Goal: Task Accomplishment & Management: Use online tool/utility

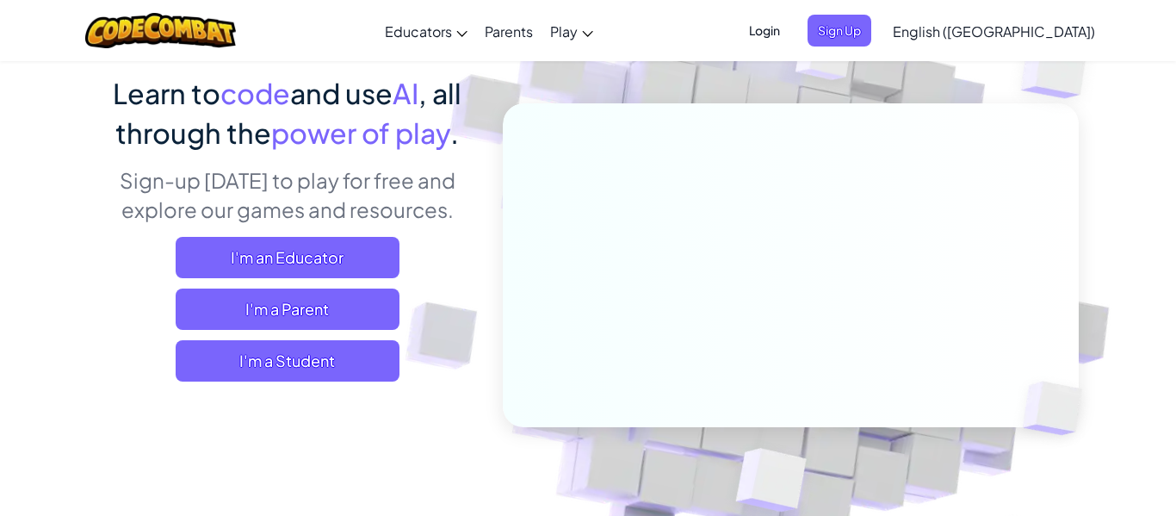
scroll to position [136, 0]
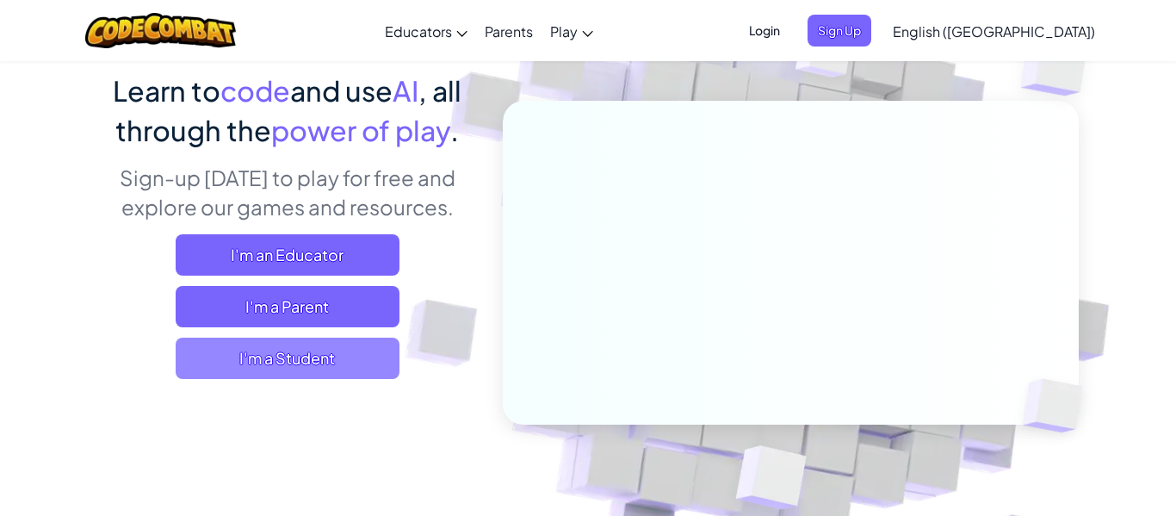
click at [373, 364] on span "I'm a Student" at bounding box center [288, 357] width 224 height 41
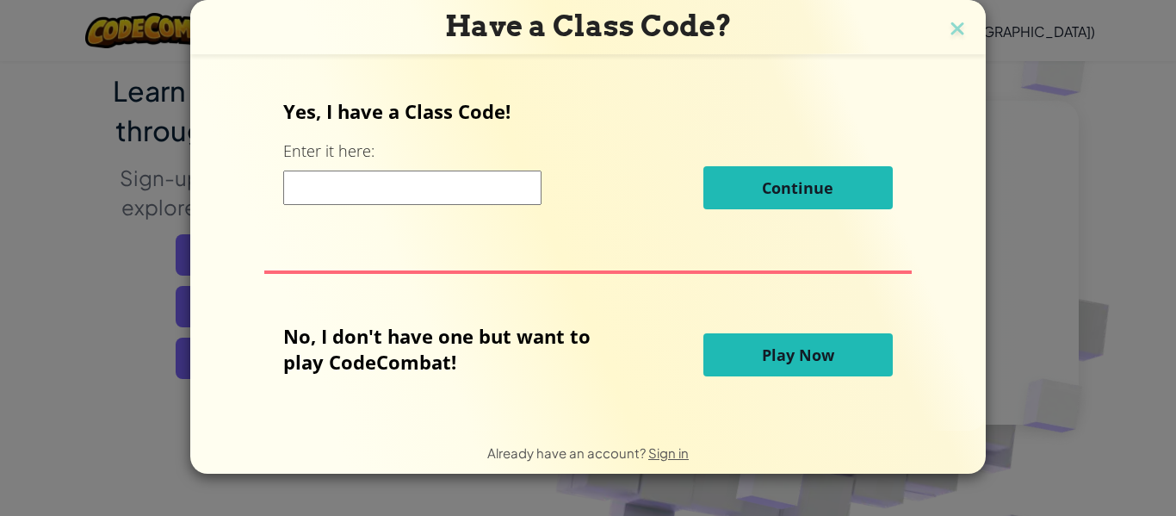
click at [463, 148] on div "Yes, I have a Class Code! Enter it here: Continue" at bounding box center [587, 160] width 609 height 124
click at [490, 196] on input at bounding box center [412, 187] width 258 height 34
click at [950, 19] on img at bounding box center [957, 30] width 22 height 26
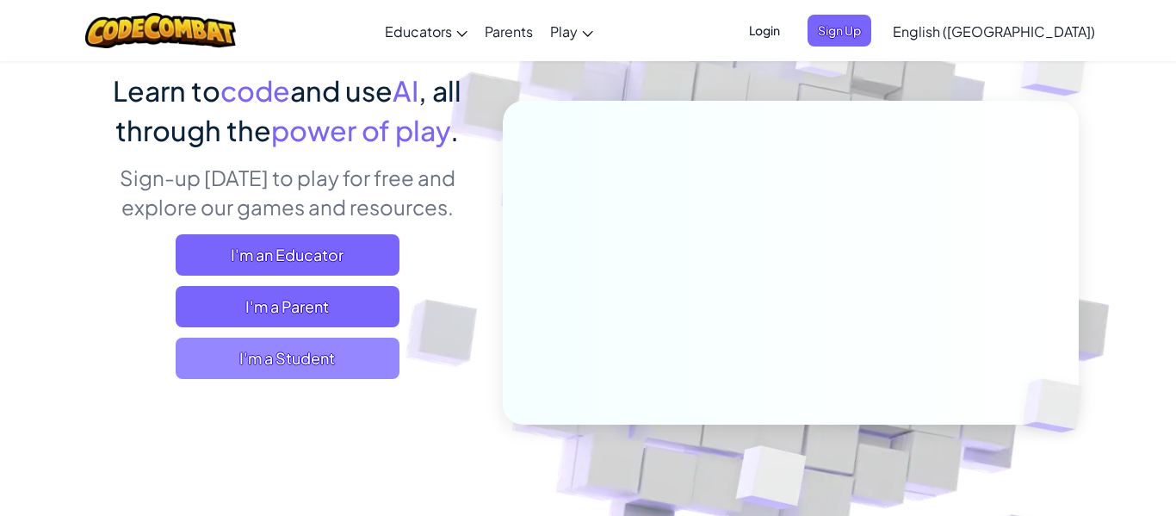
click at [245, 370] on span "I'm a Student" at bounding box center [288, 357] width 224 height 41
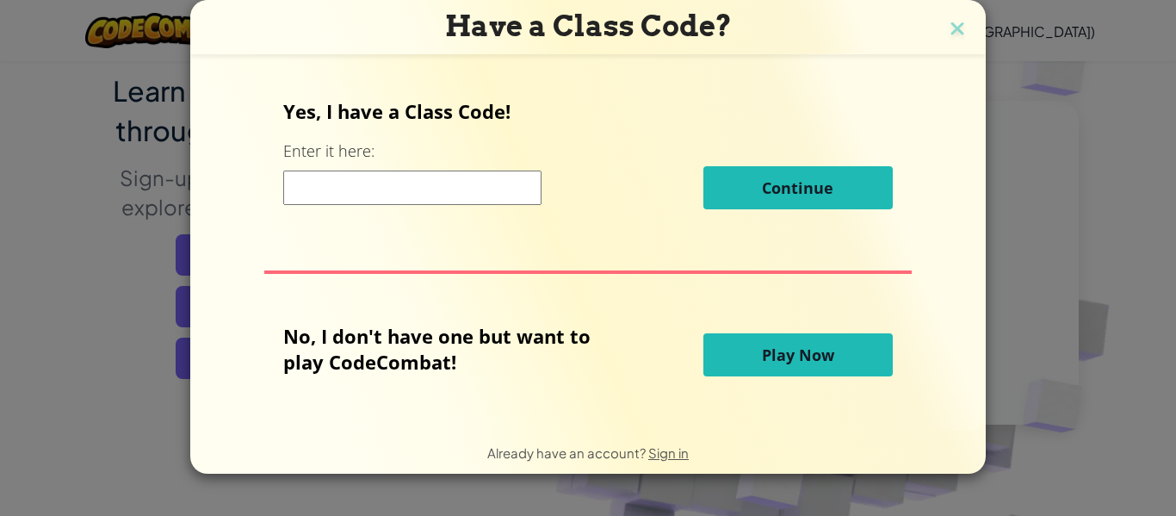
click at [451, 172] on input at bounding box center [412, 187] width 258 height 34
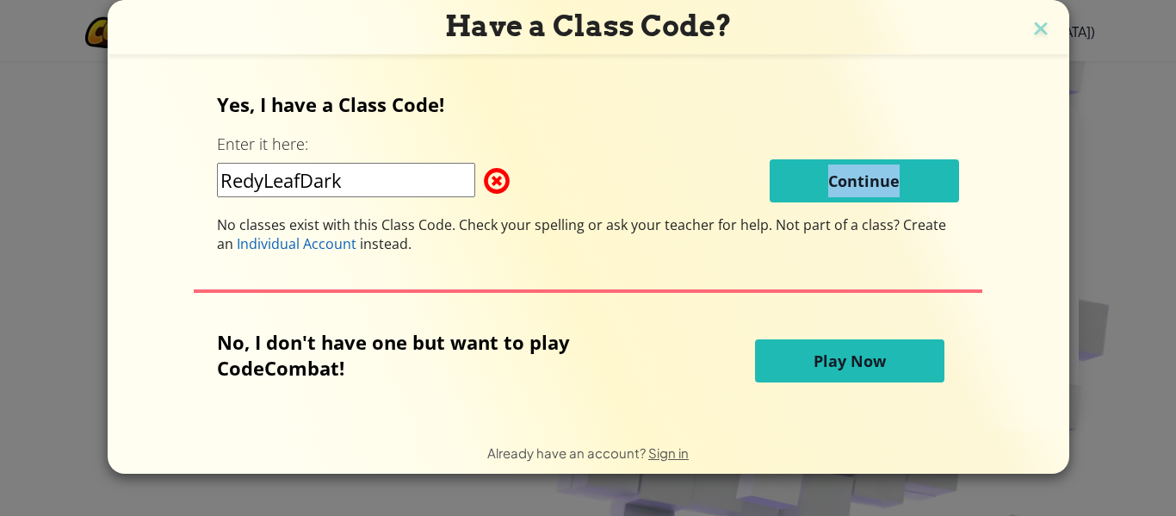
click at [387, 179] on div "RedyLeafDark Continue" at bounding box center [588, 180] width 742 height 43
click at [390, 175] on input "RedyLeafDark" at bounding box center [346, 180] width 258 height 34
click at [610, 215] on span "No classes exist with this Class Code. Check your spelling or ask your teacher …" at bounding box center [496, 224] width 559 height 19
click at [251, 175] on input "RedyLeafDark" at bounding box center [346, 180] width 258 height 34
type input "ReadyLeafDark"
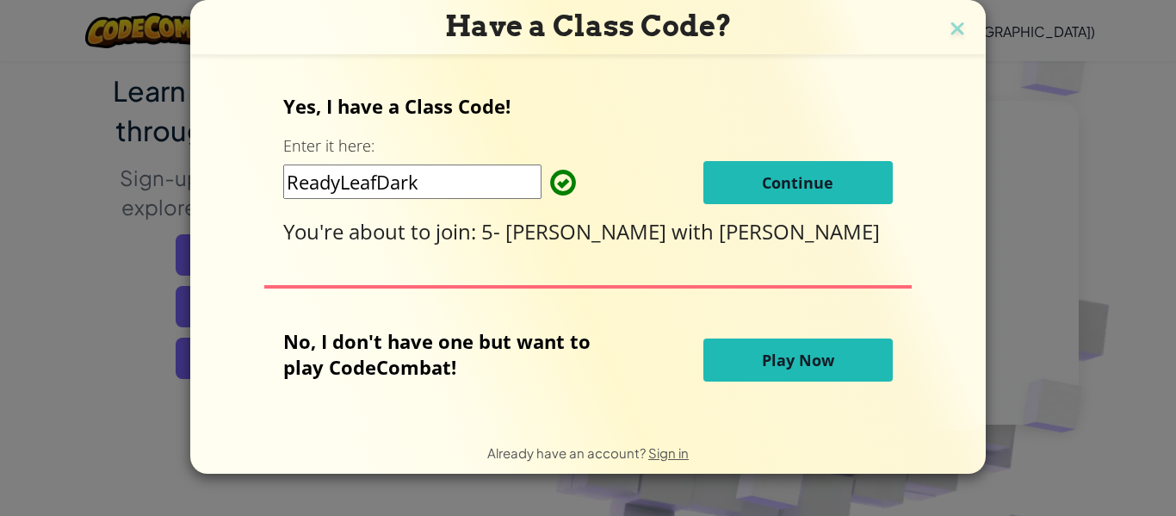
click at [858, 178] on button "Continue" at bounding box center [797, 182] width 189 height 43
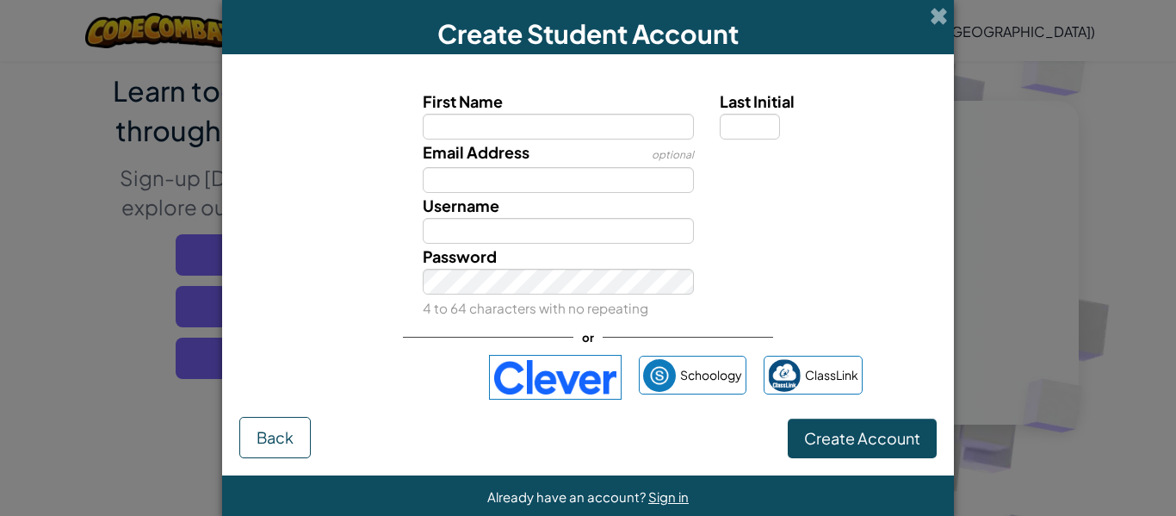
click at [638, 109] on label "First Name" at bounding box center [559, 101] width 272 height 25
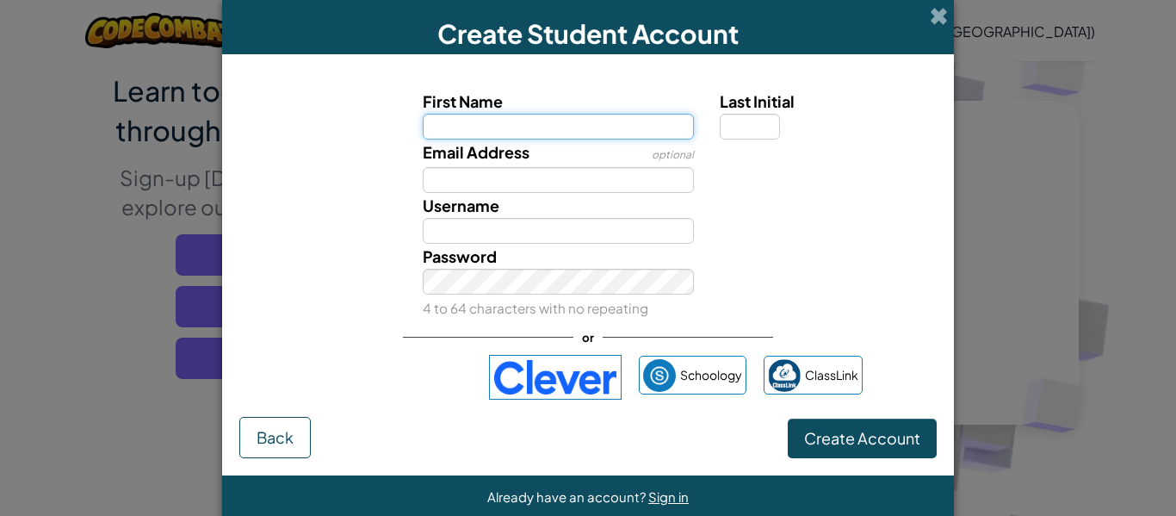
click at [638, 114] on input "First Name" at bounding box center [559, 127] width 272 height 26
type input "s"
type input "[PERSON_NAME]"
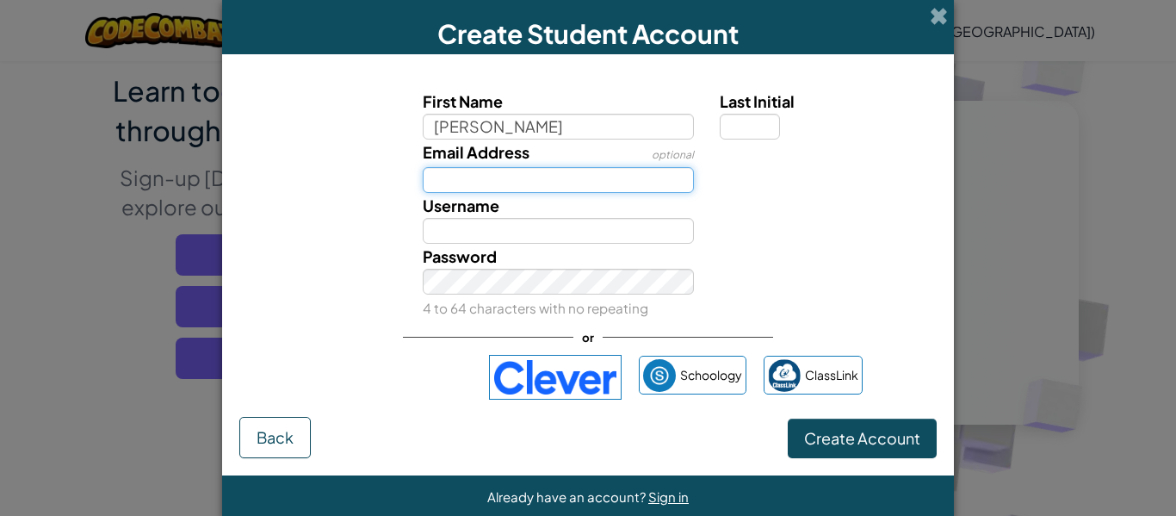
click at [622, 181] on input "Email Address" at bounding box center [559, 180] width 272 height 26
type input "[PERSON_NAME]"
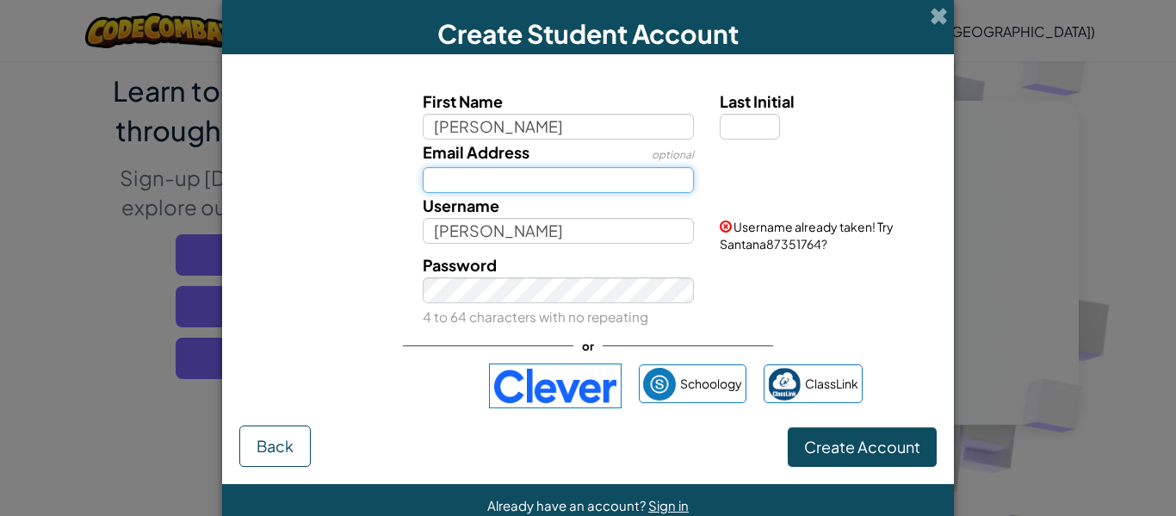
click at [660, 171] on input "Email Address" at bounding box center [559, 180] width 272 height 26
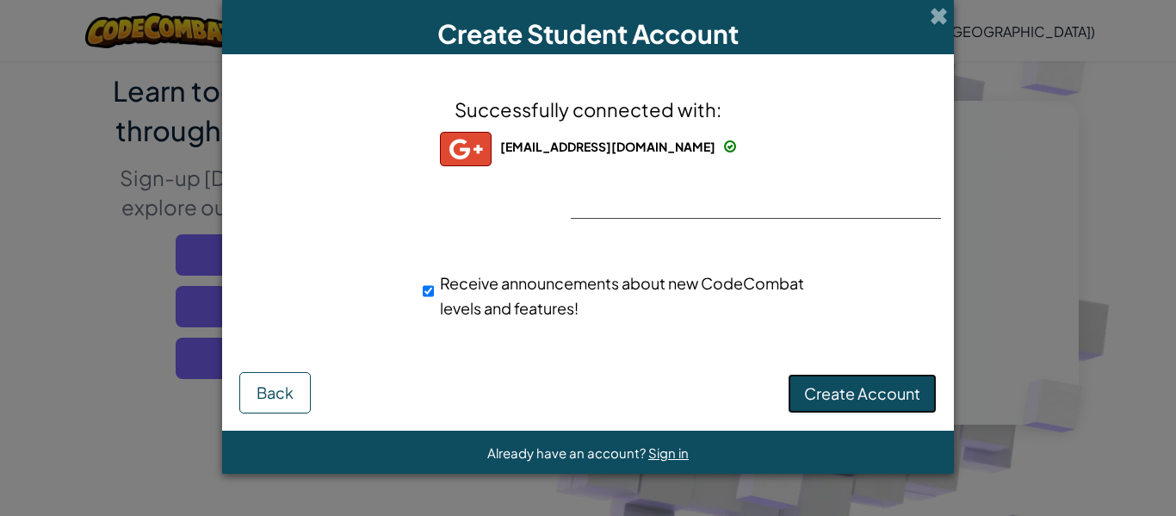
click at [888, 395] on span "Create Account" at bounding box center [862, 393] width 116 height 20
click at [877, 400] on button "Create Account" at bounding box center [862, 394] width 149 height 40
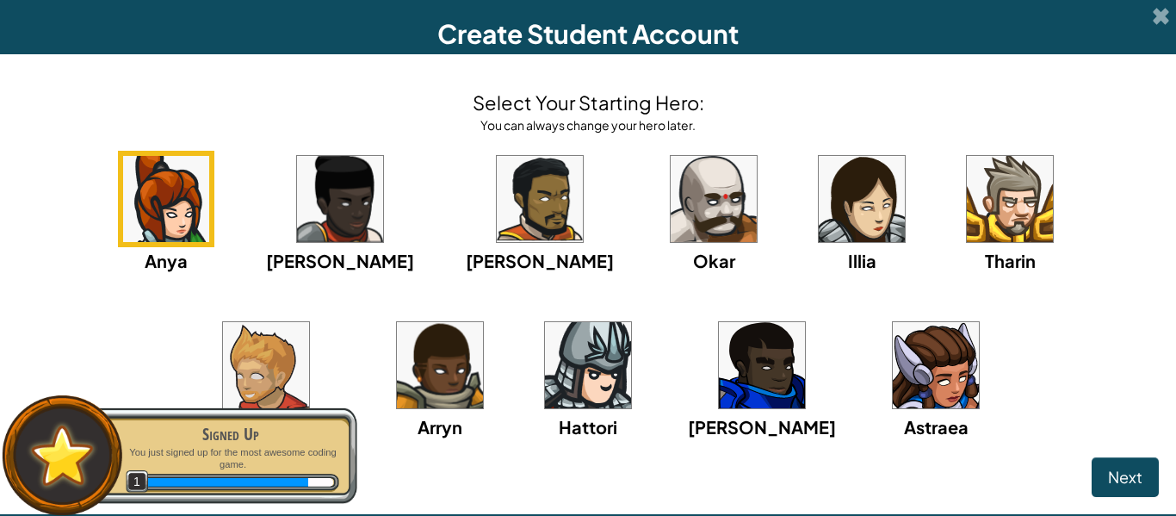
click at [893, 387] on img at bounding box center [936, 365] width 86 height 86
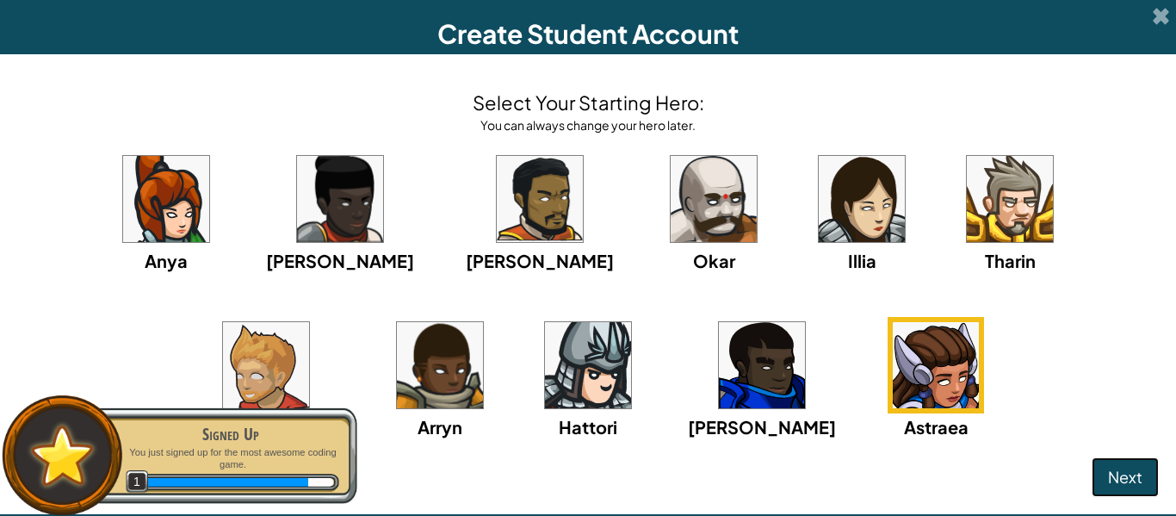
click at [1124, 479] on span "Next" at bounding box center [1125, 477] width 34 height 20
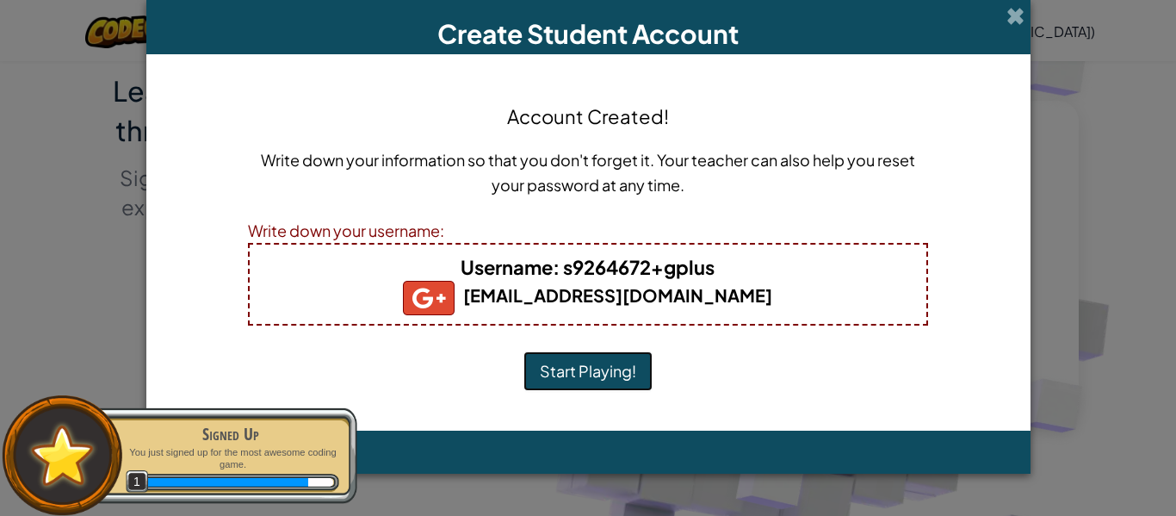
click at [626, 361] on button "Start Playing!" at bounding box center [587, 371] width 129 height 40
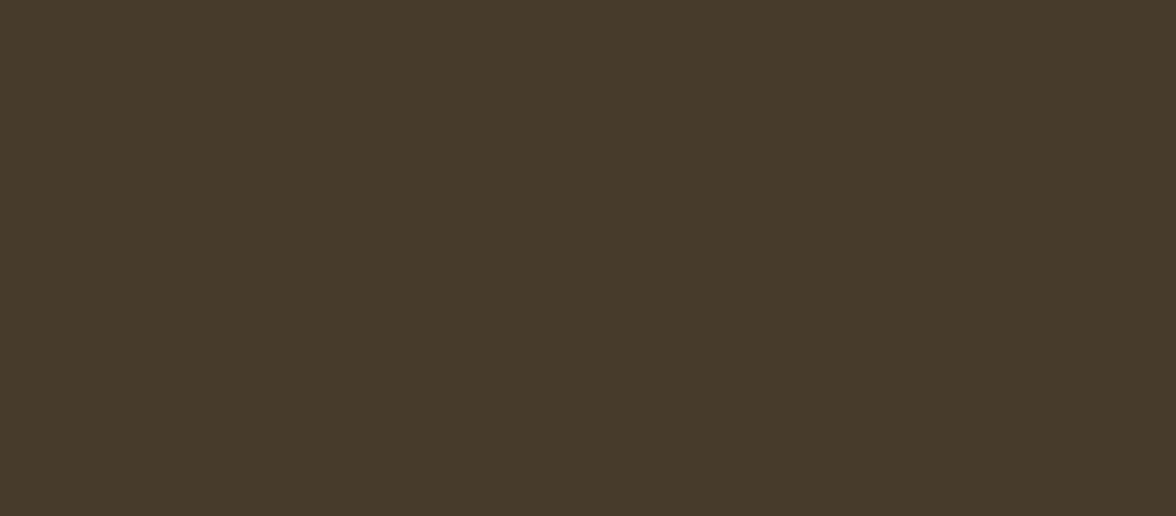
scroll to position [136, 0]
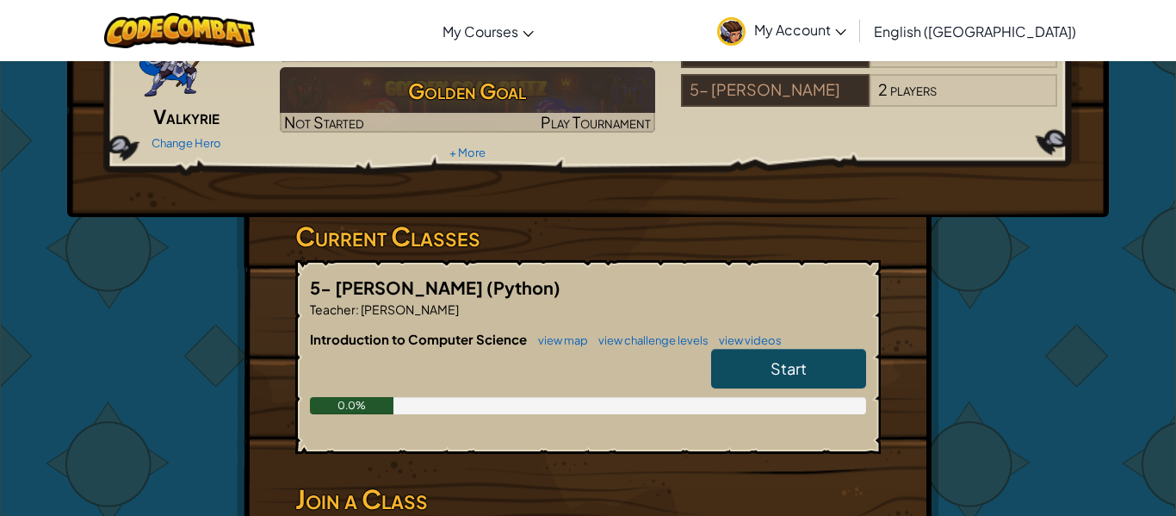
click at [838, 404] on div "0.0%" at bounding box center [588, 405] width 556 height 17
click at [858, 379] on link "Start" at bounding box center [788, 369] width 155 height 40
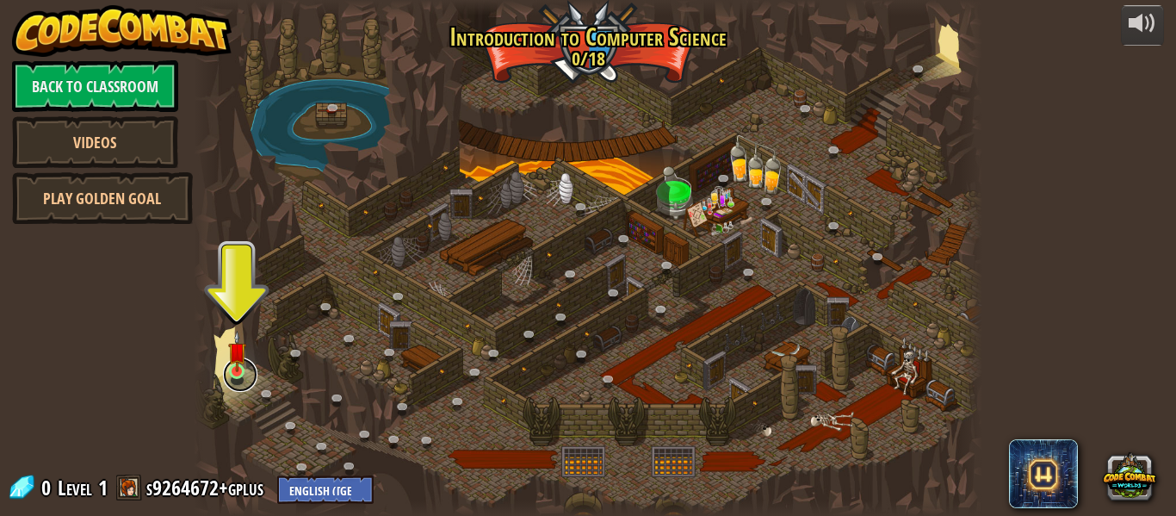
click at [245, 388] on link at bounding box center [240, 374] width 34 height 34
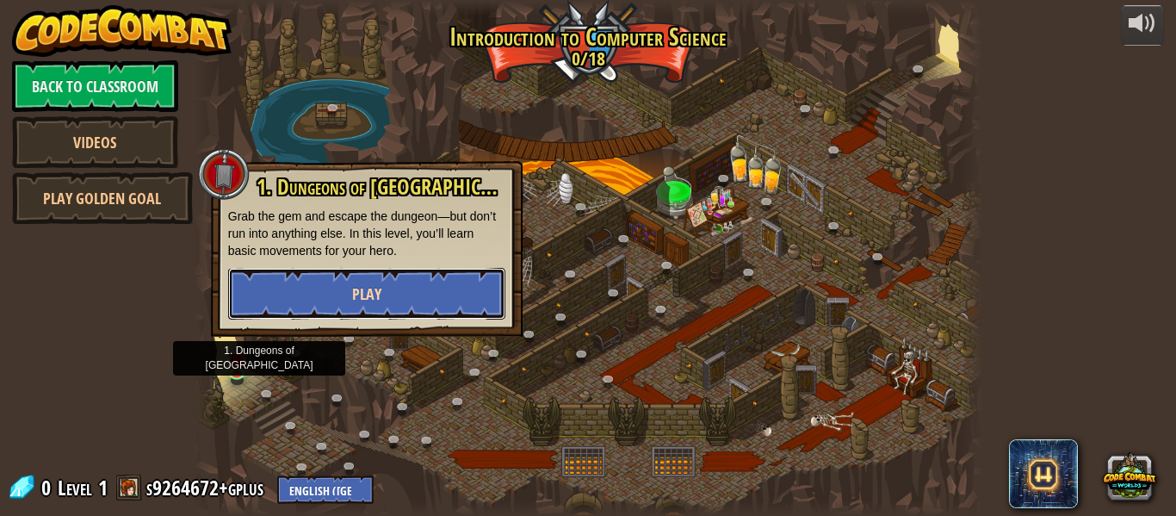
click at [307, 301] on button "Play" at bounding box center [366, 294] width 277 height 52
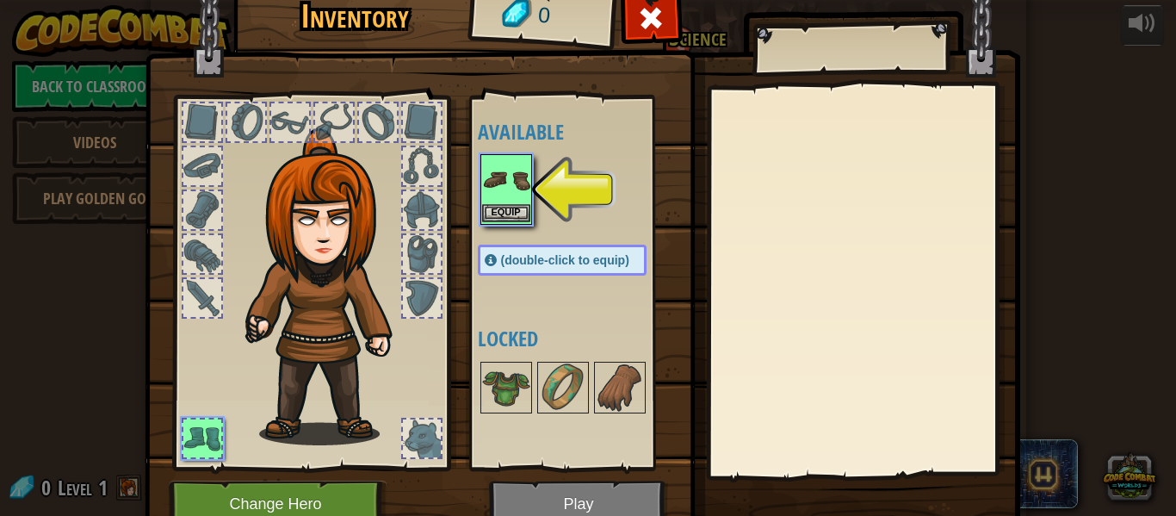
click at [501, 193] on img at bounding box center [506, 180] width 48 height 48
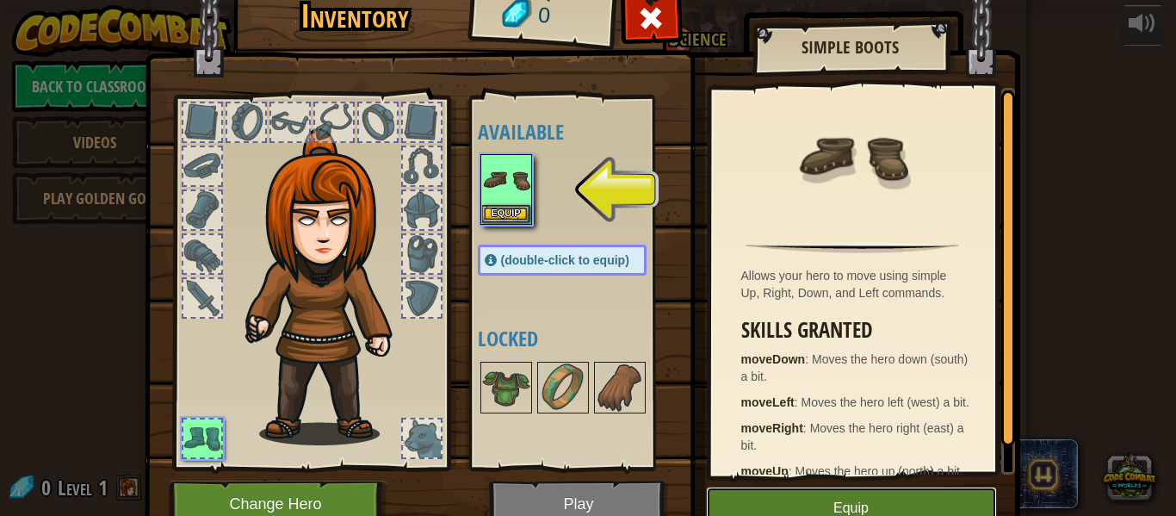
click at [945, 503] on button "Equip" at bounding box center [851, 507] width 291 height 43
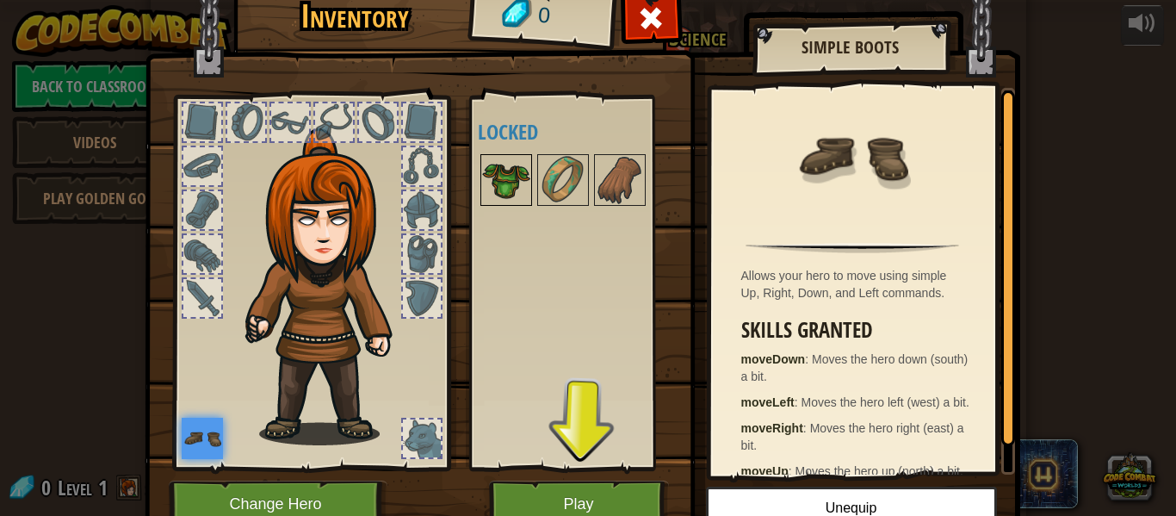
click at [529, 168] on img at bounding box center [506, 180] width 48 height 48
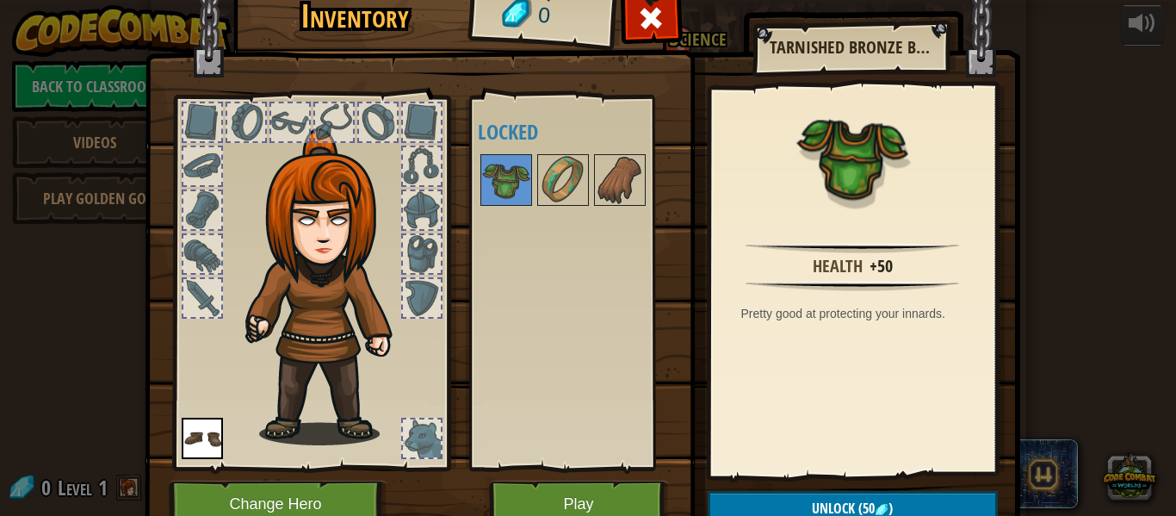
click at [858, 178] on img at bounding box center [852, 157] width 112 height 112
click at [559, 183] on img at bounding box center [563, 180] width 48 height 48
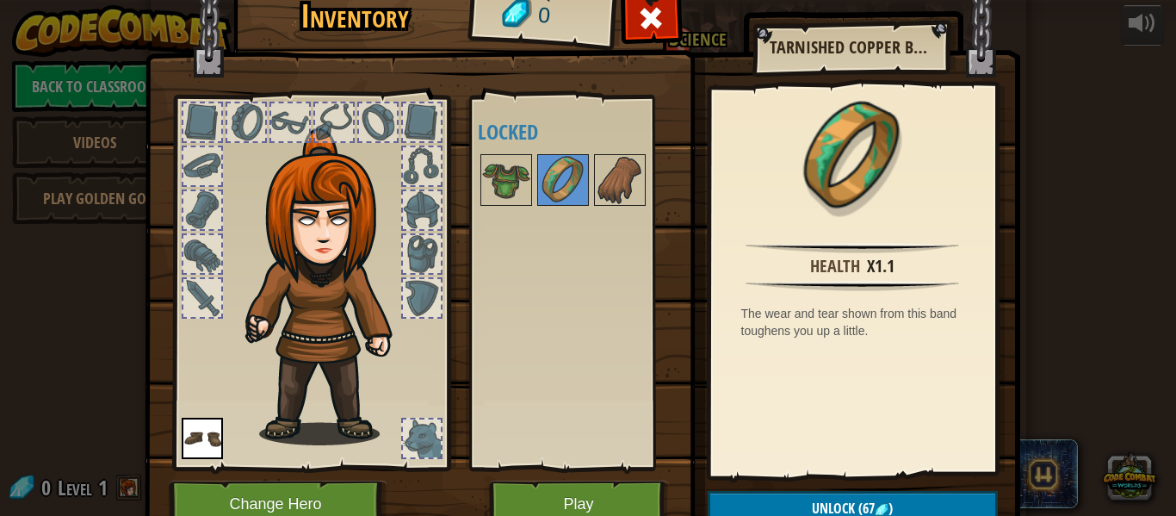
click at [326, 137] on div at bounding box center [334, 122] width 38 height 38
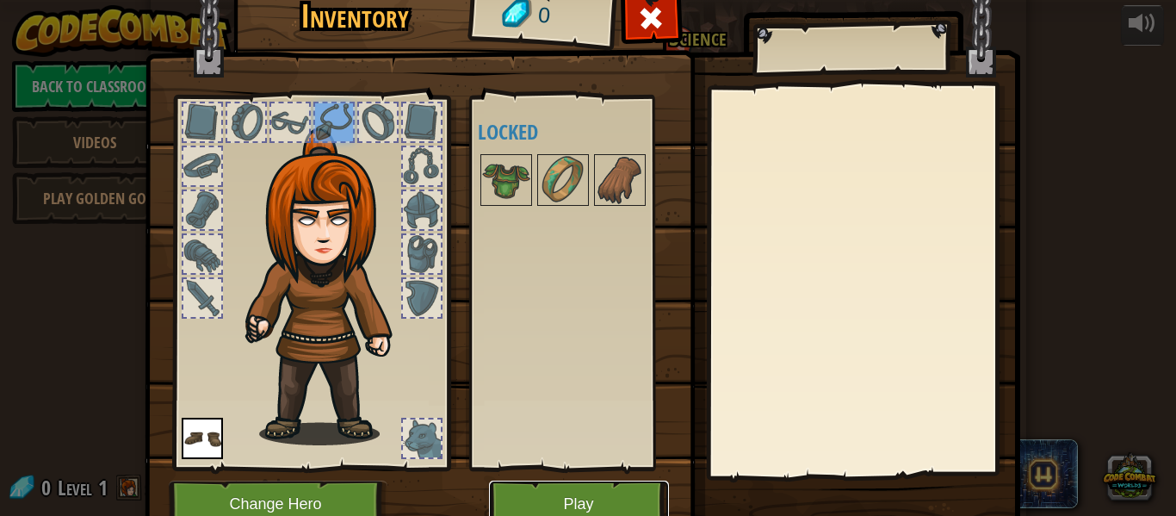
click at [605, 484] on button "Play" at bounding box center [579, 503] width 180 height 47
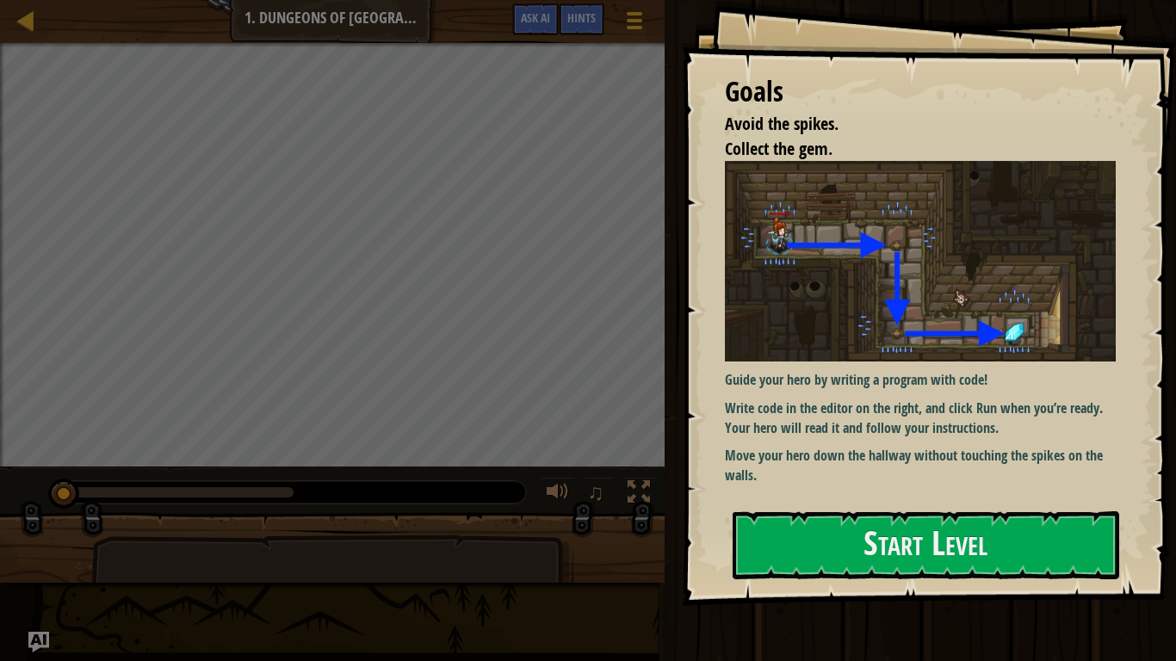
click at [790, 386] on p "Guide your hero by writing a program with code!" at bounding box center [920, 380] width 391 height 20
click at [783, 483] on p "Move your hero down the hallway without touching the spikes on the walls." at bounding box center [920, 466] width 391 height 40
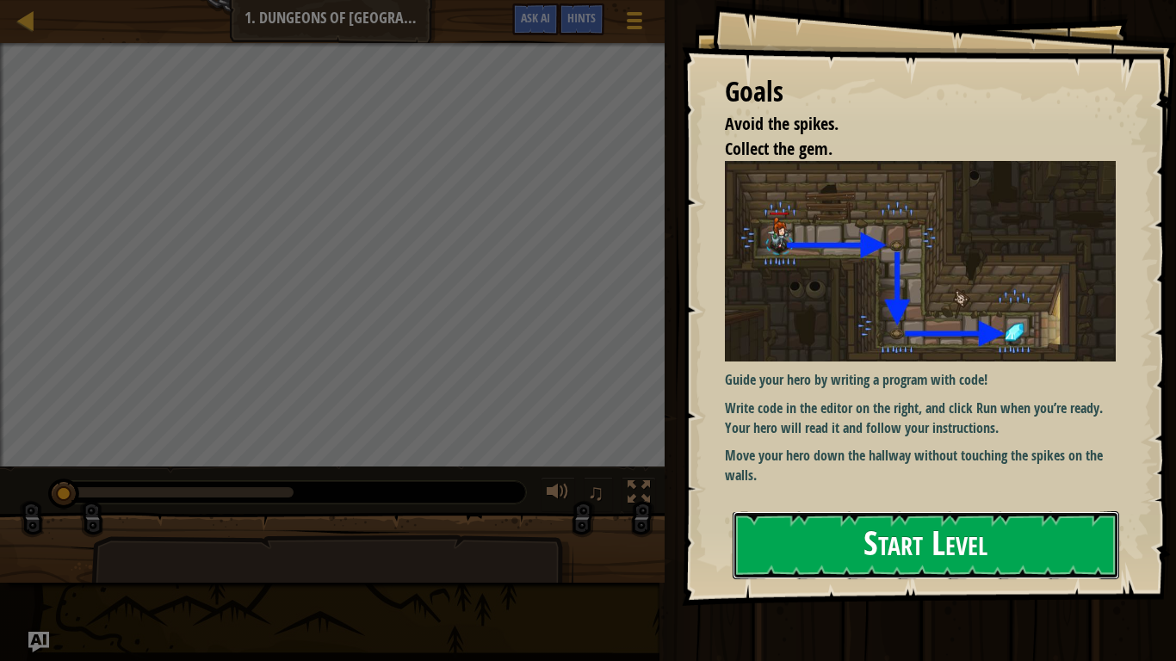
click at [977, 515] on button "Start Level" at bounding box center [926, 545] width 387 height 68
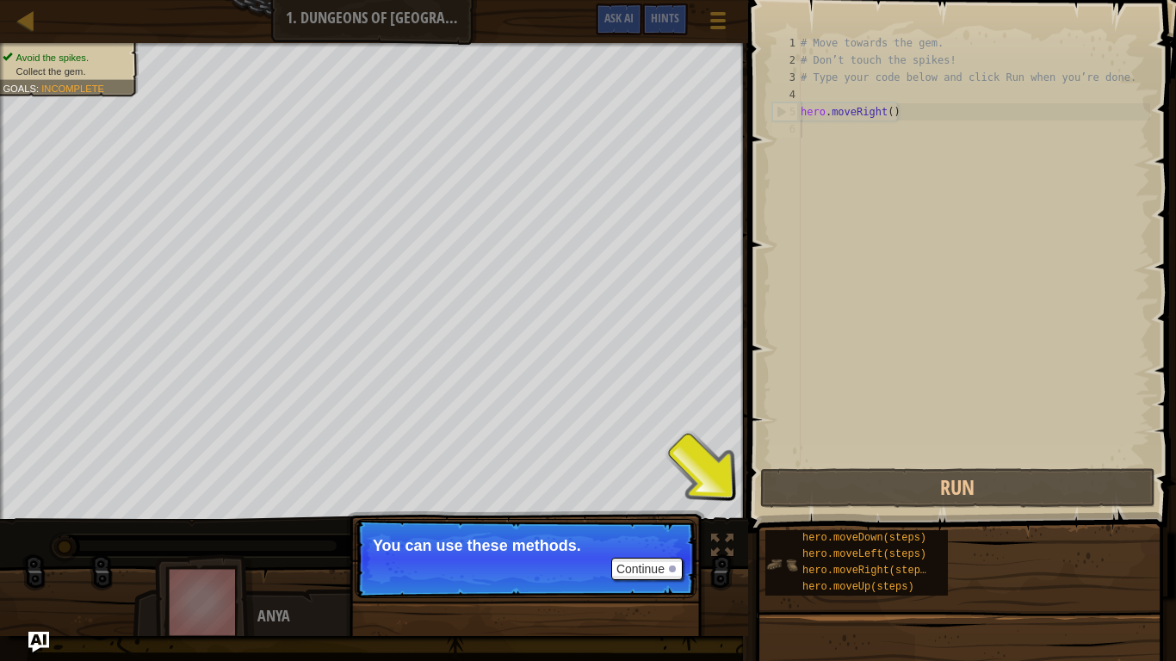
click at [792, 515] on img at bounding box center [781, 564] width 33 height 33
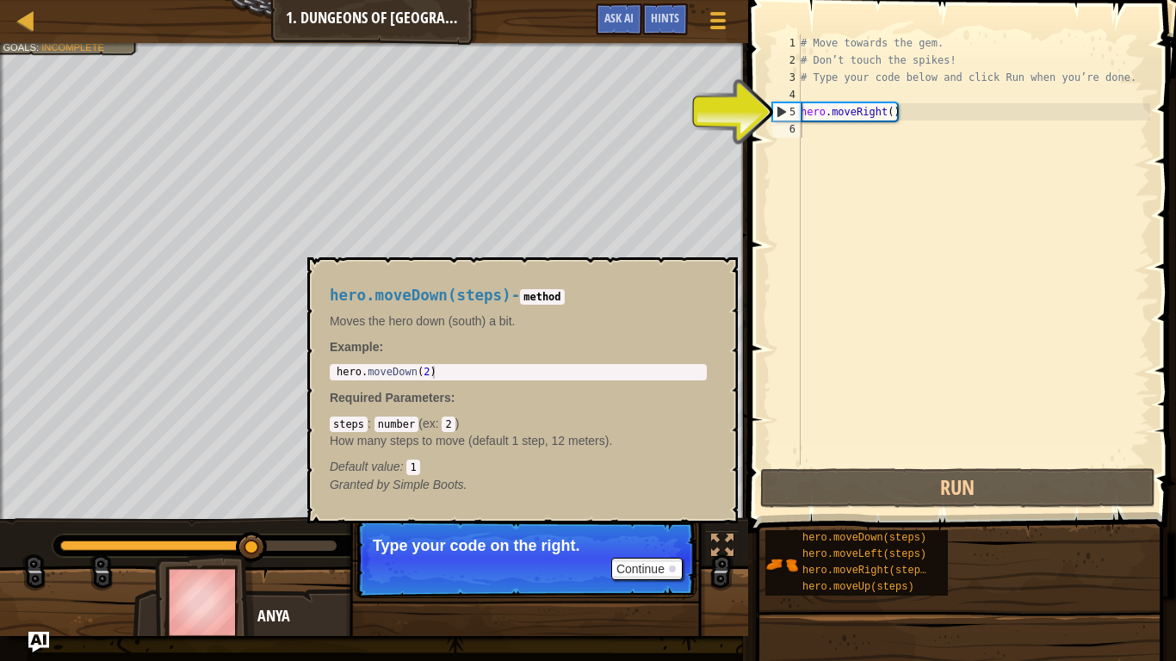
click at [783, 86] on div "4" at bounding box center [786, 94] width 28 height 17
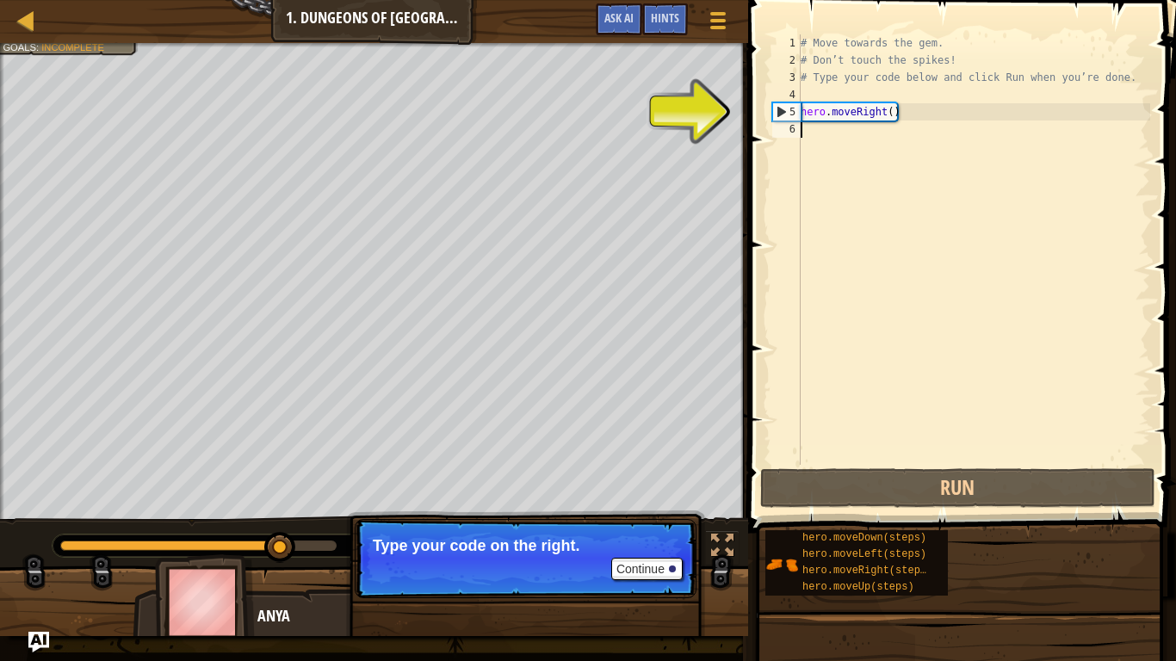
click at [806, 107] on div "# Move towards the gem. # Don’t touch the spikes! # Type your code below and cl…" at bounding box center [973, 266] width 353 height 465
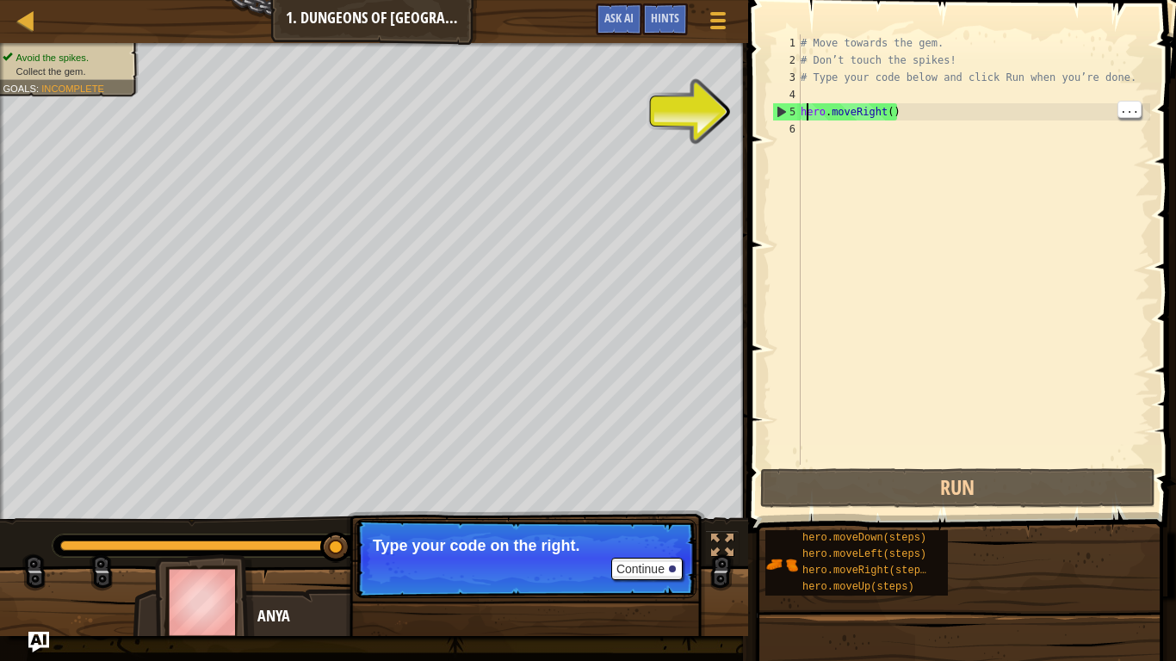
click at [777, 105] on div "5" at bounding box center [787, 111] width 28 height 17
type textarea "hero.moveRight()"
click at [775, 129] on div "6" at bounding box center [786, 129] width 28 height 17
click at [787, 115] on div "5" at bounding box center [787, 111] width 28 height 17
click at [1133, 117] on div "..." at bounding box center [1130, 109] width 24 height 17
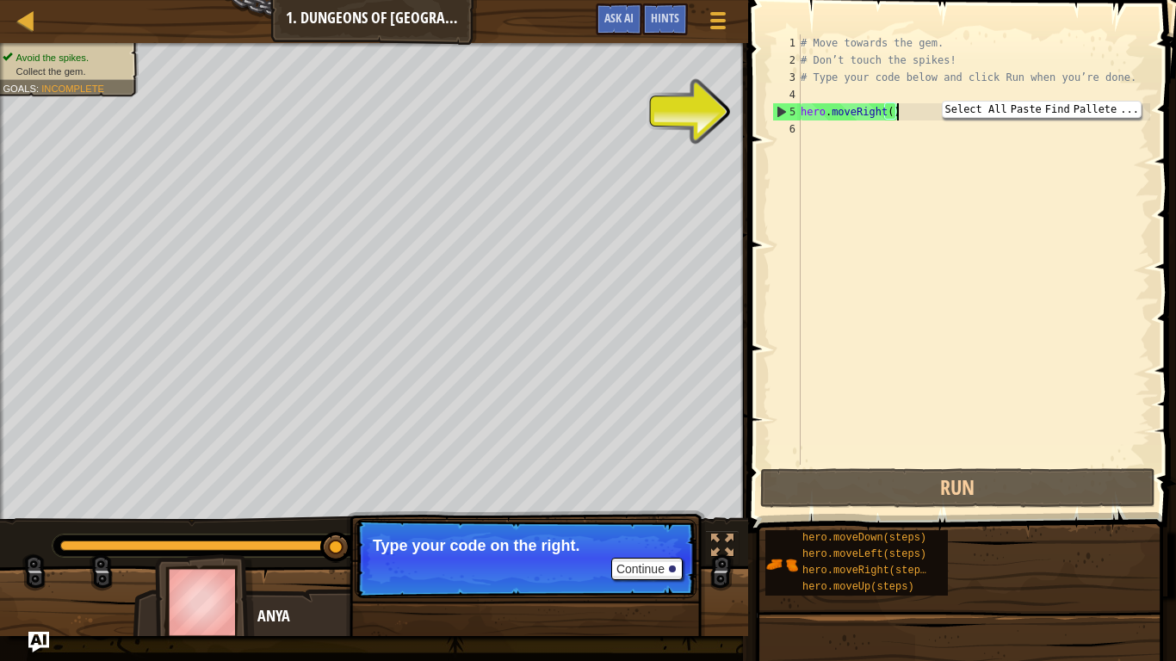
click at [1105, 109] on div "# Move towards the gem. # Don’t touch the spikes! # Type your code below and cl…" at bounding box center [973, 266] width 353 height 465
click at [672, 515] on button "Continue" at bounding box center [646, 569] width 71 height 22
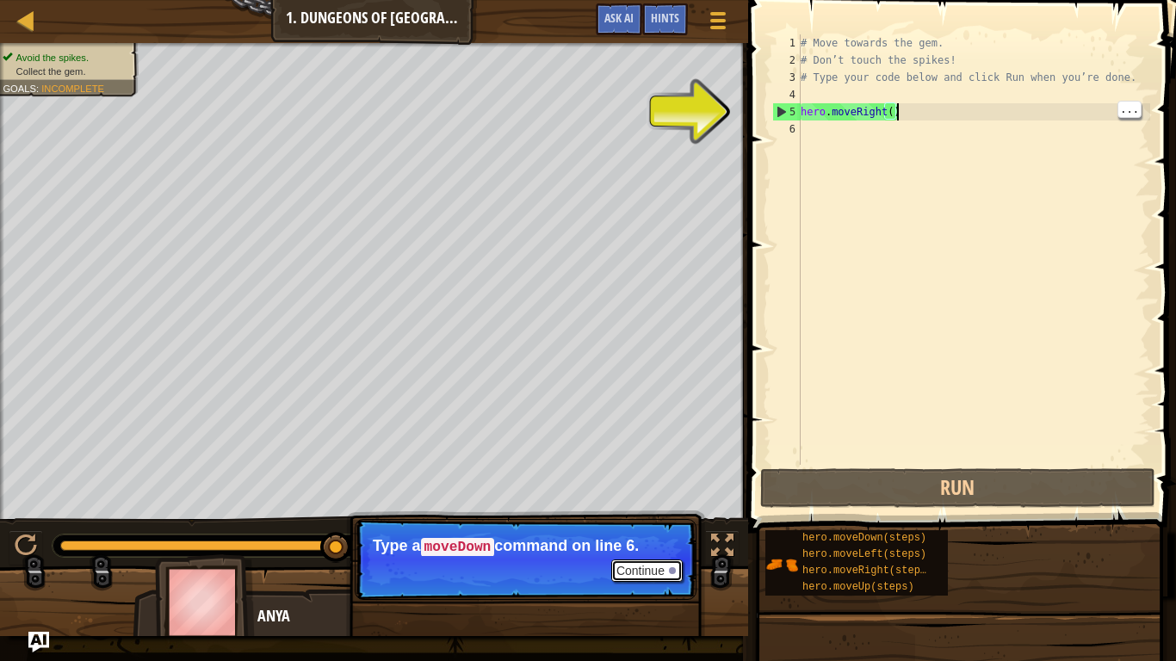
click at [668, 515] on button "Continue" at bounding box center [646, 571] width 71 height 22
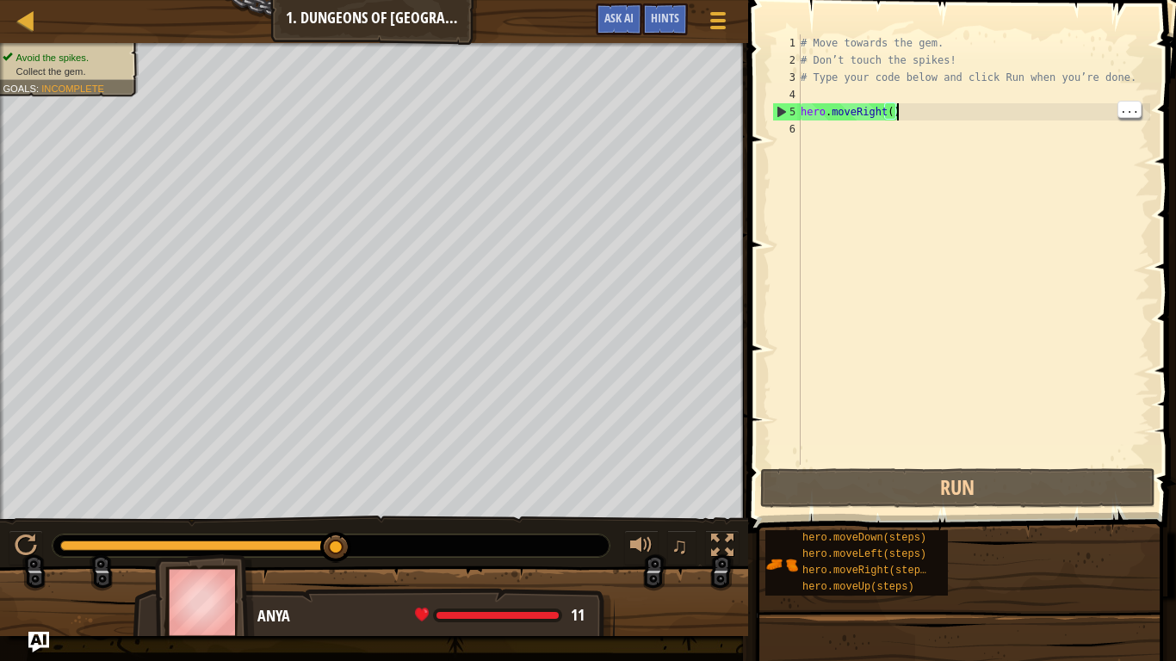
scroll to position [8, 14]
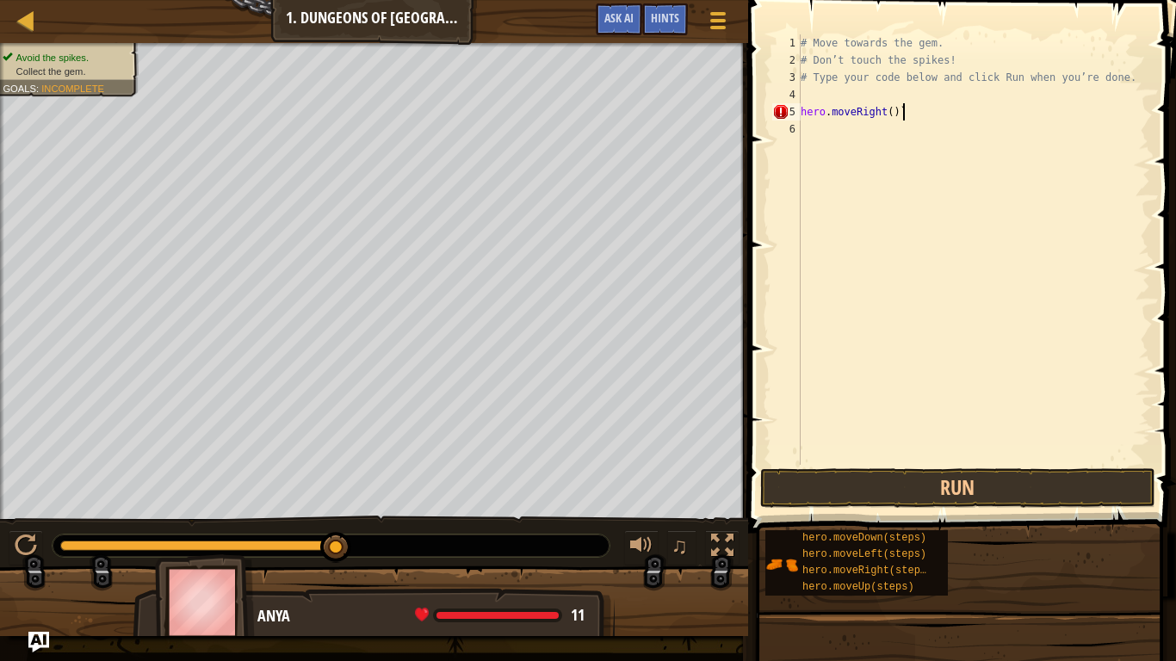
click at [915, 500] on button "Run" at bounding box center [957, 488] width 395 height 40
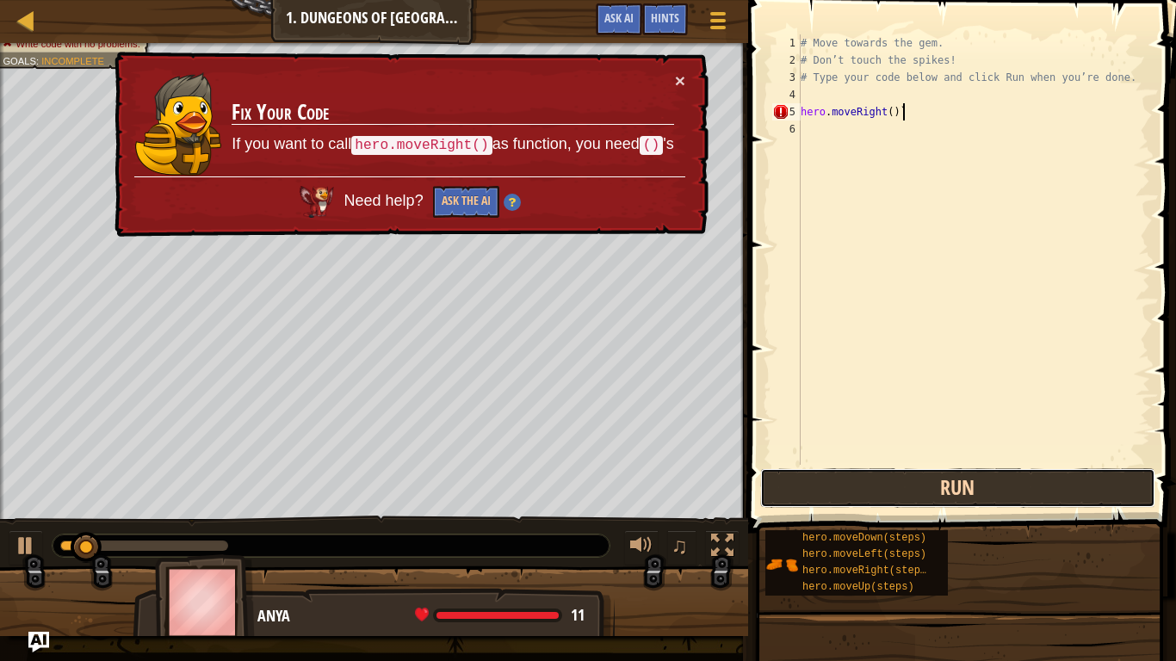
click at [839, 498] on button "Run" at bounding box center [957, 488] width 395 height 40
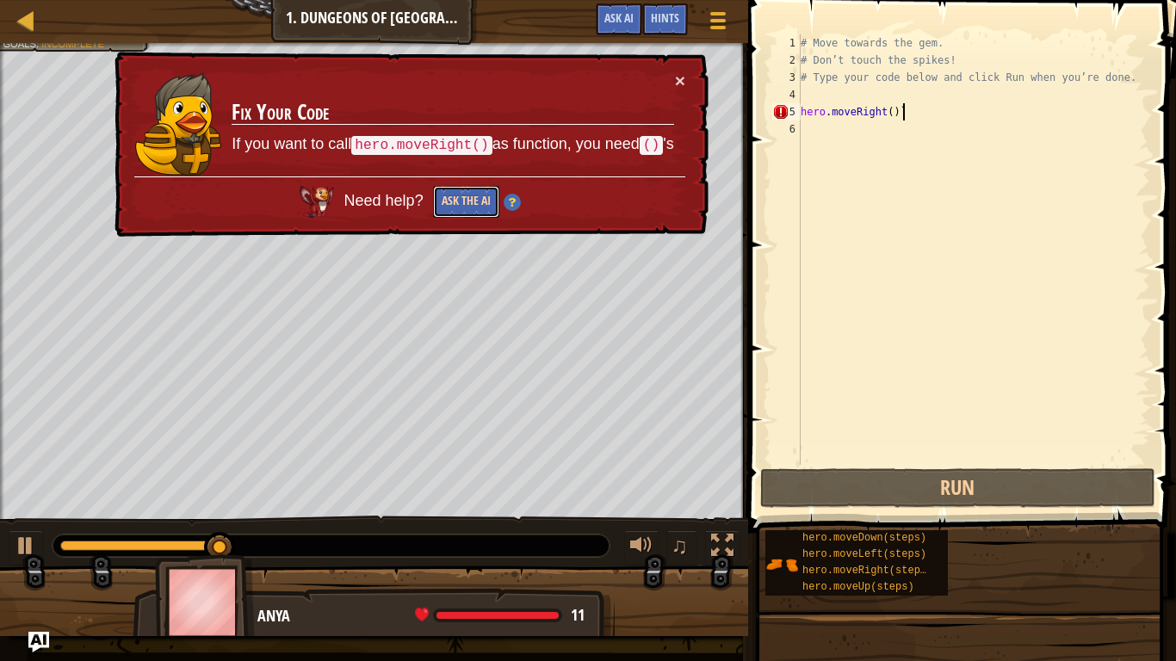
click at [461, 215] on button "Ask the AI" at bounding box center [465, 202] width 66 height 32
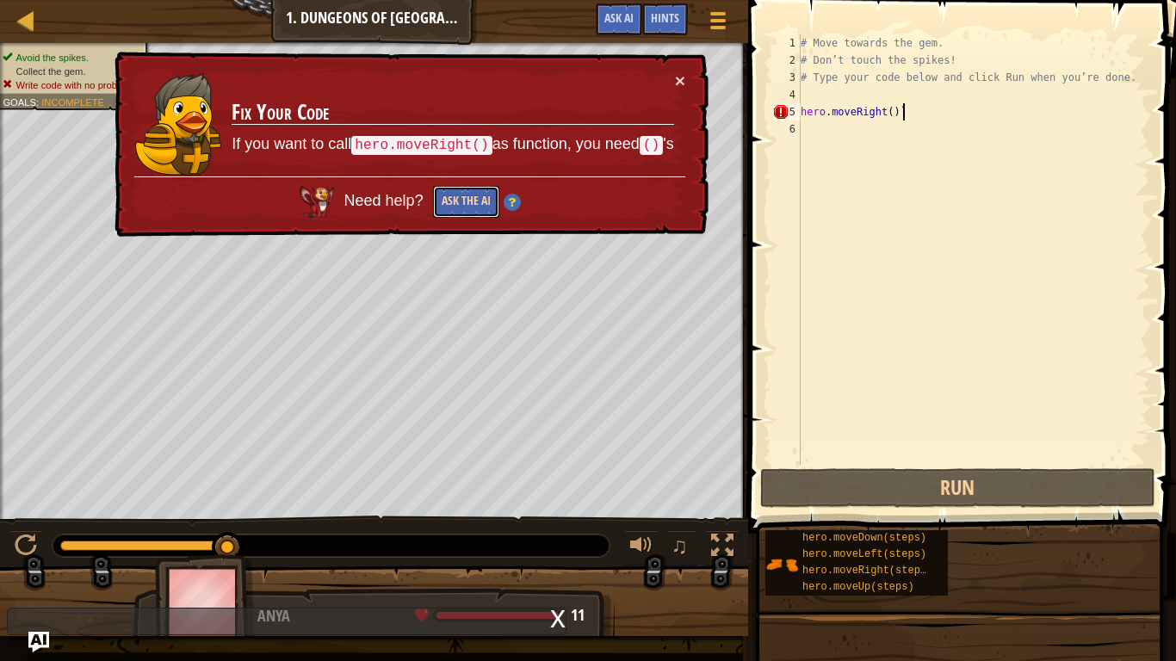
click at [466, 202] on button "Ask the AI" at bounding box center [465, 202] width 66 height 32
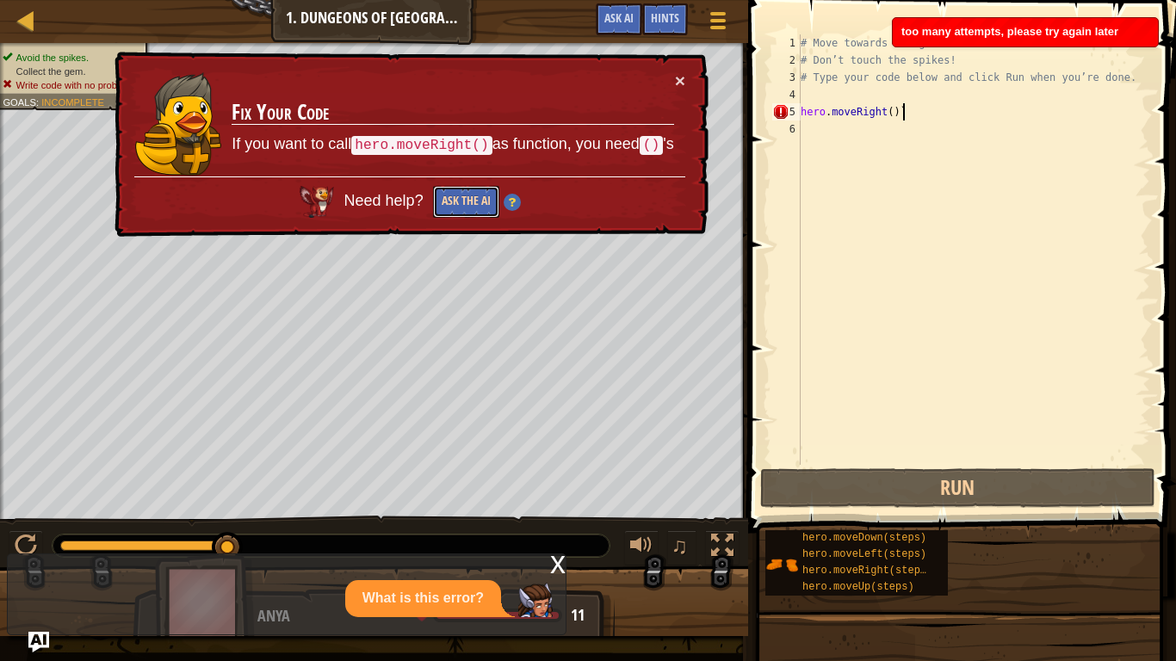
click at [459, 207] on button "Ask the AI" at bounding box center [464, 202] width 67 height 33
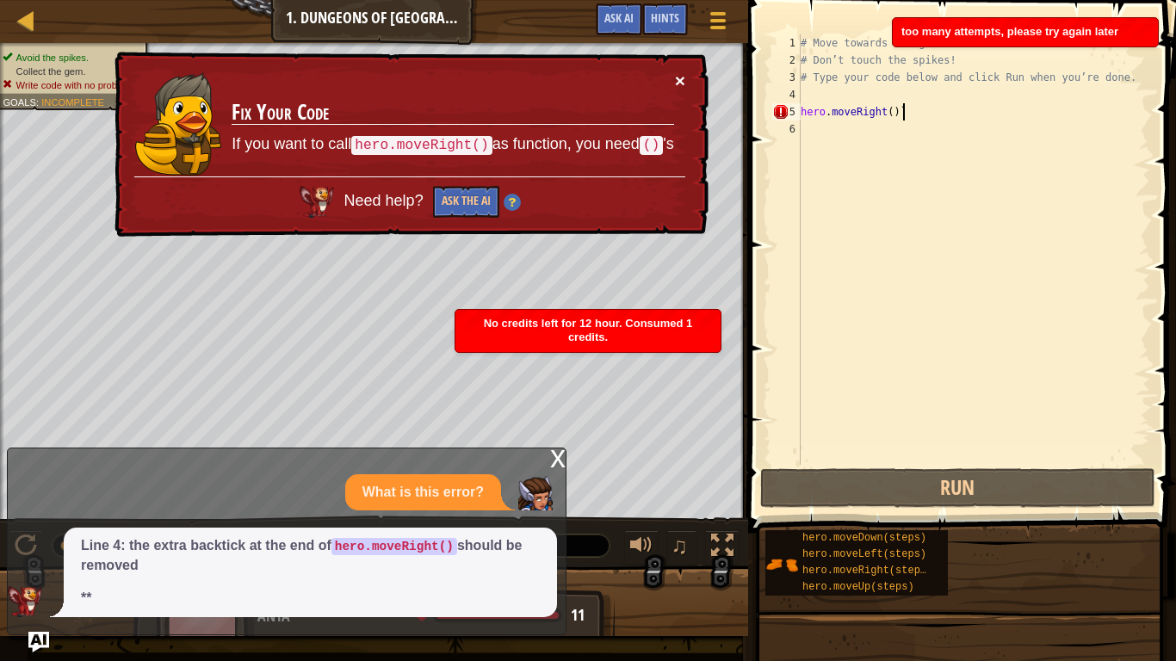
click at [676, 75] on button "×" at bounding box center [681, 84] width 11 height 18
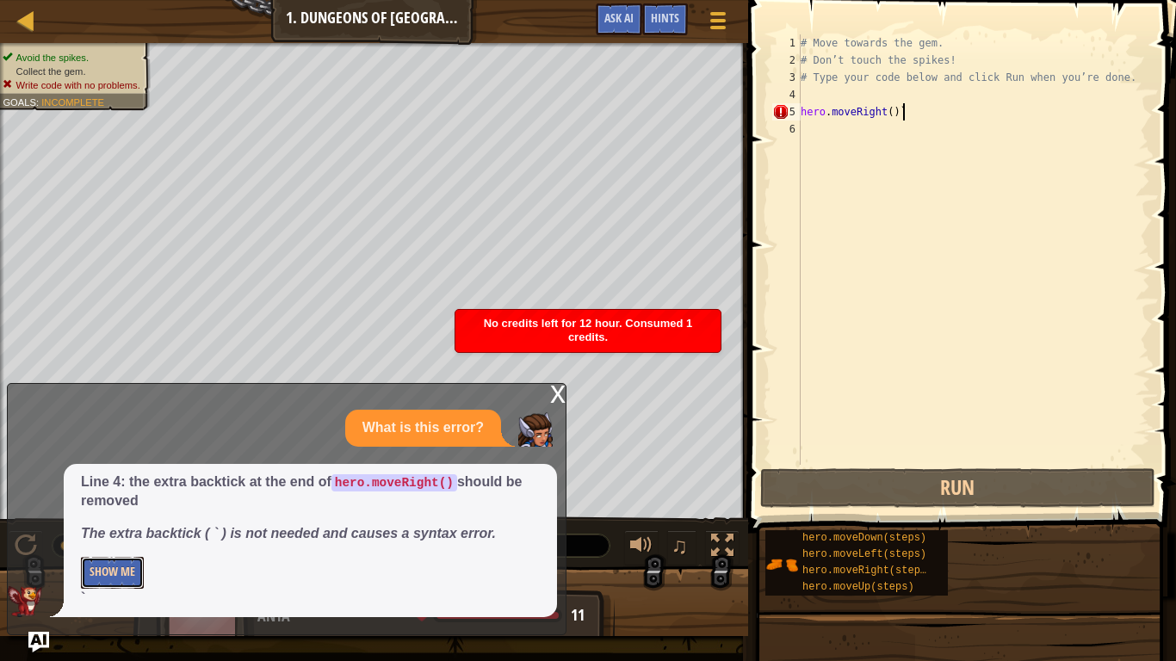
click at [117, 515] on button "Show Me" at bounding box center [112, 573] width 63 height 32
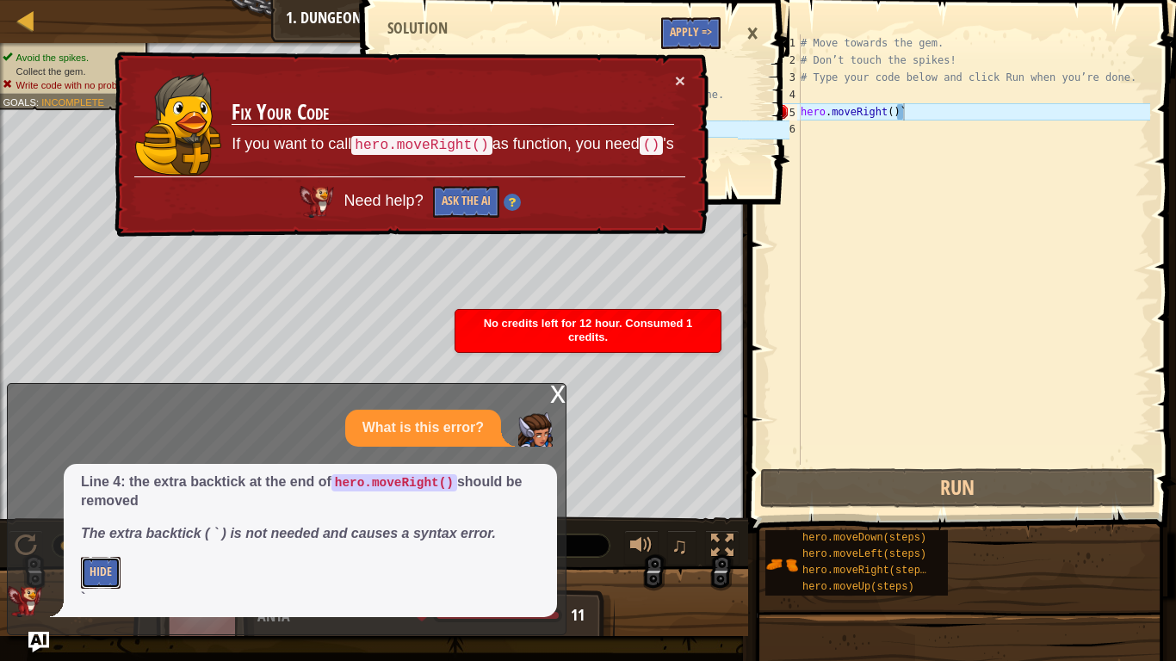
click at [97, 515] on button "Hide" at bounding box center [101, 573] width 40 height 32
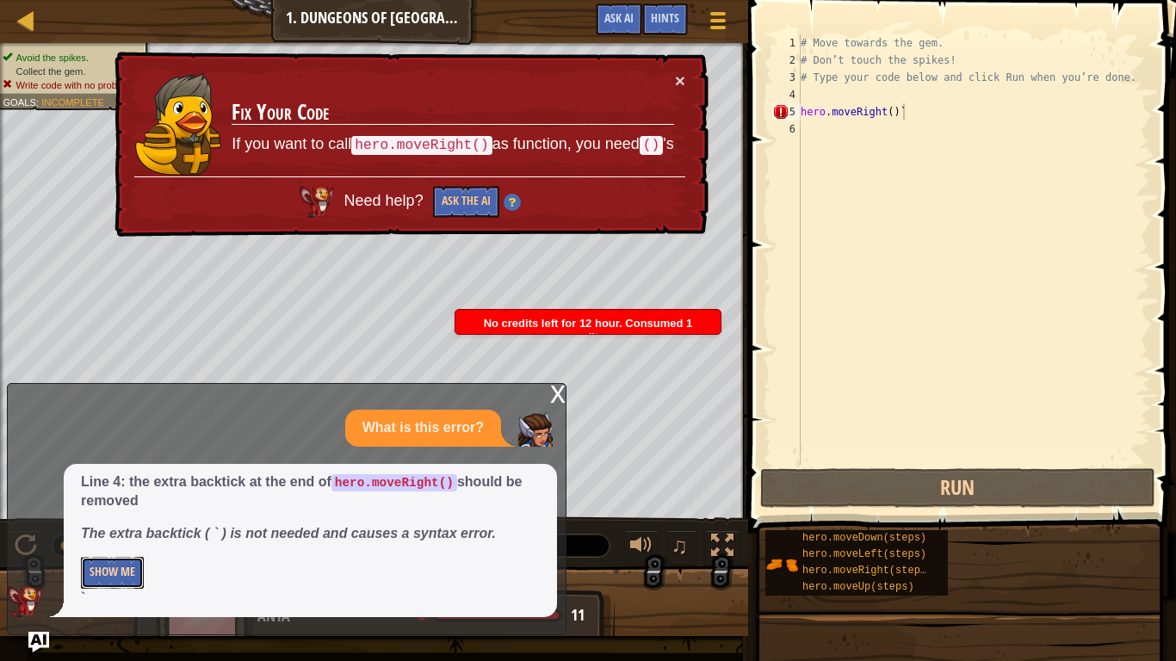
click at [84, 515] on button "Show Me" at bounding box center [112, 573] width 63 height 32
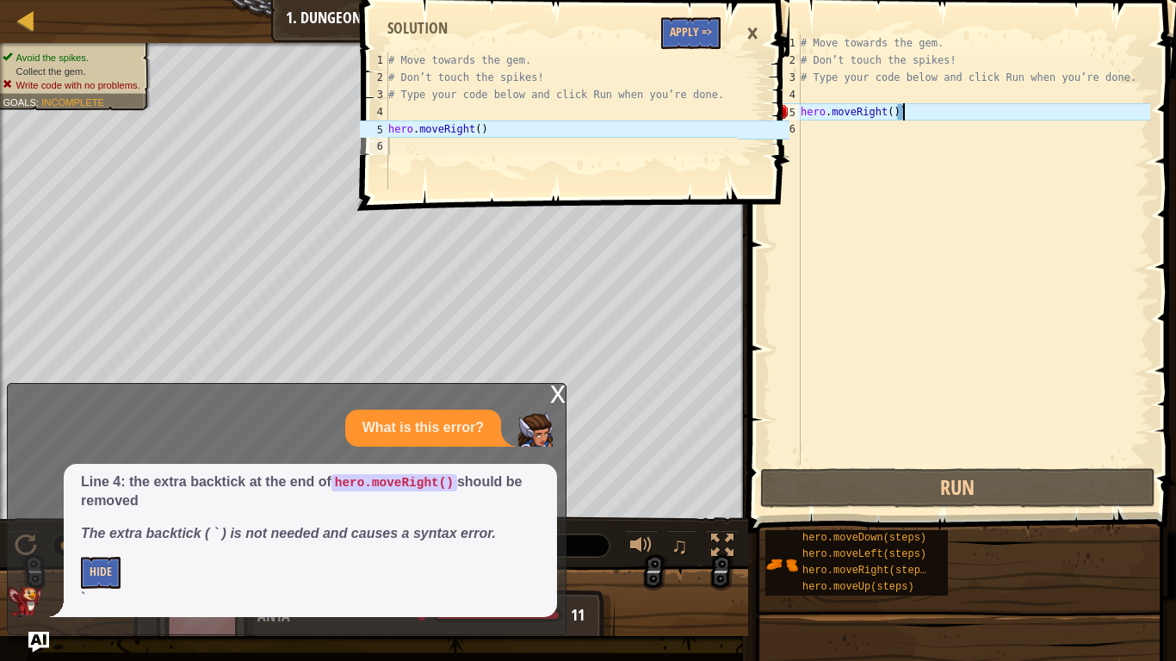
type textarea "hero.moveRight()"
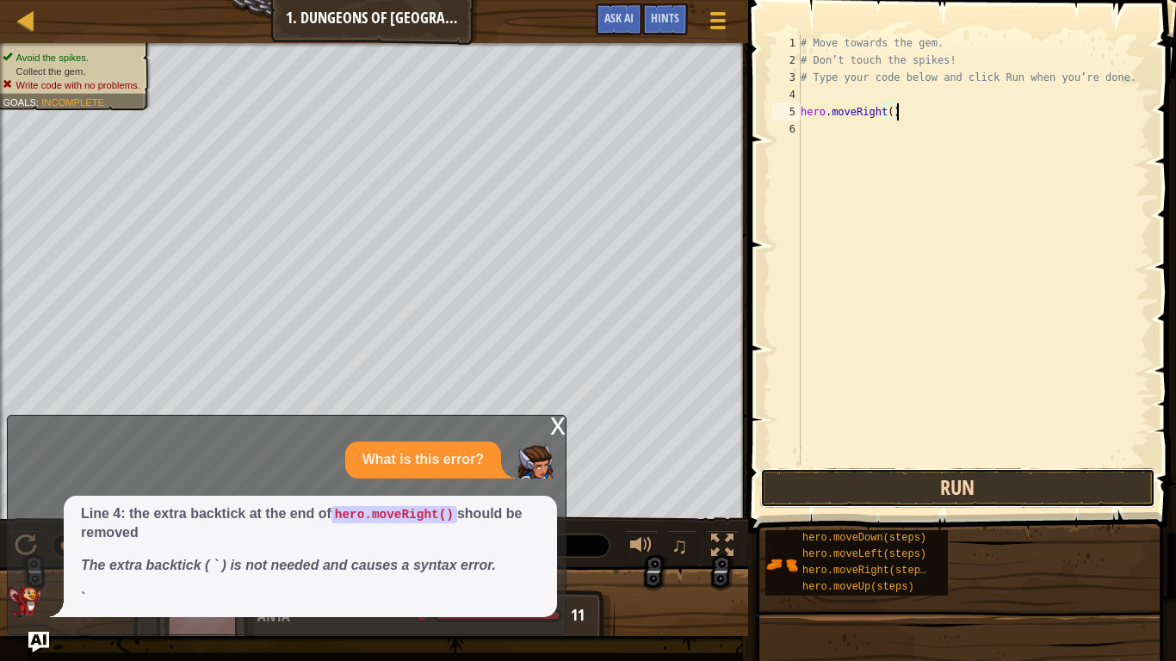
click at [1114, 497] on button "Run" at bounding box center [957, 488] width 395 height 40
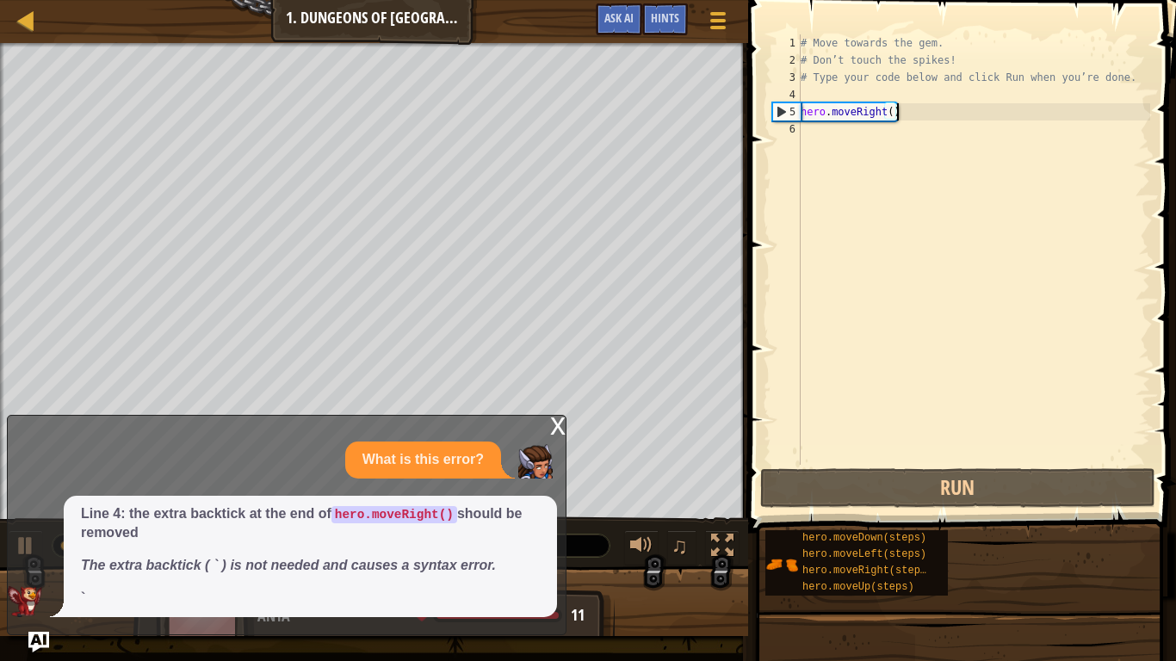
click at [507, 515] on span "Line 4: the extra backtick at the end of hero.moveRight() should be removed The…" at bounding box center [310, 541] width 459 height 72
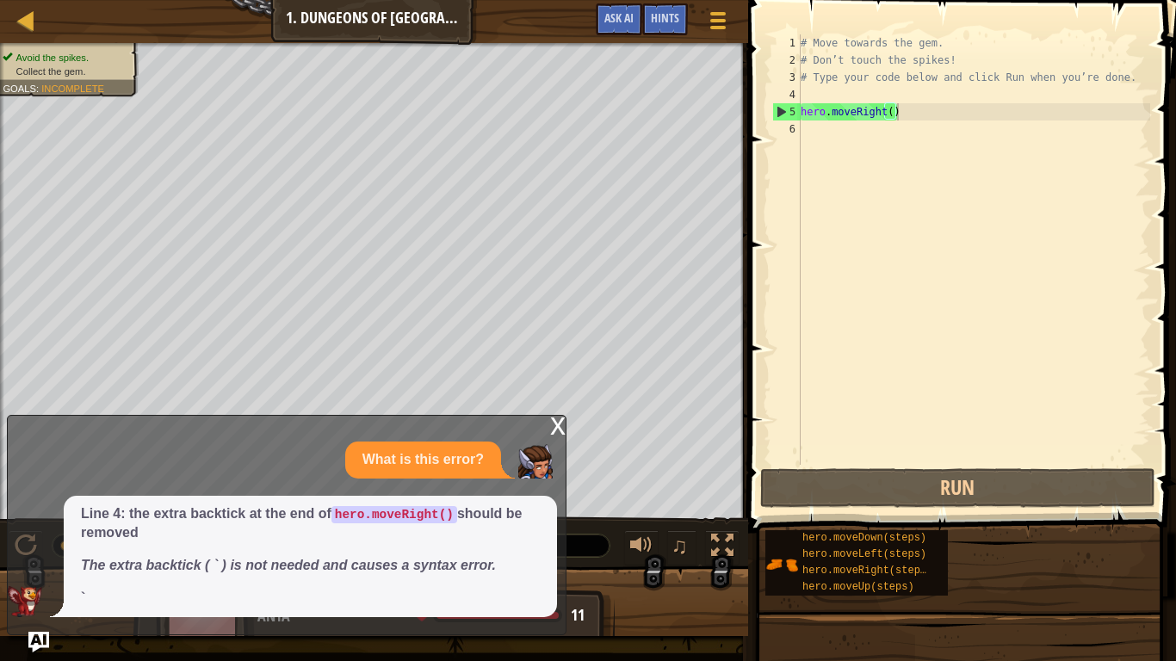
click at [893, 102] on div "# Move towards the gem. # Don’t touch the spikes! # Type your code below and cl…" at bounding box center [973, 266] width 353 height 465
click at [935, 133] on div "# Move towards the gem. # Don’t touch the spikes! # Type your code below and cl…" at bounding box center [973, 266] width 353 height 465
click at [1017, 101] on div "# Move towards the gem. # Don’t touch the spikes! # Type your code below and cl…" at bounding box center [973, 266] width 353 height 465
click at [532, 488] on div "What is this error? Line 4: the extra backtick at the end of hero.moveRight() s…" at bounding box center [282, 530] width 549 height 176
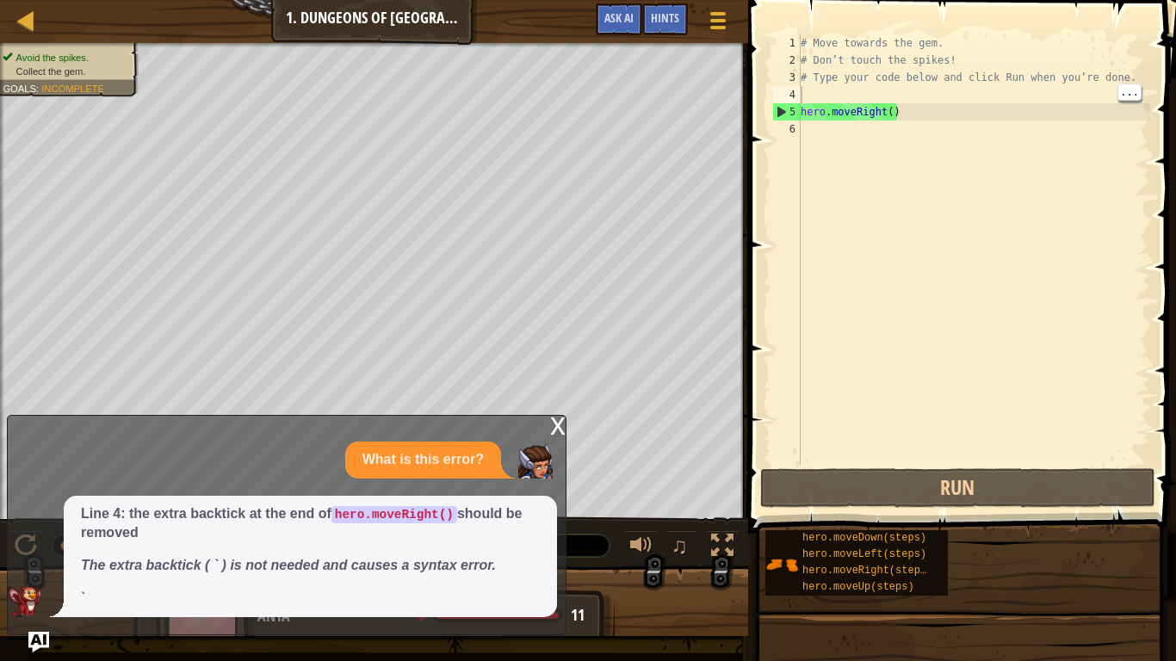
click at [500, 515] on p "Line 4: the extra backtick at the end of hero.moveRight() should be removed" at bounding box center [310, 525] width 459 height 40
click at [388, 515] on p "Line 4: the extra backtick at the end of hero.moveRight() should be removed" at bounding box center [310, 525] width 459 height 40
click at [501, 463] on div "What is this error?" at bounding box center [423, 460] width 156 height 37
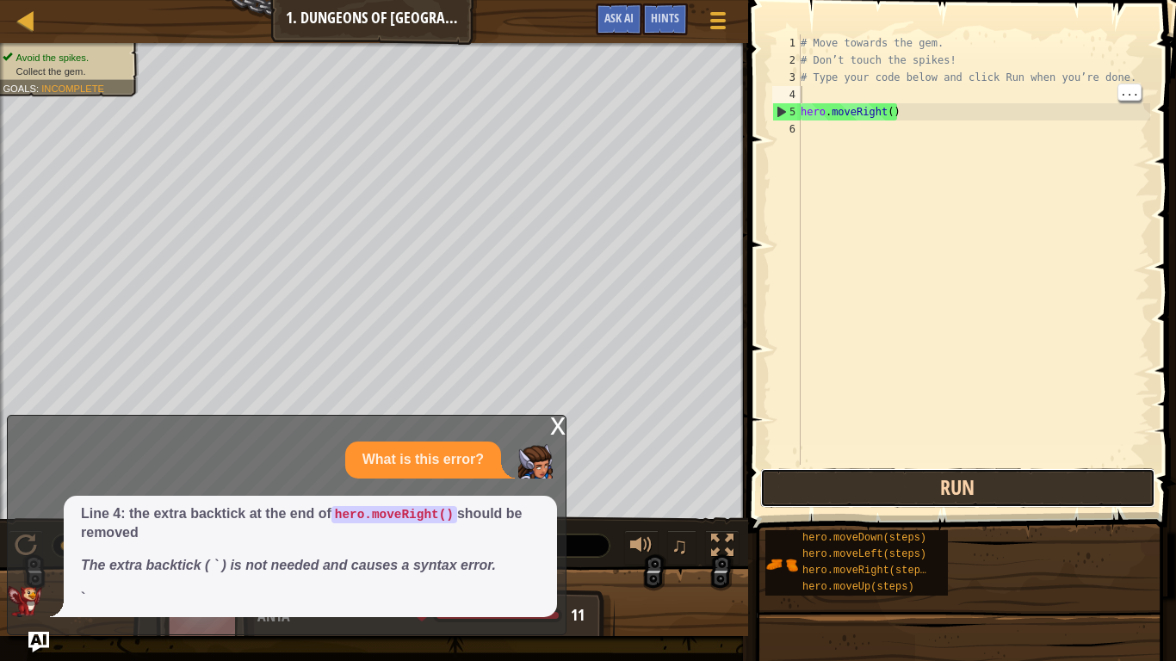
click at [1085, 505] on button "Run" at bounding box center [957, 488] width 395 height 40
click at [1013, 481] on button "Run" at bounding box center [957, 488] width 395 height 40
click at [1115, 491] on button "Run" at bounding box center [957, 488] width 395 height 40
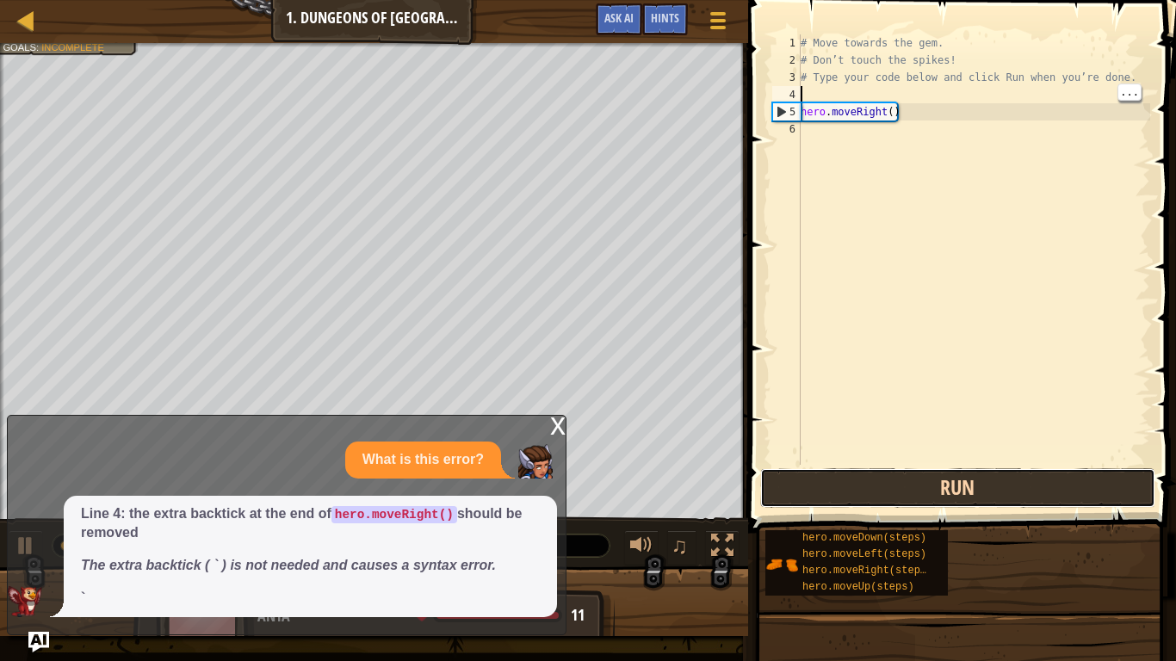
click at [1113, 494] on button "Run" at bounding box center [957, 488] width 395 height 40
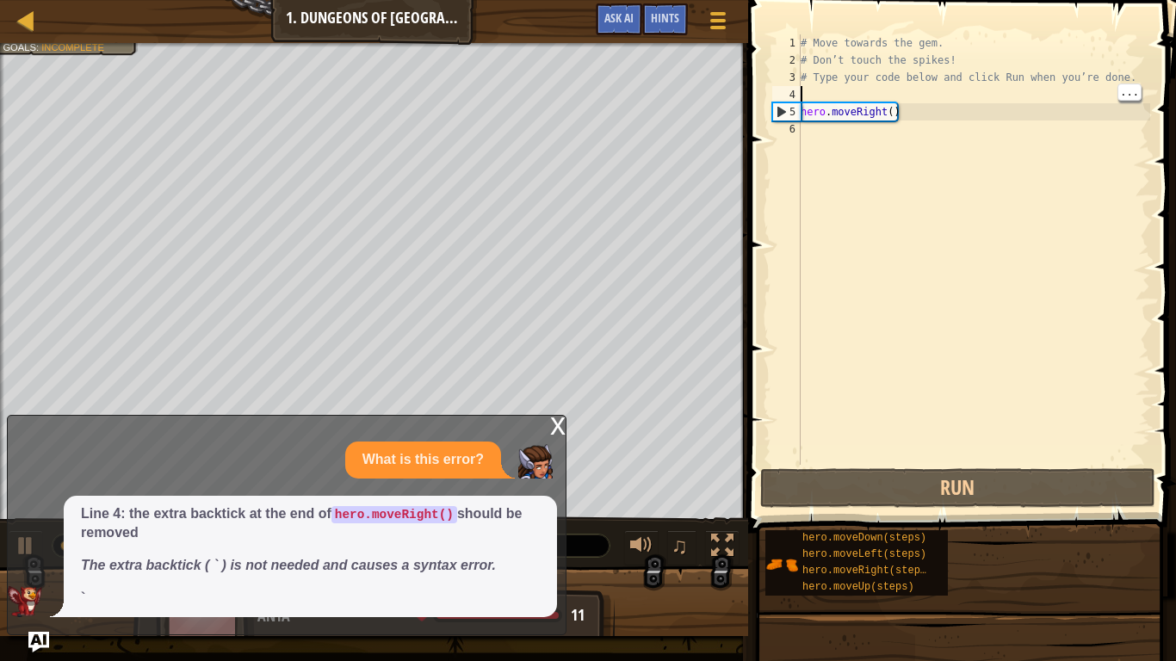
click at [382, 515] on div "Map Introduction to Computer Science 1. Dungeons of Kithgard Game Menu Done Hin…" at bounding box center [588, 330] width 1176 height 661
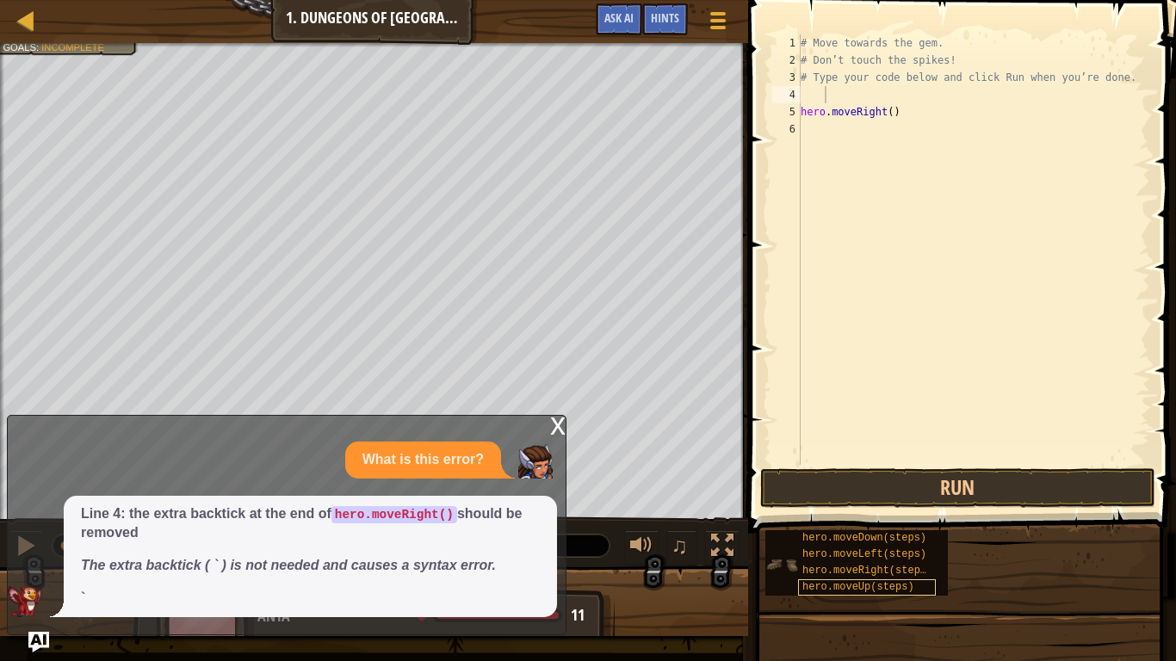
click at [901, 515] on span "hero.moveUp(steps)" at bounding box center [858, 587] width 112 height 12
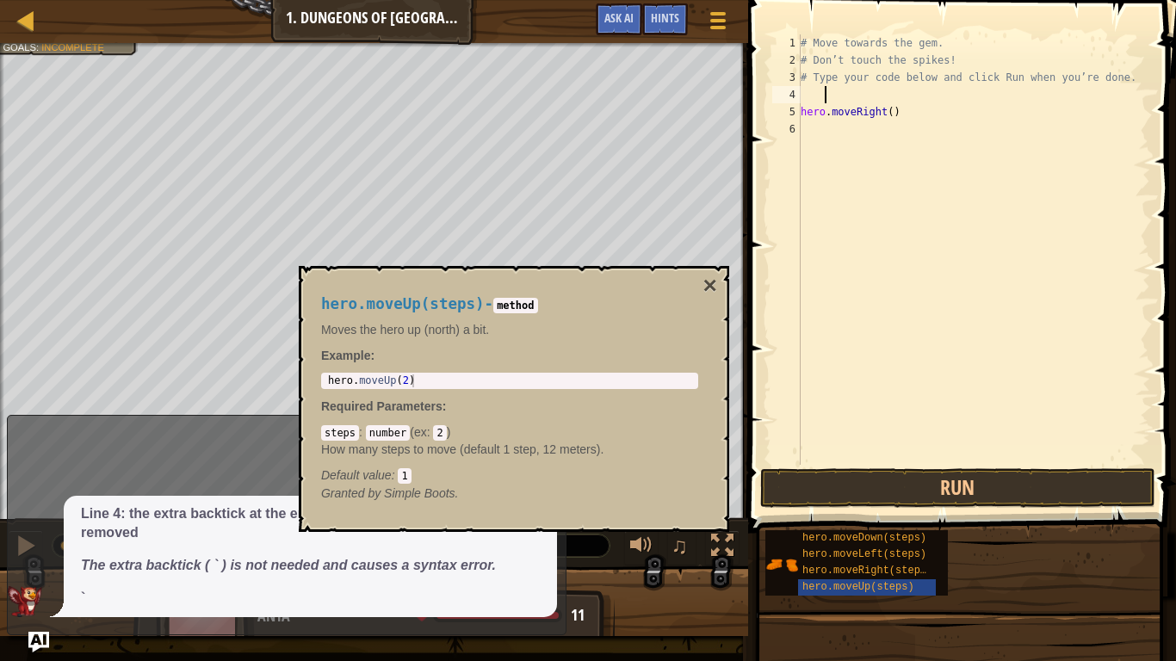
click at [721, 273] on div "hero.moveUp(steps) - method Moves the hero up (north) a bit. Example : 1 hero .…" at bounding box center [514, 399] width 430 height 266
click at [719, 282] on div "hero.moveUp(steps) - method Moves the hero up (north) a bit. Example : 1 hero .…" at bounding box center [514, 399] width 430 height 266
click at [716, 294] on button "×" at bounding box center [710, 286] width 14 height 24
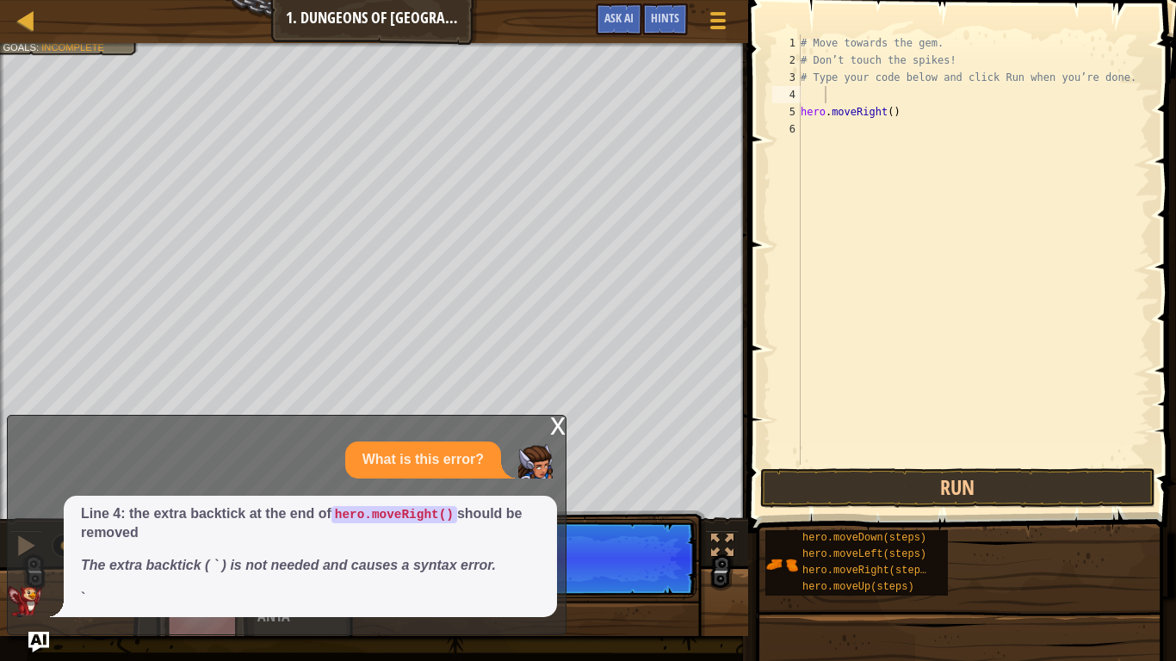
click at [926, 129] on div "# Move towards the gem. # Don’t touch the spikes! # Type your code below and cl…" at bounding box center [973, 266] width 353 height 465
click at [924, 107] on div "# Move towards the gem. # Don’t touch the spikes! # Type your code below and cl…" at bounding box center [973, 266] width 353 height 465
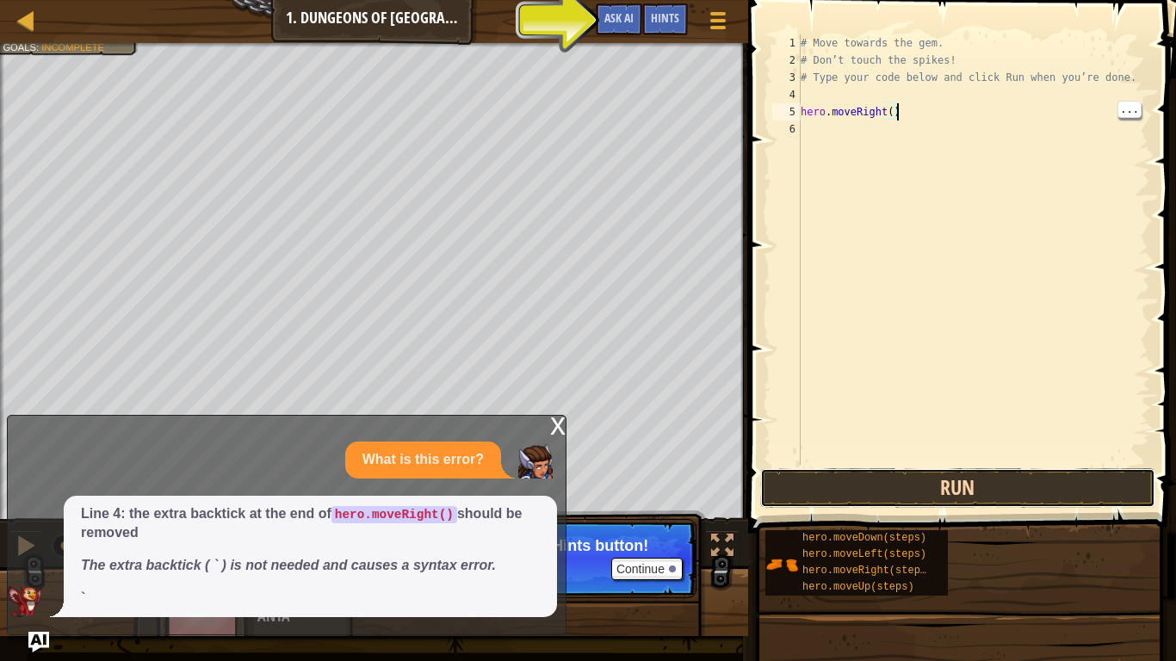
click at [1104, 487] on button "Run" at bounding box center [957, 488] width 395 height 40
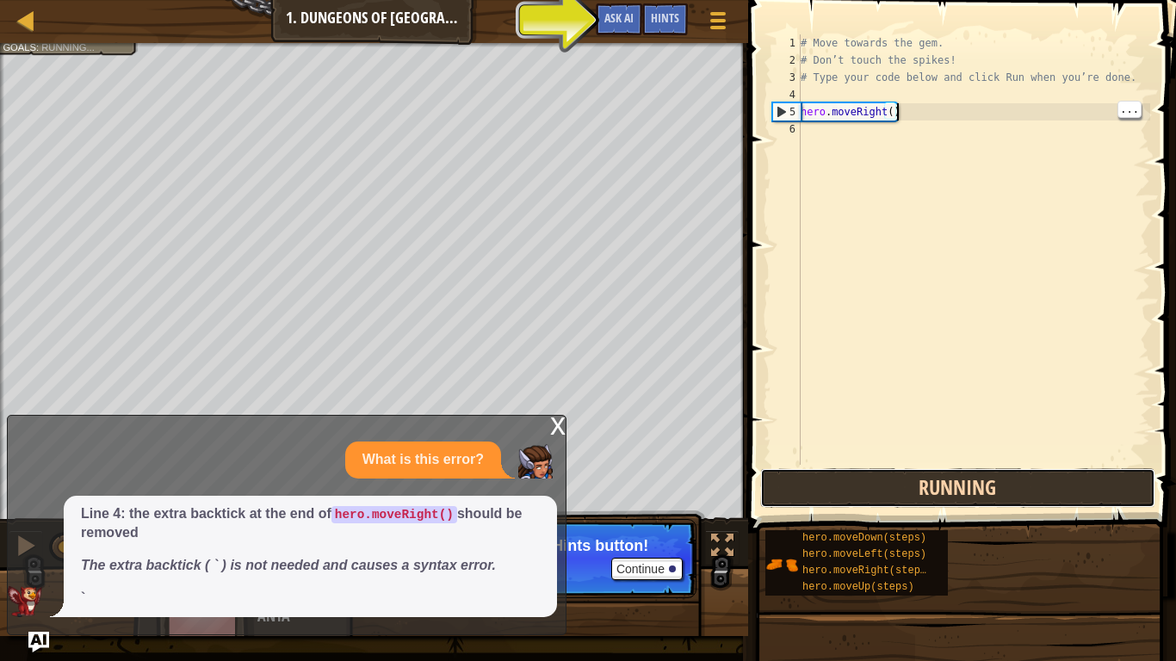
click at [1110, 482] on button "Running" at bounding box center [957, 488] width 395 height 40
click at [1110, 479] on button "Running" at bounding box center [957, 488] width 395 height 40
click at [1114, 479] on button "Running" at bounding box center [957, 488] width 395 height 40
click at [1122, 484] on button "Run" at bounding box center [957, 488] width 395 height 40
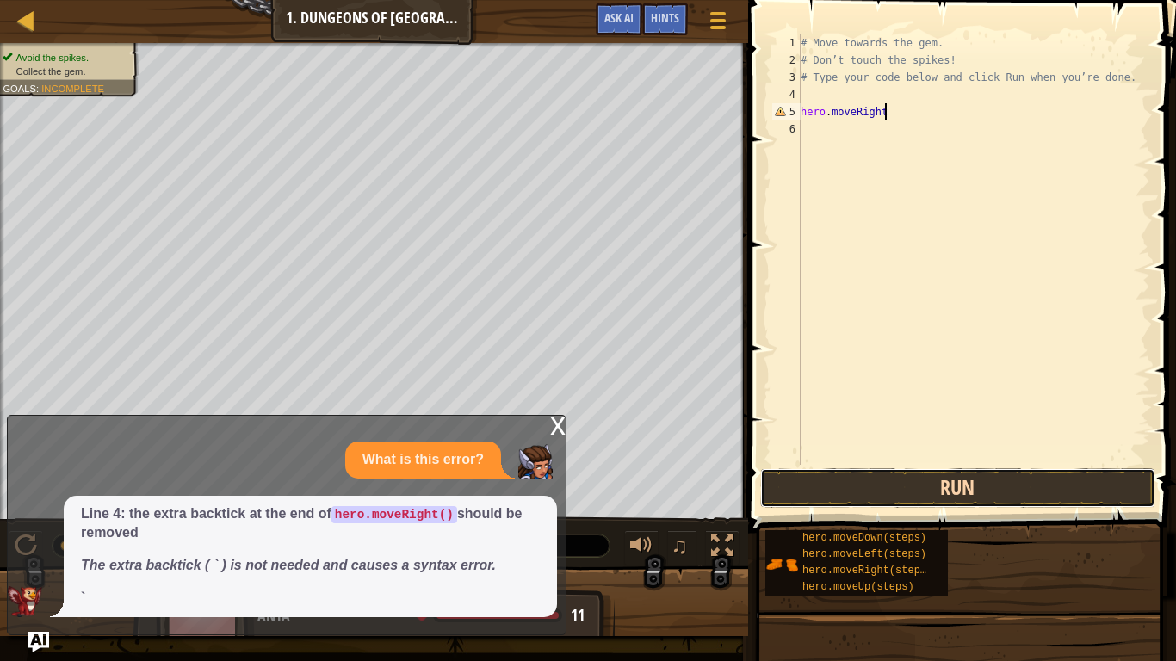
click at [1107, 480] on button "Run" at bounding box center [957, 488] width 395 height 40
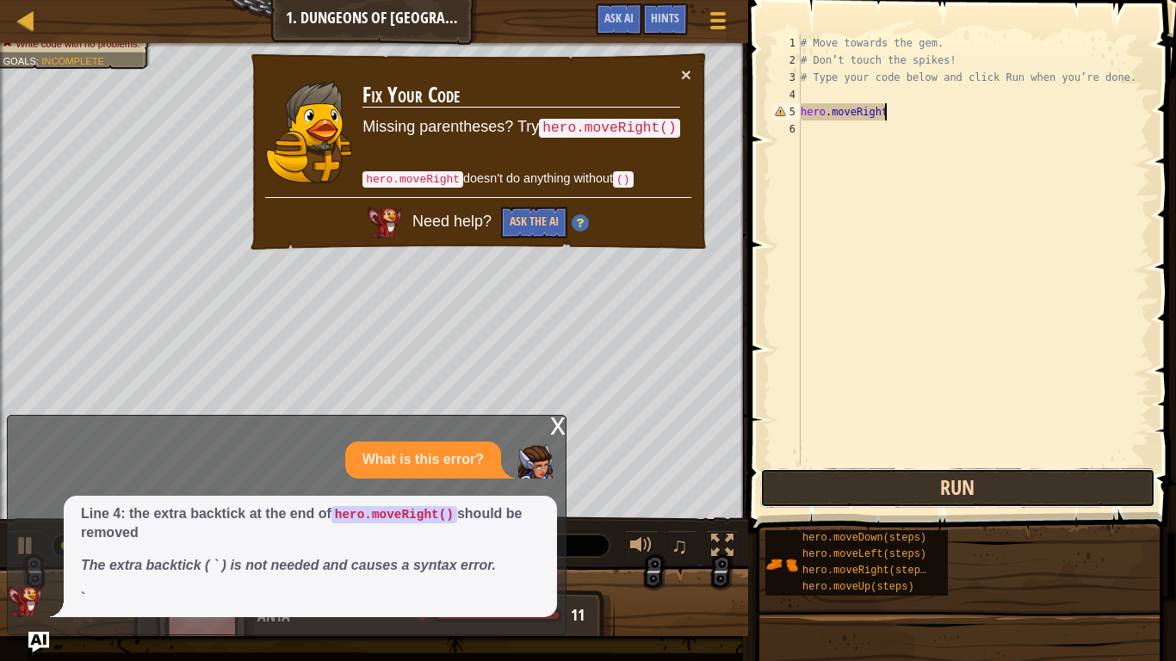
click at [1093, 493] on button "Run" at bounding box center [957, 488] width 395 height 40
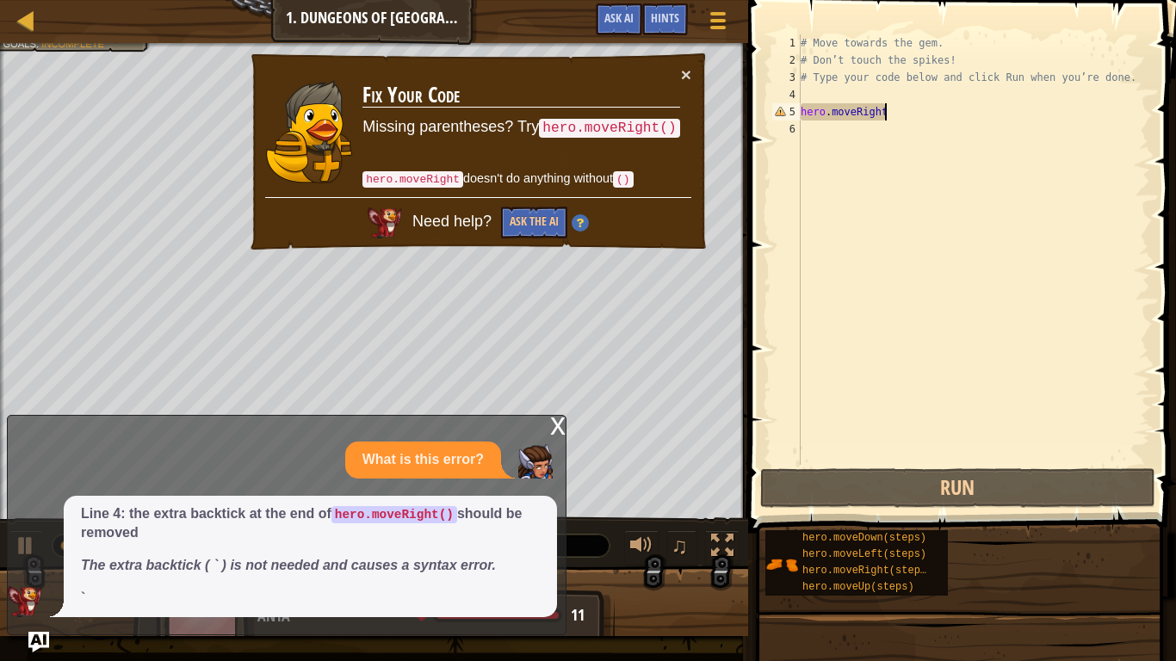
click at [1001, 77] on div "# Move towards the gem. # Don’t touch the spikes! # Type your code below and cl…" at bounding box center [973, 266] width 353 height 465
click at [957, 103] on div "# Move towards the gem. # Don’t touch the spikes! # Type your code below and cl…" at bounding box center [973, 266] width 353 height 465
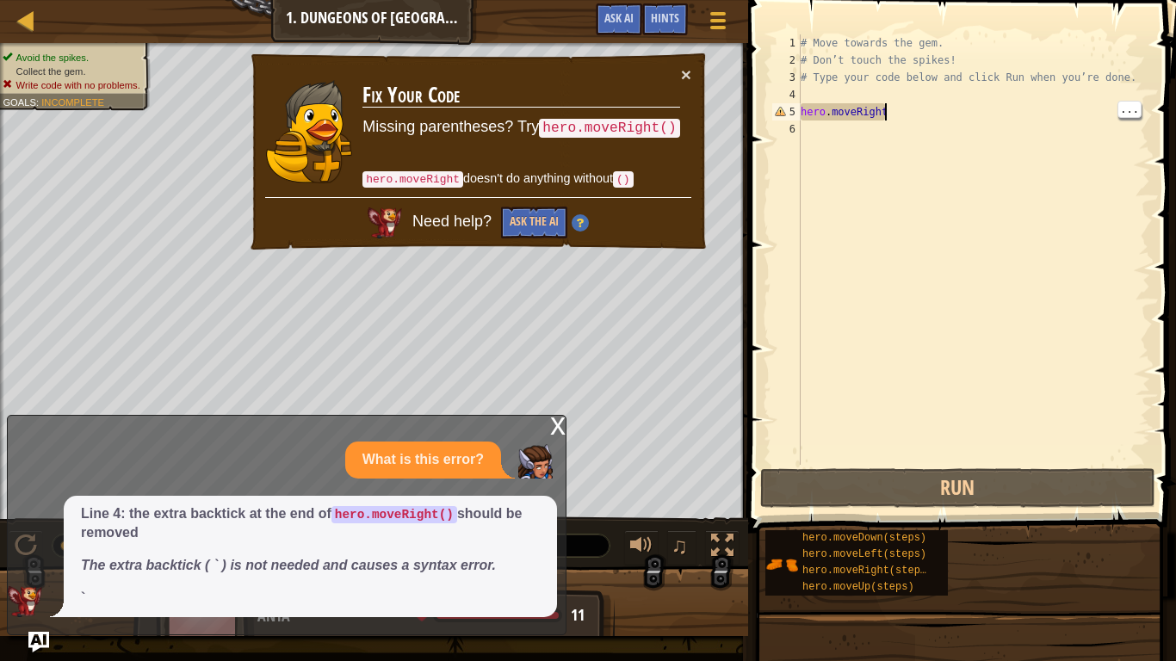
scroll to position [8, 12]
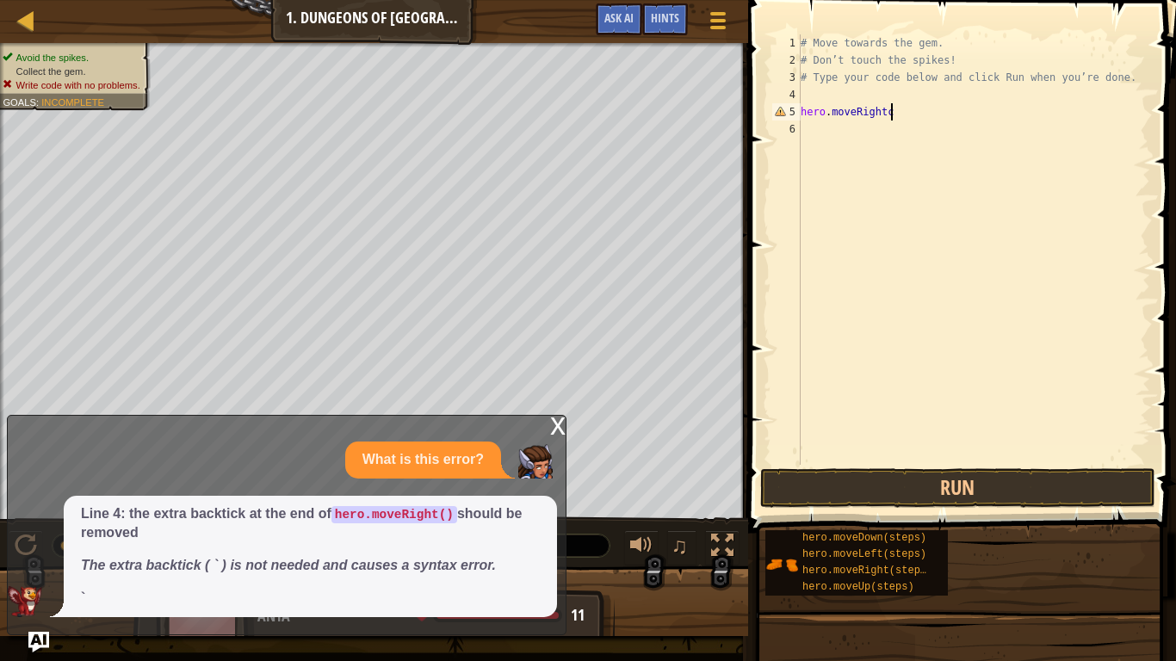
type textarea "hero.moveRight"
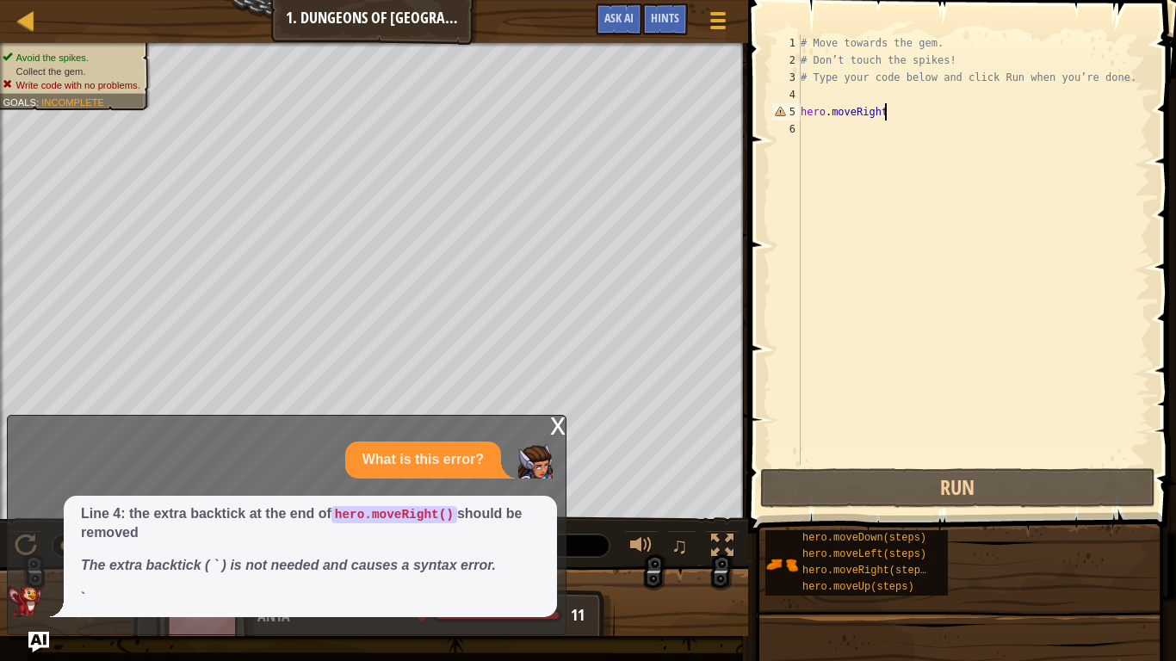
scroll to position [8, 11]
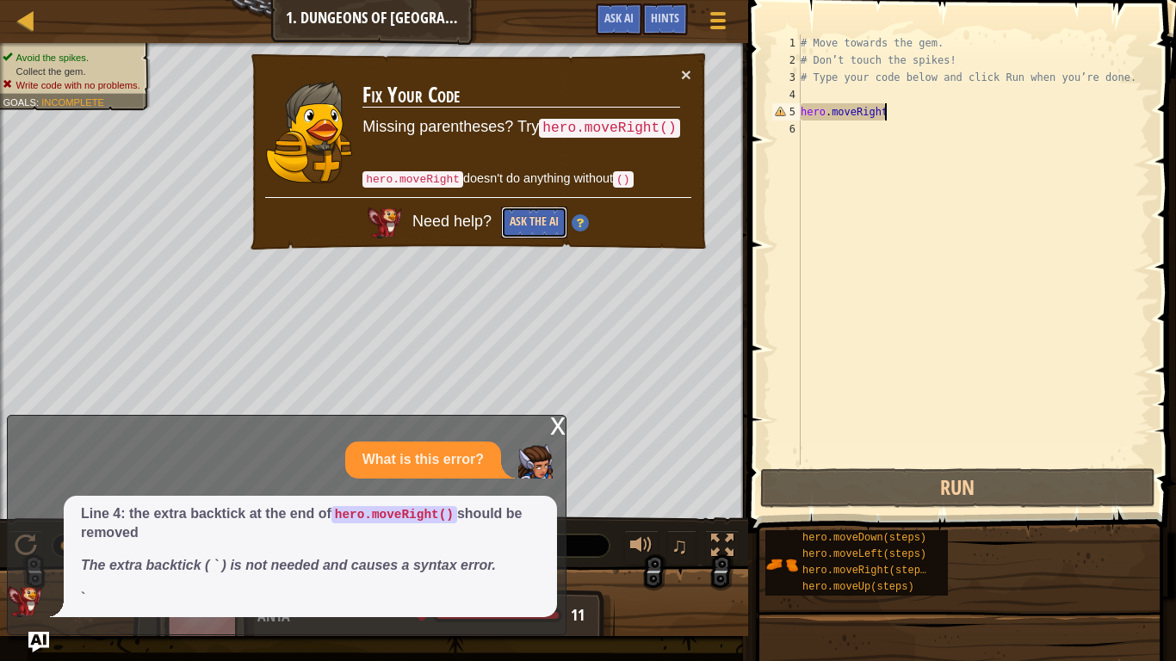
click at [529, 216] on button "Ask the AI" at bounding box center [533, 223] width 66 height 33
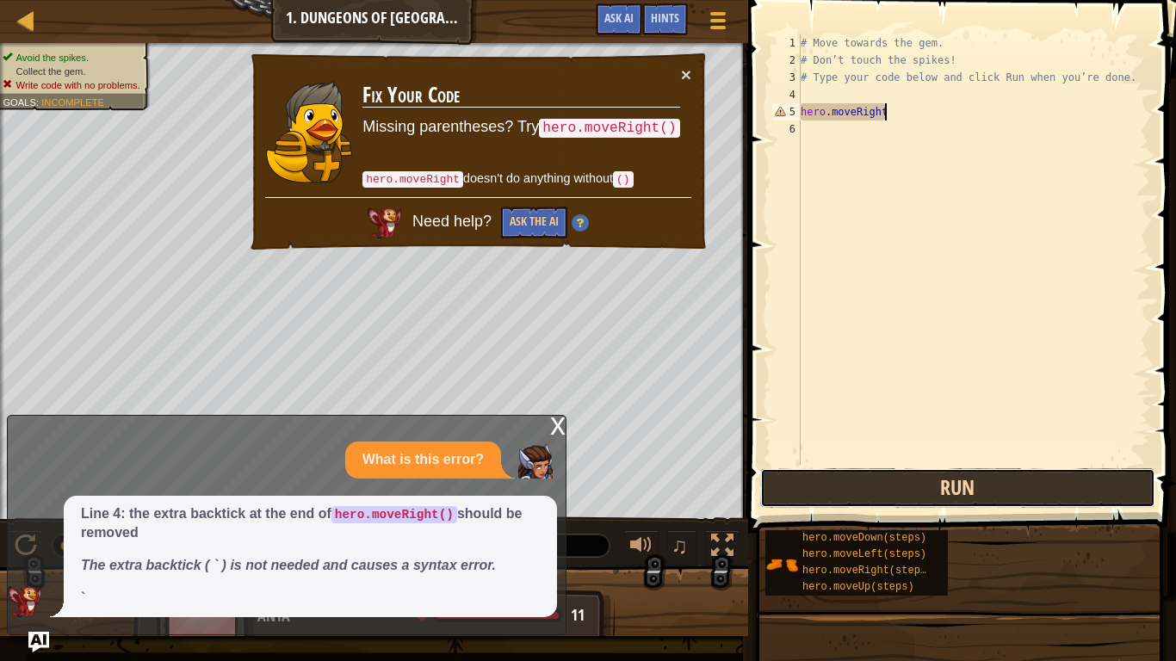
click at [986, 479] on button "Run" at bounding box center [957, 488] width 395 height 40
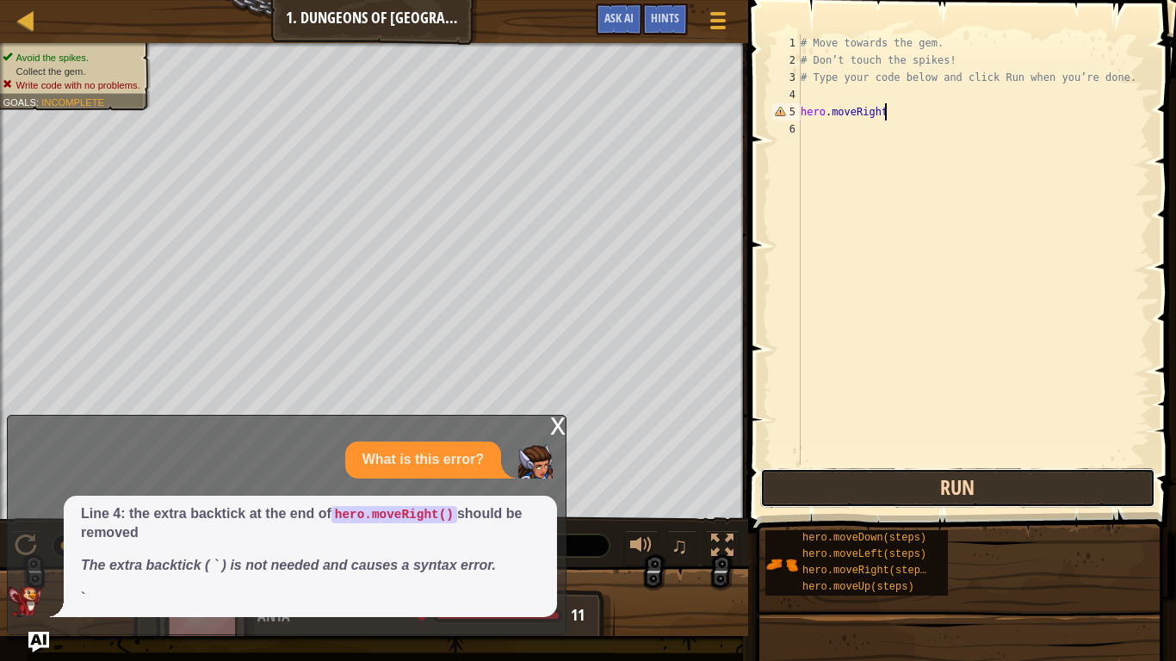
click at [1069, 484] on button "Run" at bounding box center [957, 488] width 395 height 40
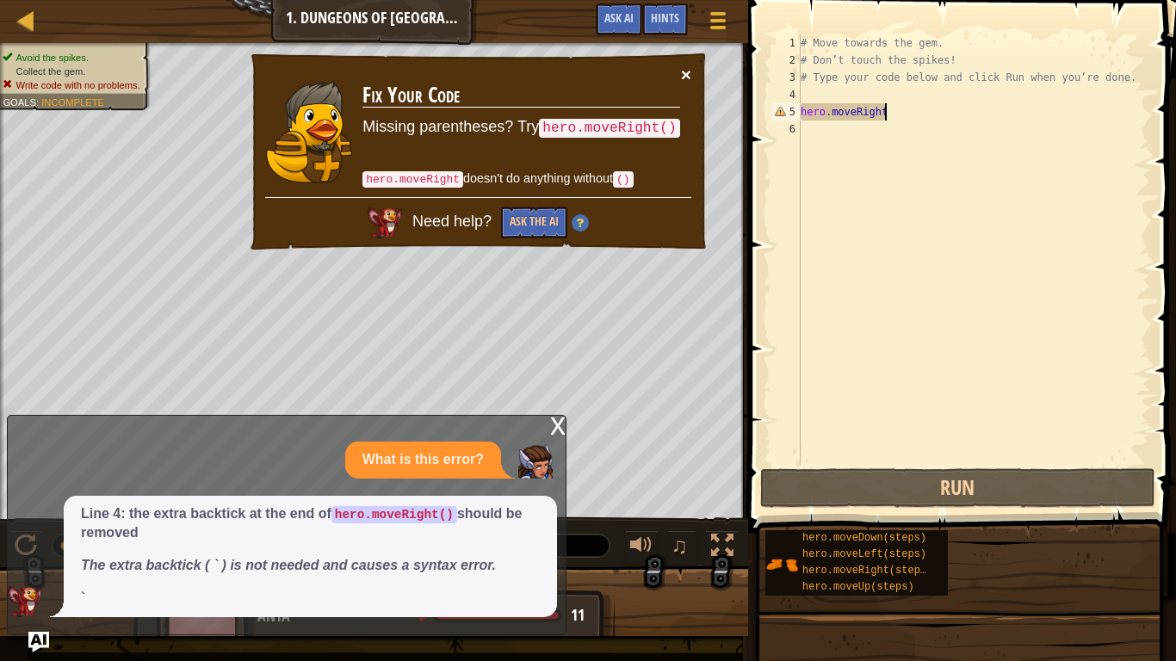
click at [688, 71] on button "×" at bounding box center [686, 75] width 10 height 18
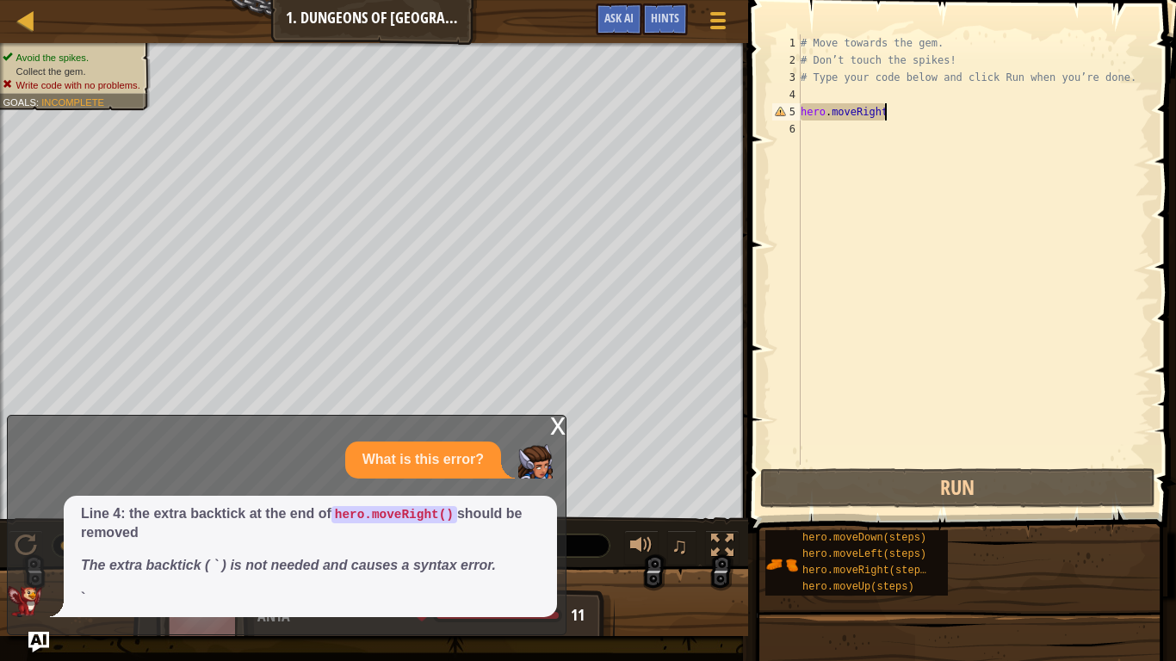
click at [926, 112] on div "# Move towards the gem. # Don’t touch the spikes! # Type your code below and cl…" at bounding box center [973, 266] width 353 height 465
click at [992, 96] on div "# Move towards the gem. # Don’t touch the spikes! # Type your code below and cl…" at bounding box center [973, 266] width 353 height 465
click at [1002, 99] on div "# Move towards the gem. # Don’t touch the spikes! # Type your code below and cl…" at bounding box center [973, 266] width 353 height 465
click at [963, 88] on div "# Move towards the gem. # Don’t touch the spikes! # Type your code below and cl…" at bounding box center [973, 266] width 353 height 465
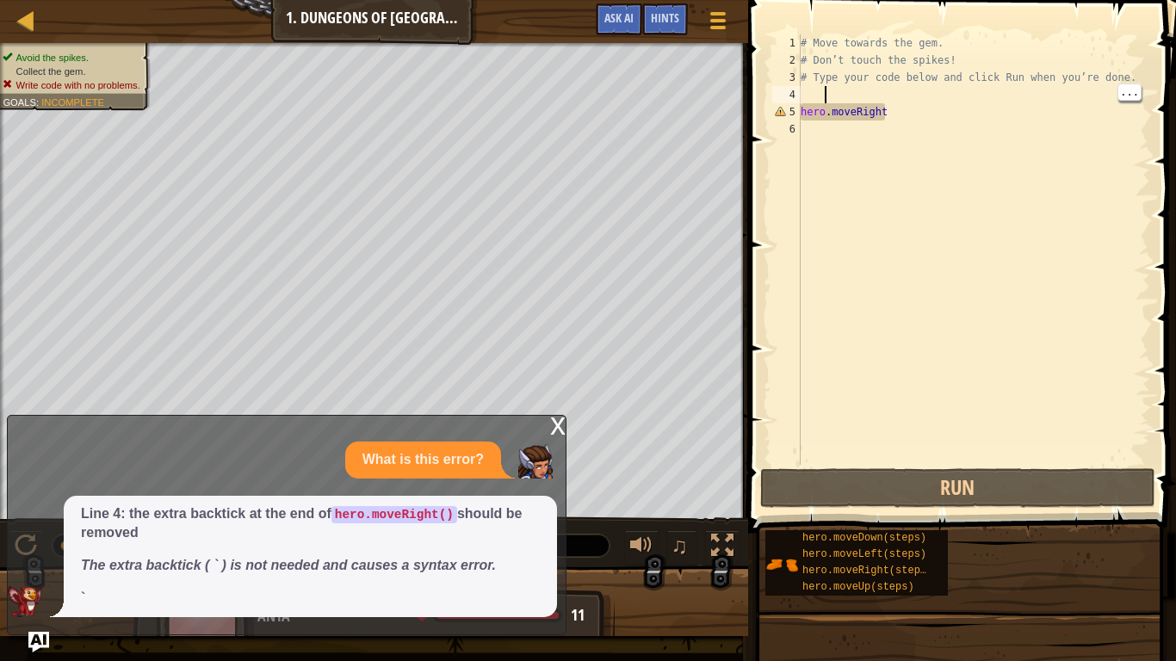
click at [921, 85] on div "# Move towards the gem. # Don’t touch the spikes! # Type your code below and cl…" at bounding box center [973, 266] width 353 height 465
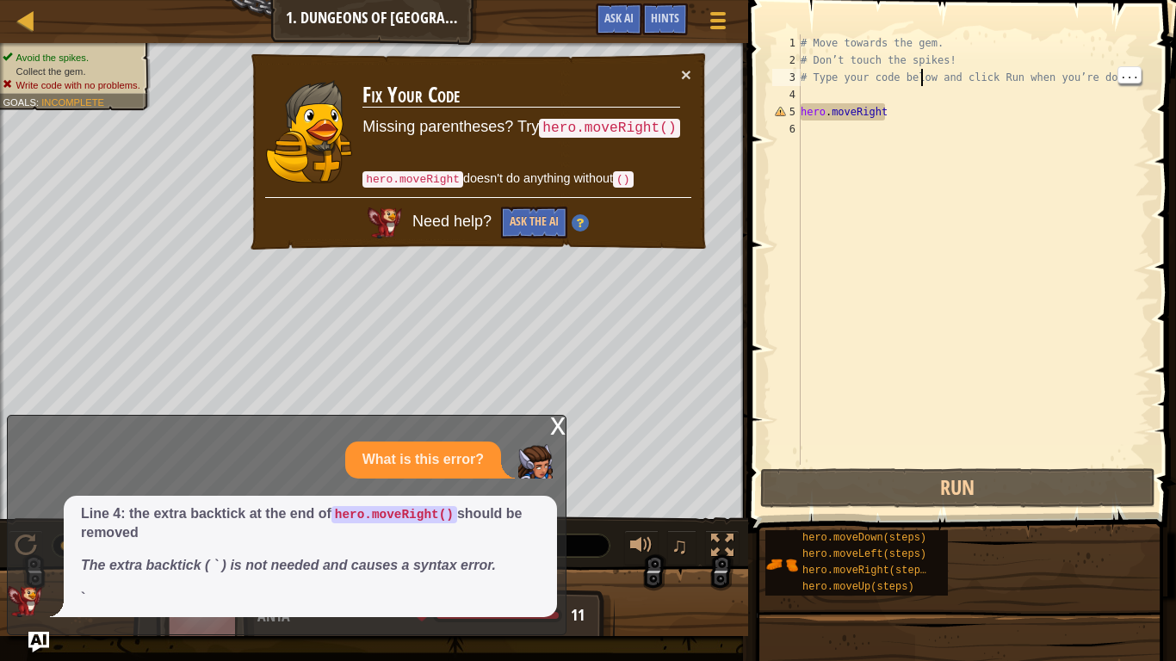
click at [888, 110] on div "# Move towards the gem. # Don’t touch the spikes! # Type your code below and cl…" at bounding box center [973, 266] width 353 height 465
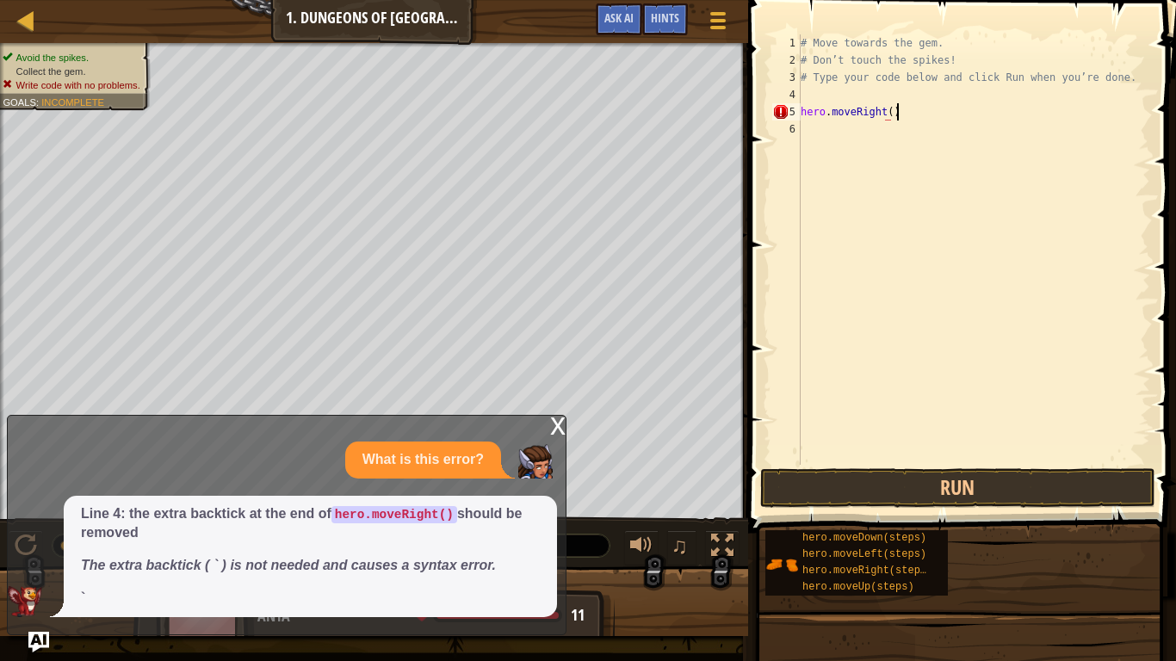
scroll to position [8, 13]
click at [1079, 480] on button "Run" at bounding box center [957, 488] width 395 height 40
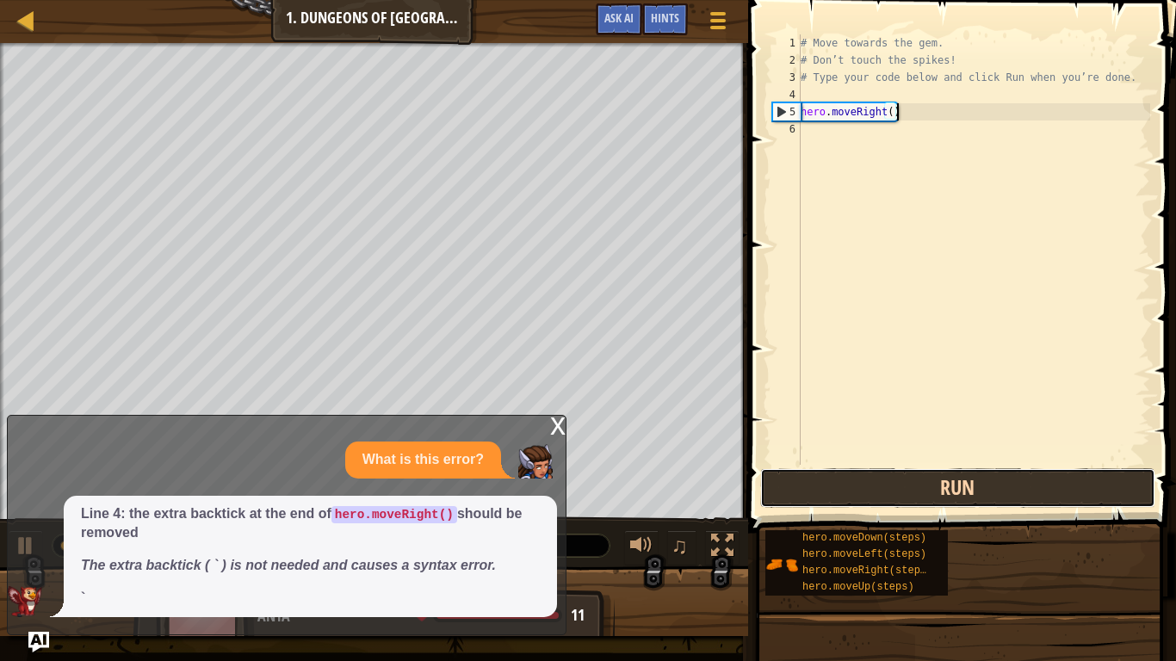
click at [1035, 478] on button "Run" at bounding box center [957, 488] width 395 height 40
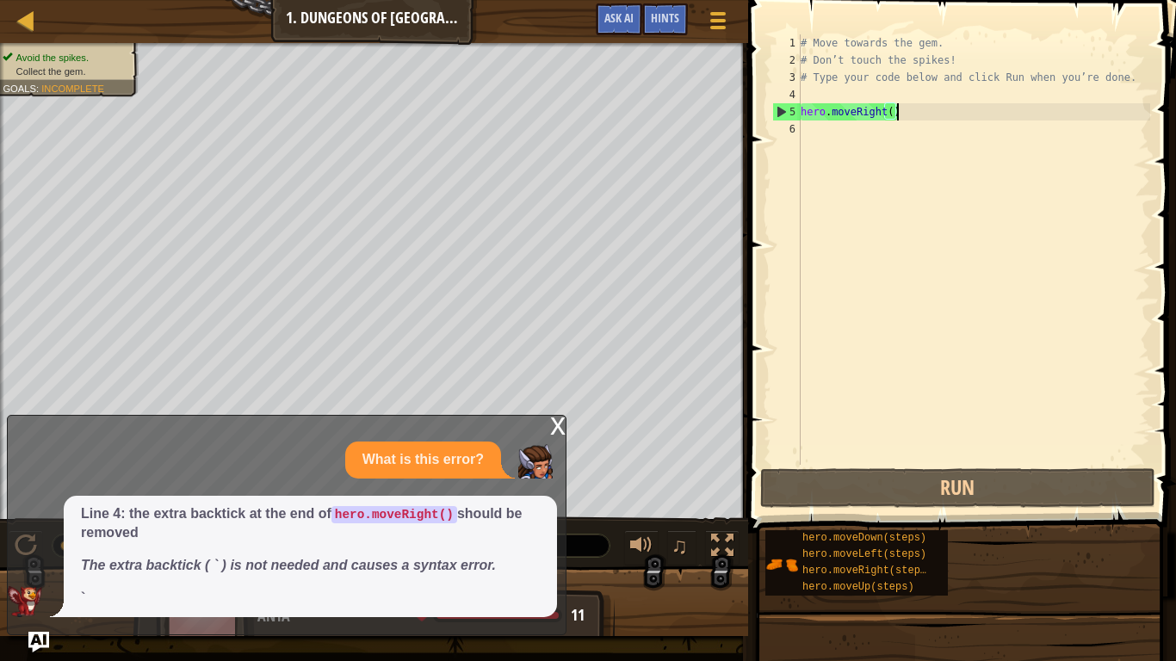
click at [560, 426] on div "x" at bounding box center [557, 424] width 15 height 17
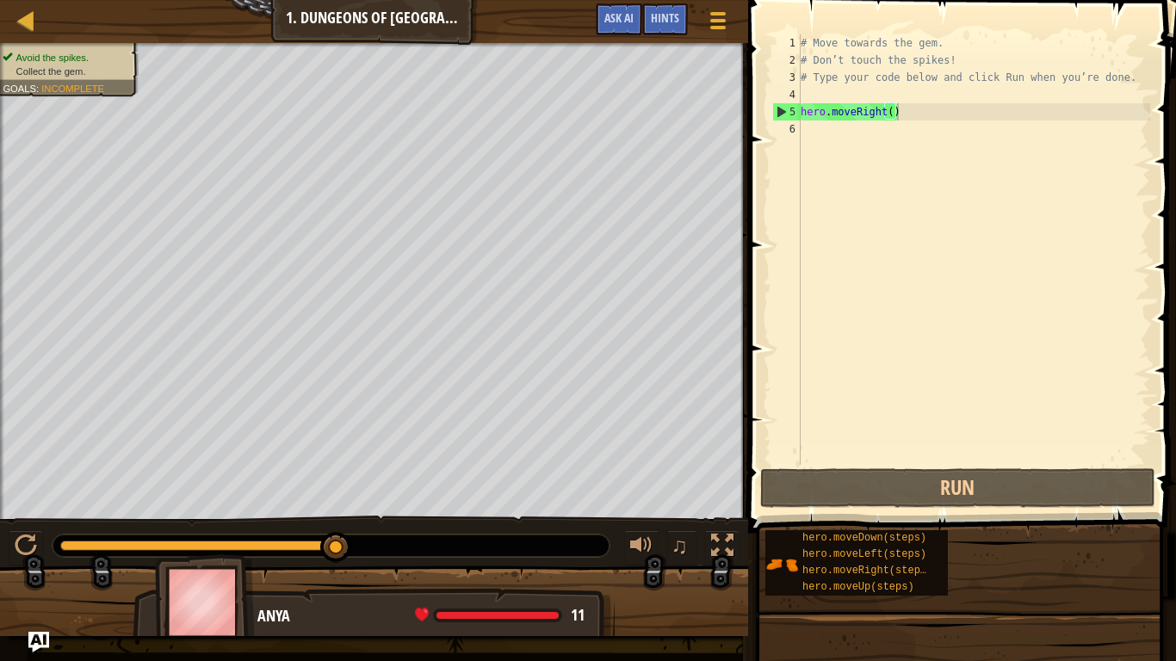
click at [1005, 105] on div "# Move towards the gem. # Don’t touch the spikes! # Type your code below and cl…" at bounding box center [973, 266] width 353 height 465
click at [1124, 108] on span "..." at bounding box center [1129, 109] width 22 height 15
click at [1130, 115] on span "..." at bounding box center [1129, 109] width 22 height 15
click at [1092, 107] on div "# Move towards the gem. # Don’t touch the spikes! # Type your code below and cl…" at bounding box center [973, 266] width 353 height 465
click at [792, 111] on div "5" at bounding box center [787, 111] width 28 height 17
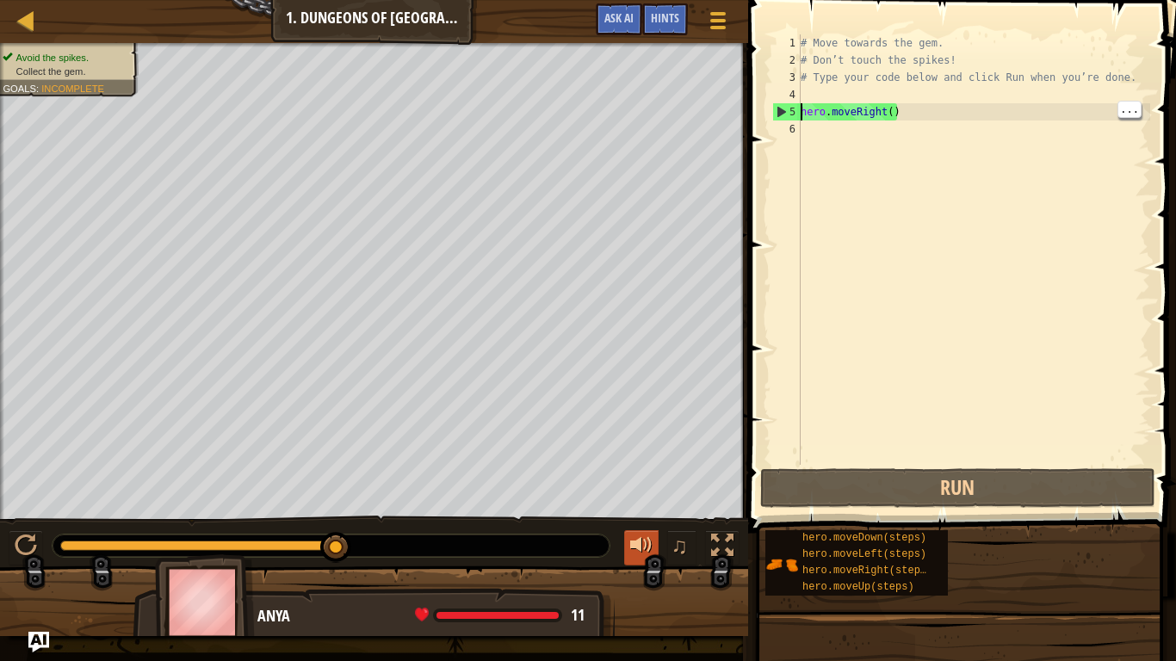
scroll to position [8, 1]
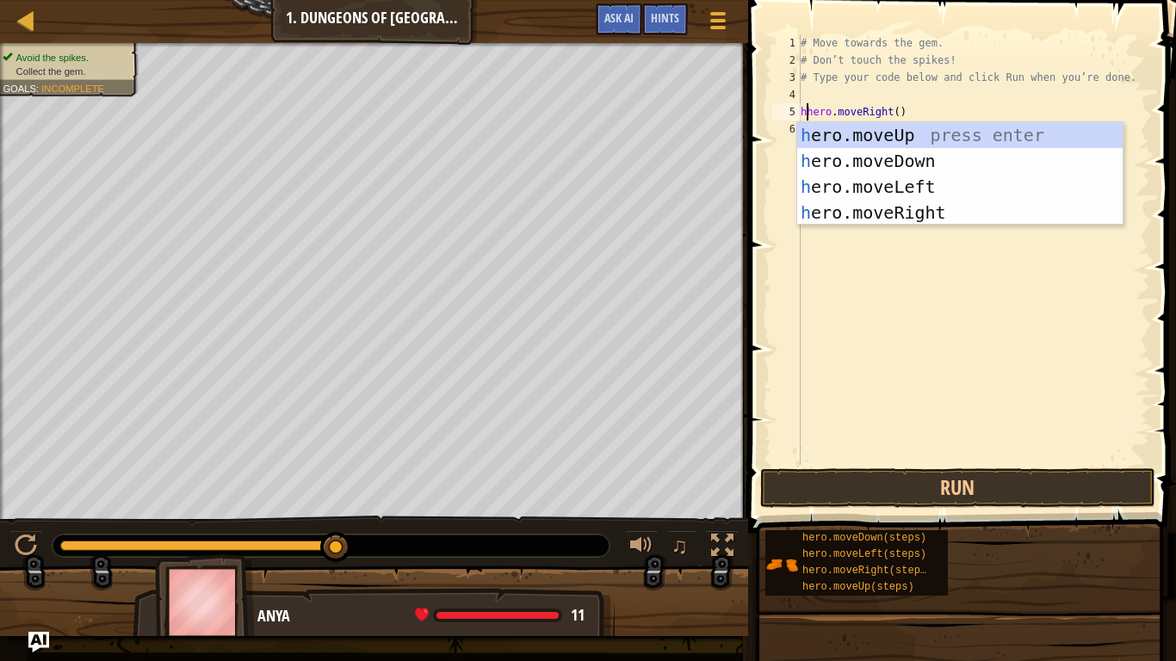
click at [938, 153] on div "h ero.moveUp press enter h ero.moveDown press enter h ero.moveLeft press enter …" at bounding box center [959, 199] width 325 height 155
type textarea "hero.moveDown().moveRight()"
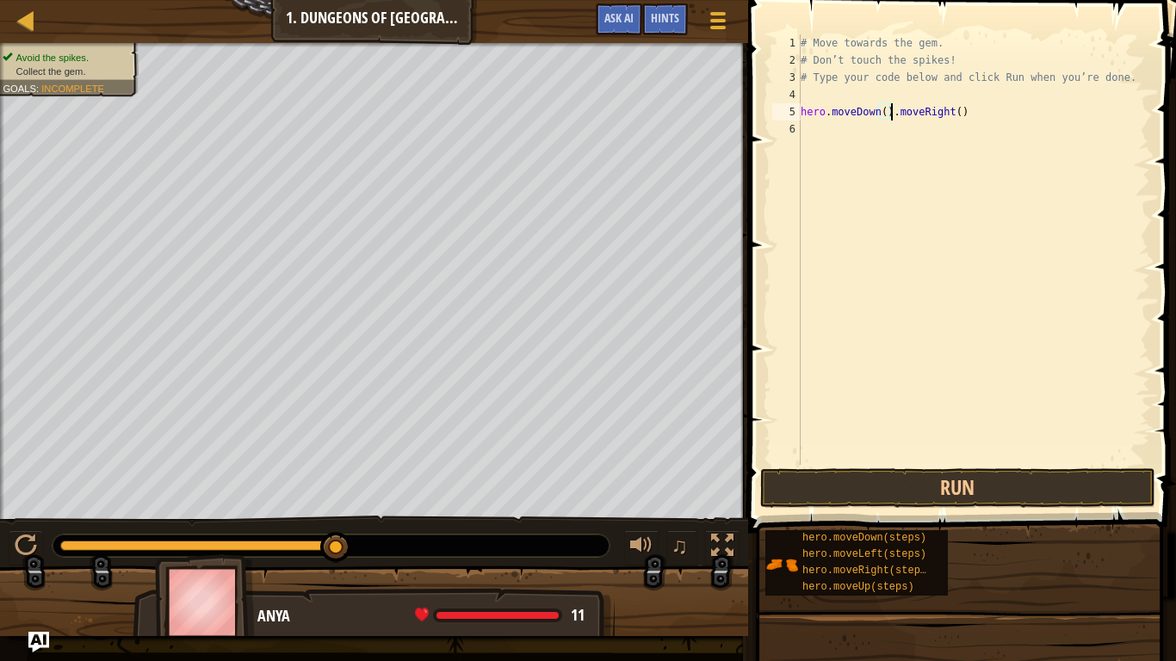
click at [812, 131] on div "# Move towards the gem. # Don’t touch the spikes! # Type your code below and cl…" at bounding box center [973, 266] width 353 height 465
type textarea "h"
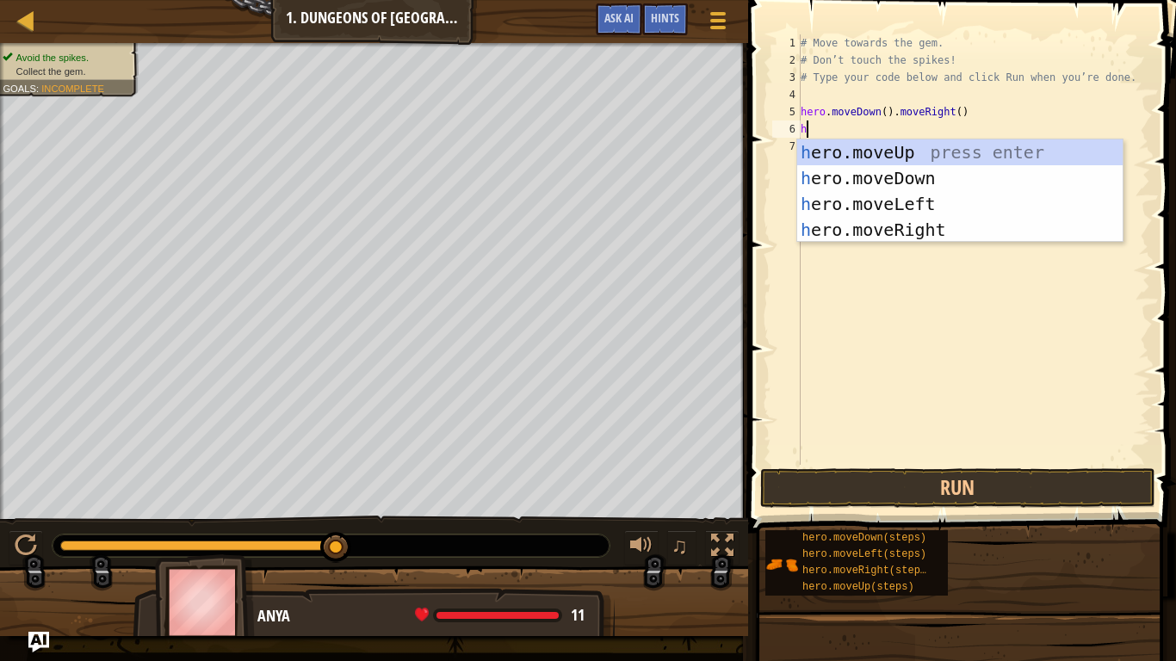
click at [926, 178] on div "h ero.moveUp press enter h ero.moveDown press enter h ero.moveLeft press enter …" at bounding box center [959, 216] width 325 height 155
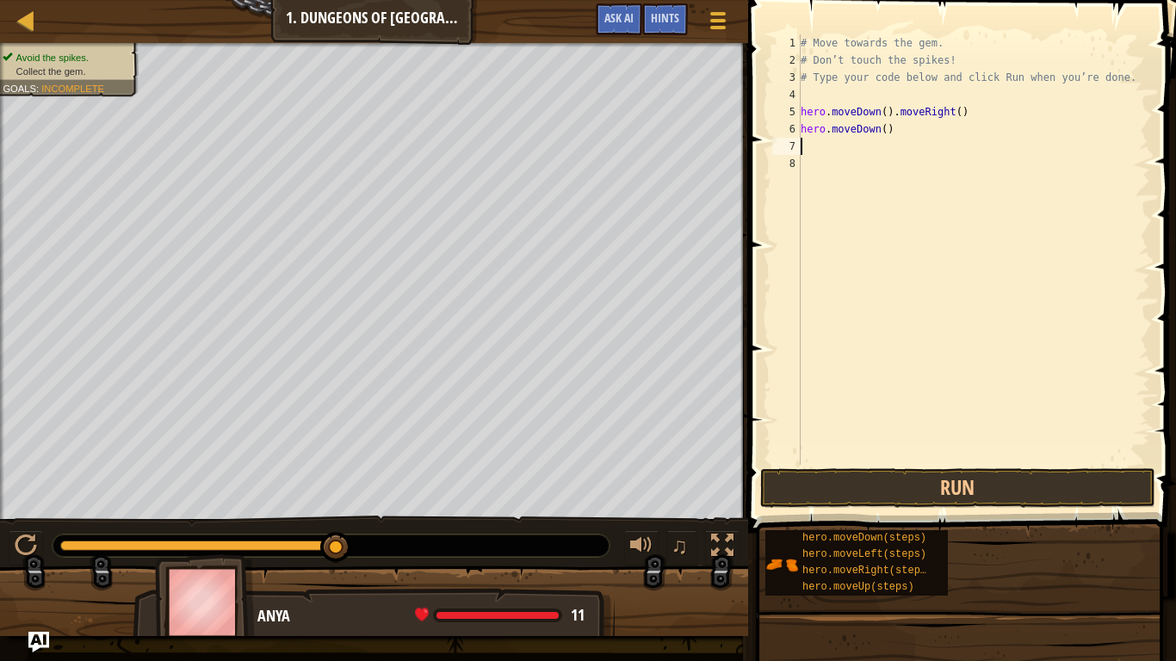
click at [975, 104] on div "# Move towards the gem. # Don’t touch the spikes! # Type your code below and cl…" at bounding box center [973, 266] width 353 height 465
type textarea "hero.moveDown()."
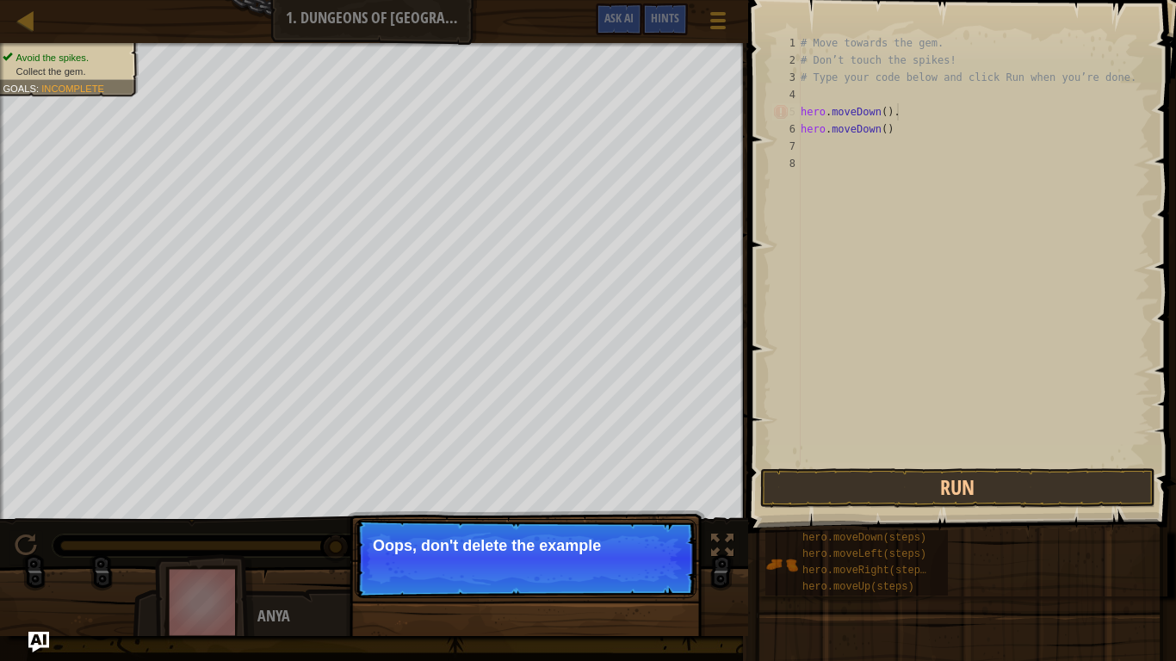
click at [863, 151] on div "# Move towards the gem. # Don’t touch the spikes! # Type your code below and cl…" at bounding box center [973, 266] width 353 height 465
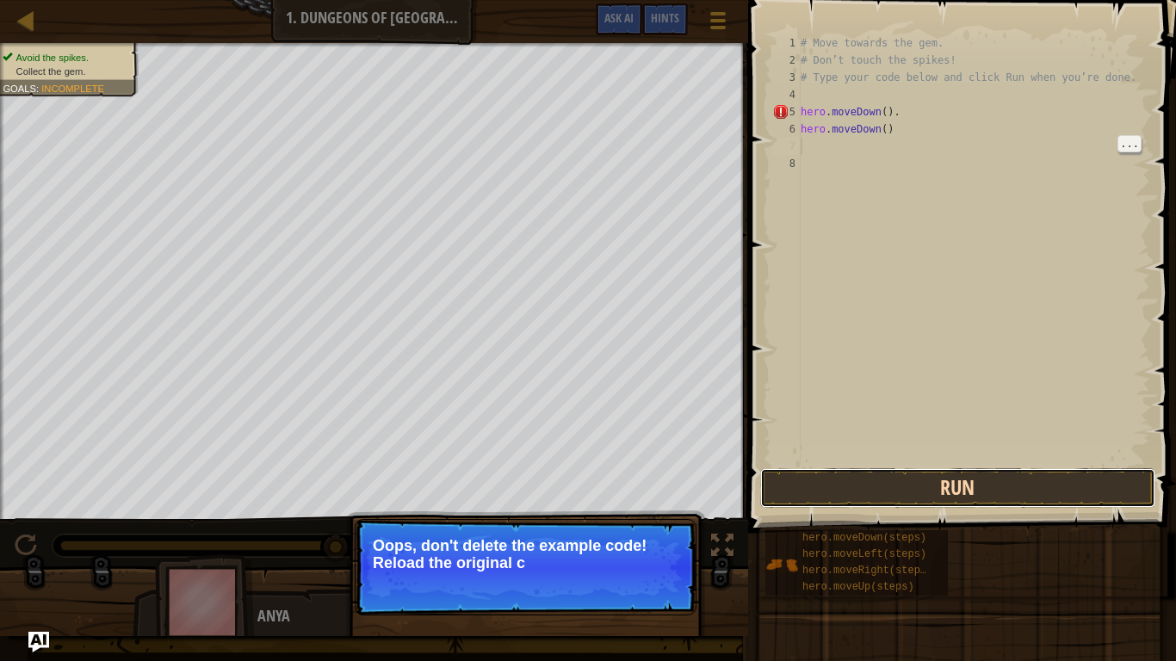
click at [1000, 475] on button "Run" at bounding box center [957, 488] width 395 height 40
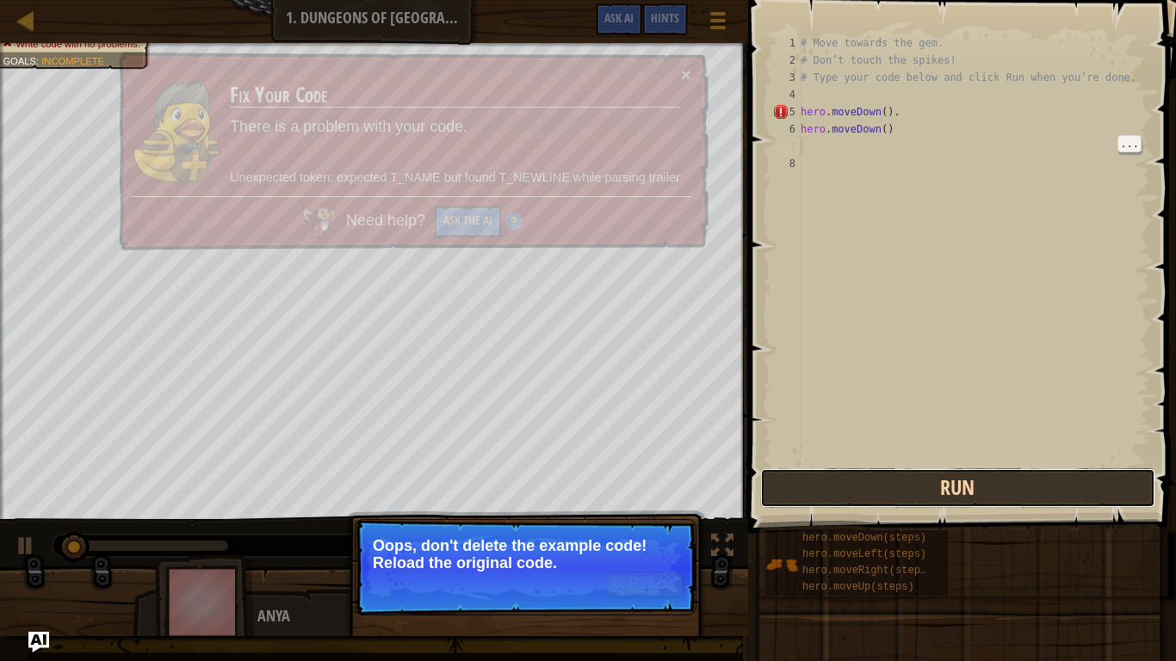
click at [1008, 470] on button "Run" at bounding box center [957, 488] width 395 height 40
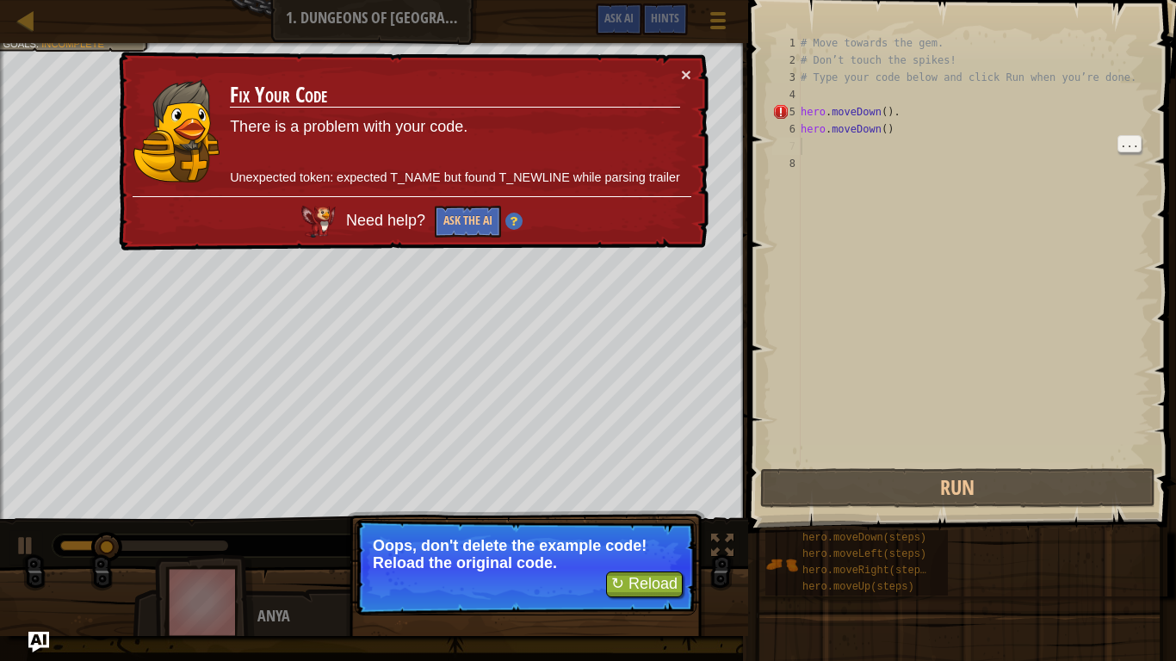
click at [495, 192] on td "Fix Your Code There is a problem with your code. Unexpected token: expected T_N…" at bounding box center [455, 130] width 452 height 131
click at [684, 83] on button "×" at bounding box center [687, 78] width 11 height 18
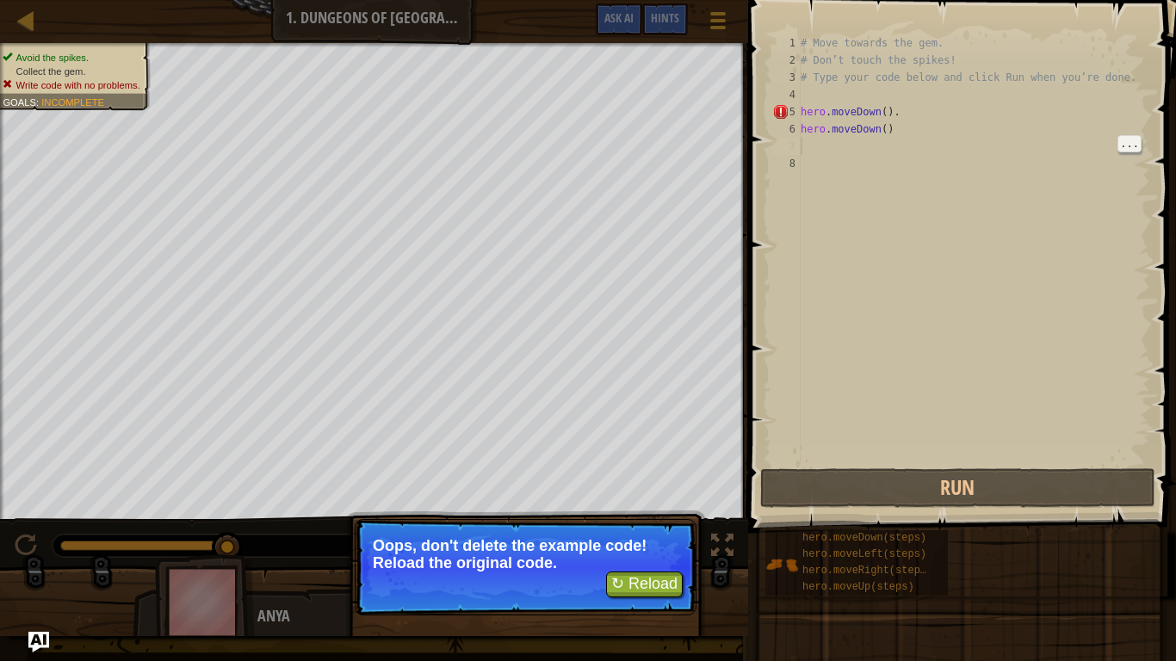
click at [651, 515] on p "Oops, don't delete the example code! Reload the original code." at bounding box center [526, 554] width 306 height 34
click at [648, 515] on button "↻ Reload" at bounding box center [644, 585] width 77 height 26
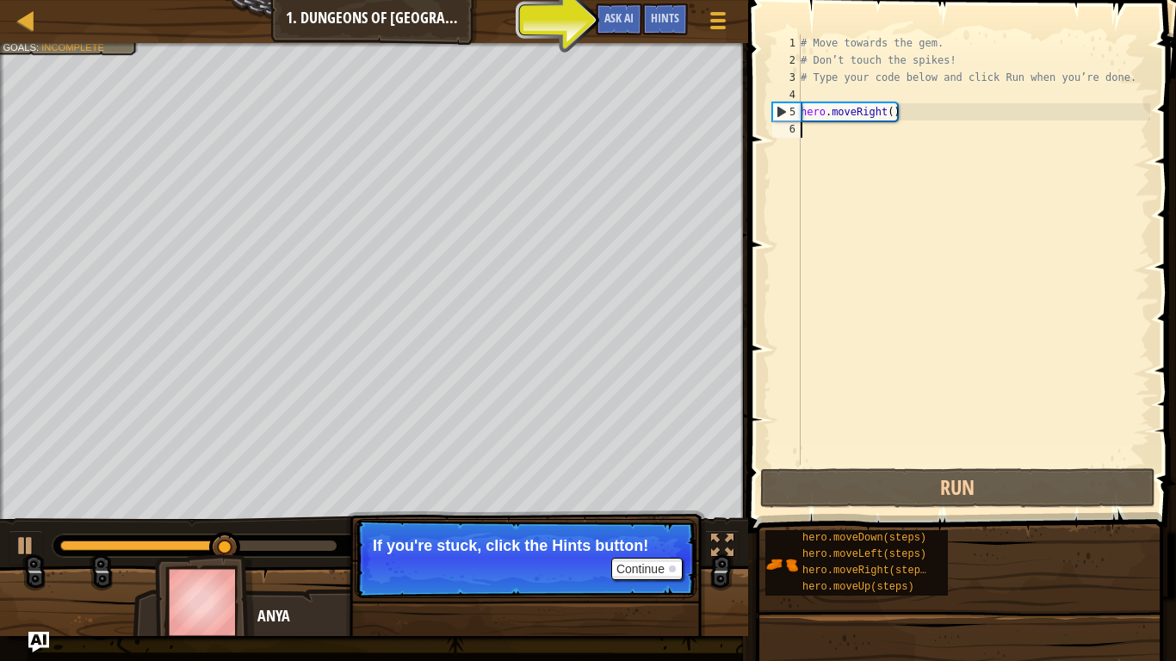
type textarea "h"
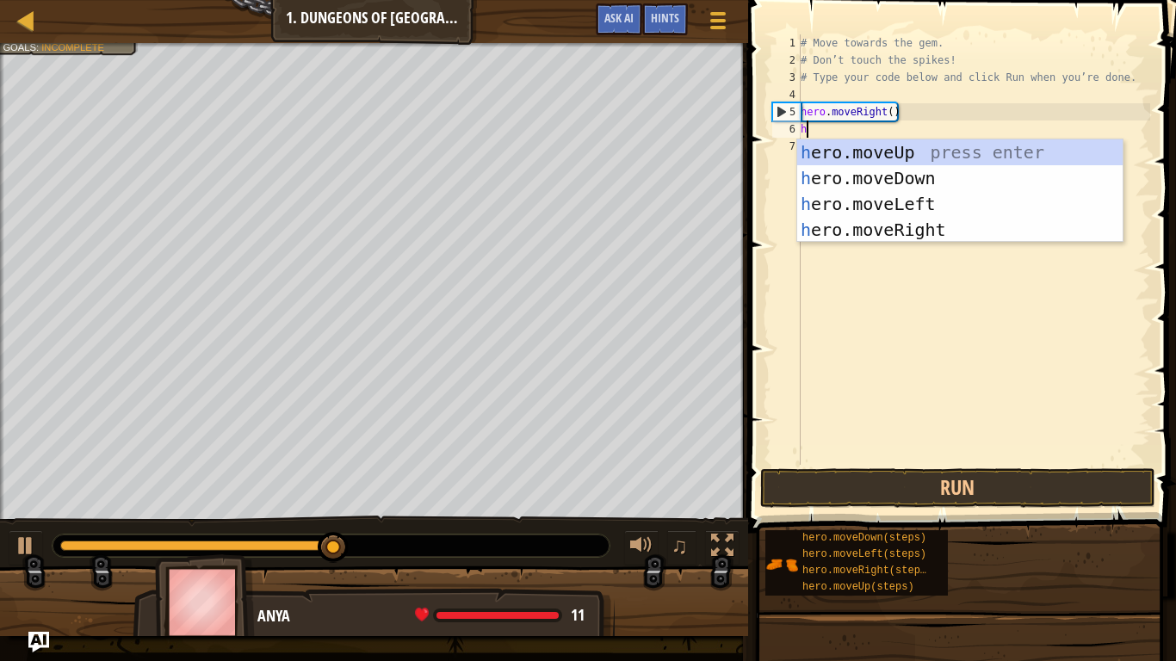
click at [910, 183] on div "h ero.moveUp press enter h ero.moveDown press enter h ero.moveLeft press enter …" at bounding box center [959, 216] width 325 height 155
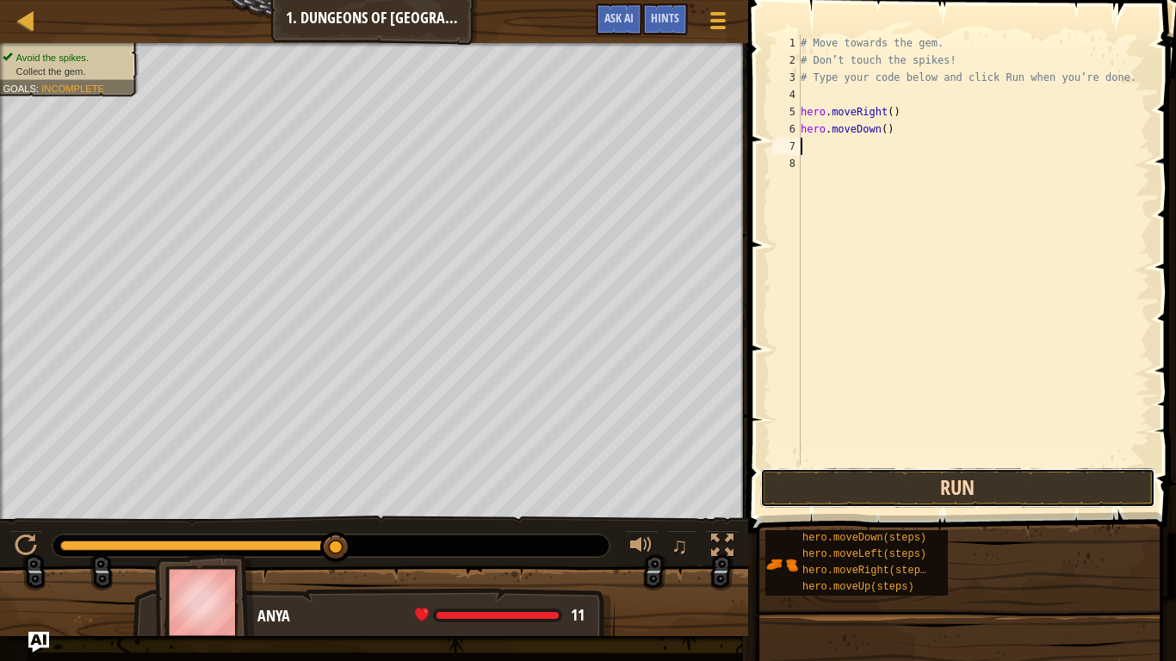
click at [992, 475] on button "Run" at bounding box center [957, 488] width 395 height 40
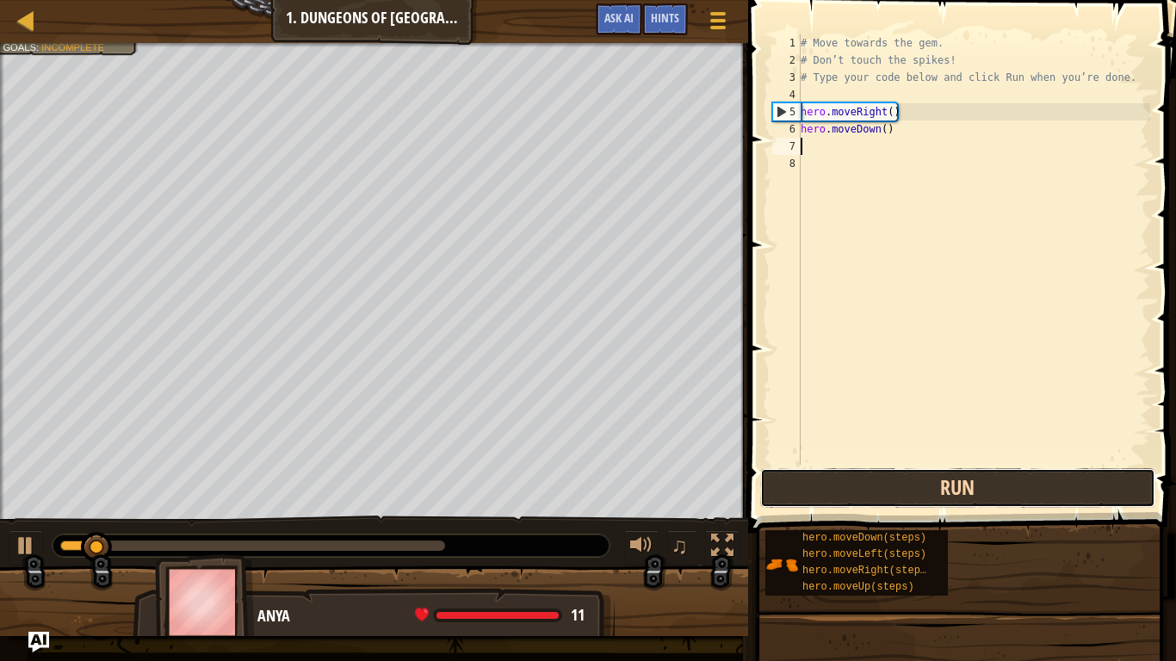
click at [997, 488] on button "Run" at bounding box center [957, 488] width 395 height 40
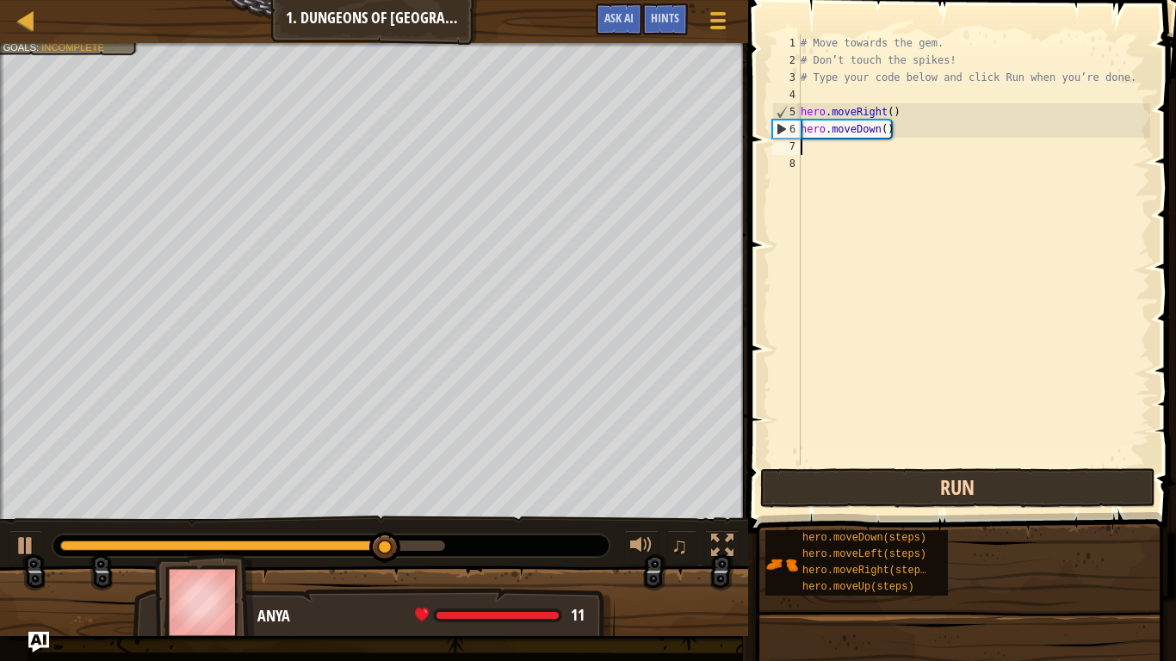
type textarea "h"
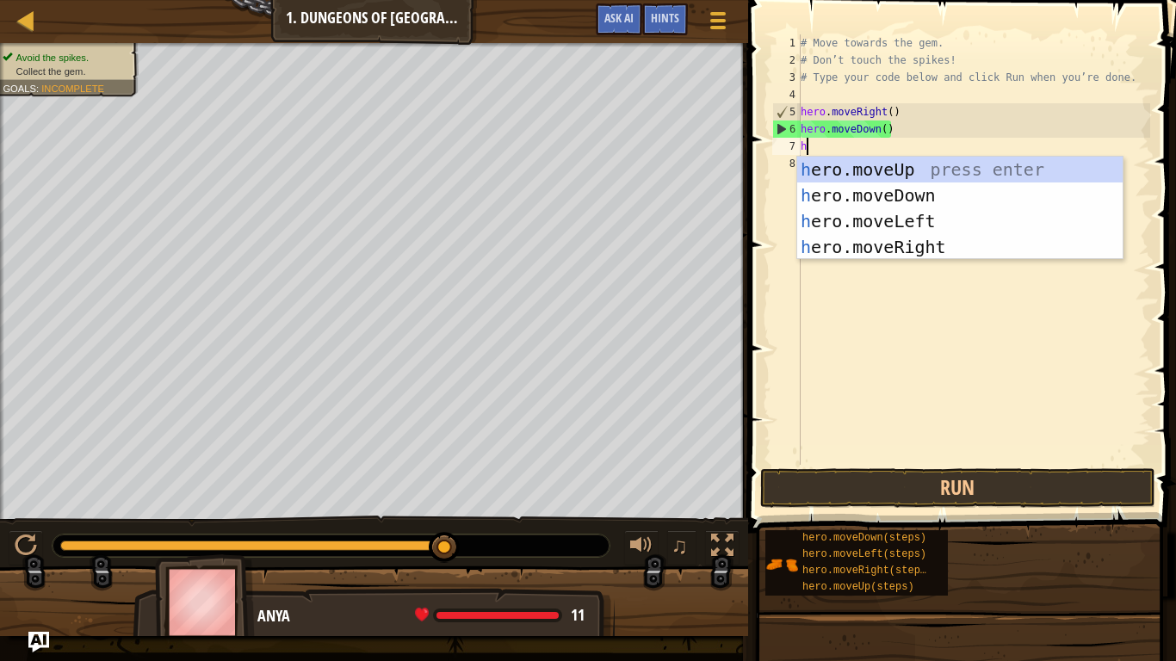
click at [933, 229] on div "h ero.moveUp press enter h ero.moveDown press enter h ero.moveLeft press enter …" at bounding box center [959, 234] width 325 height 155
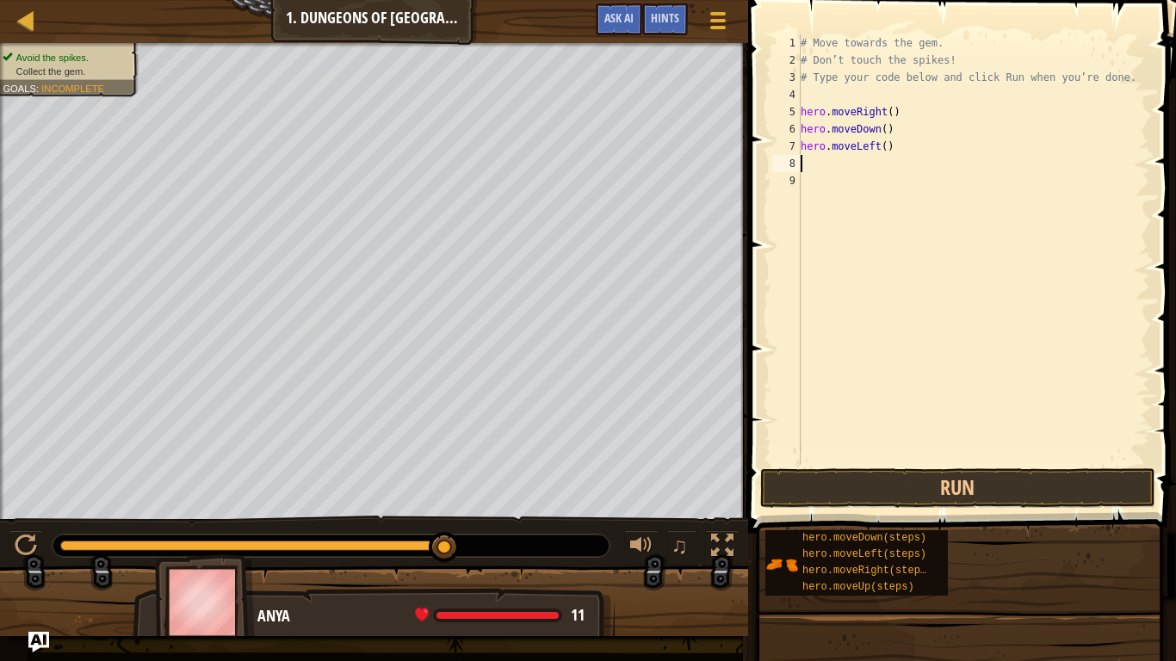
click at [1042, 463] on div "# Move towards the gem. # Don’t touch the spikes! # Type your code below and cl…" at bounding box center [973, 266] width 353 height 465
click at [1056, 480] on button "Run" at bounding box center [957, 488] width 395 height 40
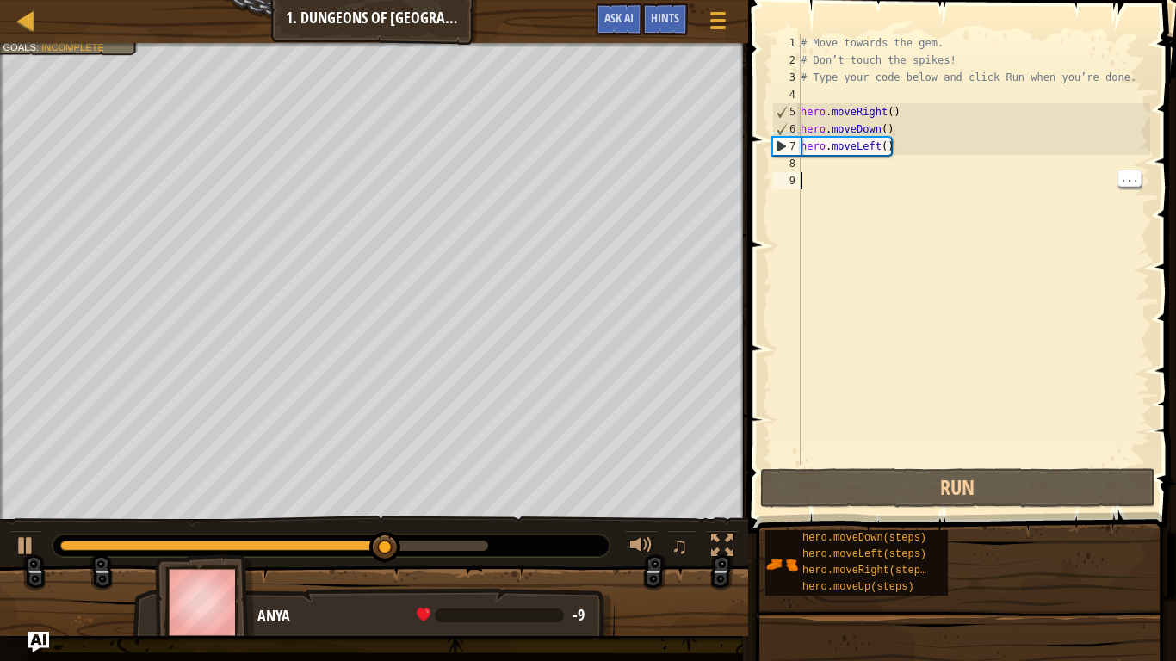
click at [900, 147] on div "# Move towards the gem. # Don’t touch the spikes! # Type your code below and cl…" at bounding box center [973, 266] width 353 height 465
click at [885, 142] on div "# Move towards the gem. # Don’t touch the spikes! # Type your code below and cl…" at bounding box center [973, 266] width 353 height 465
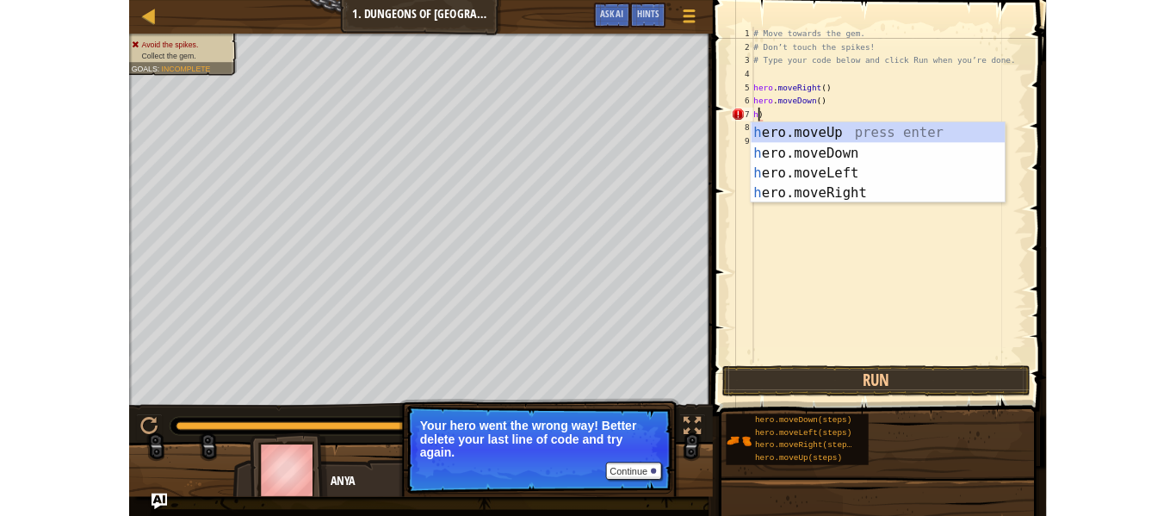
scroll to position [8, 1]
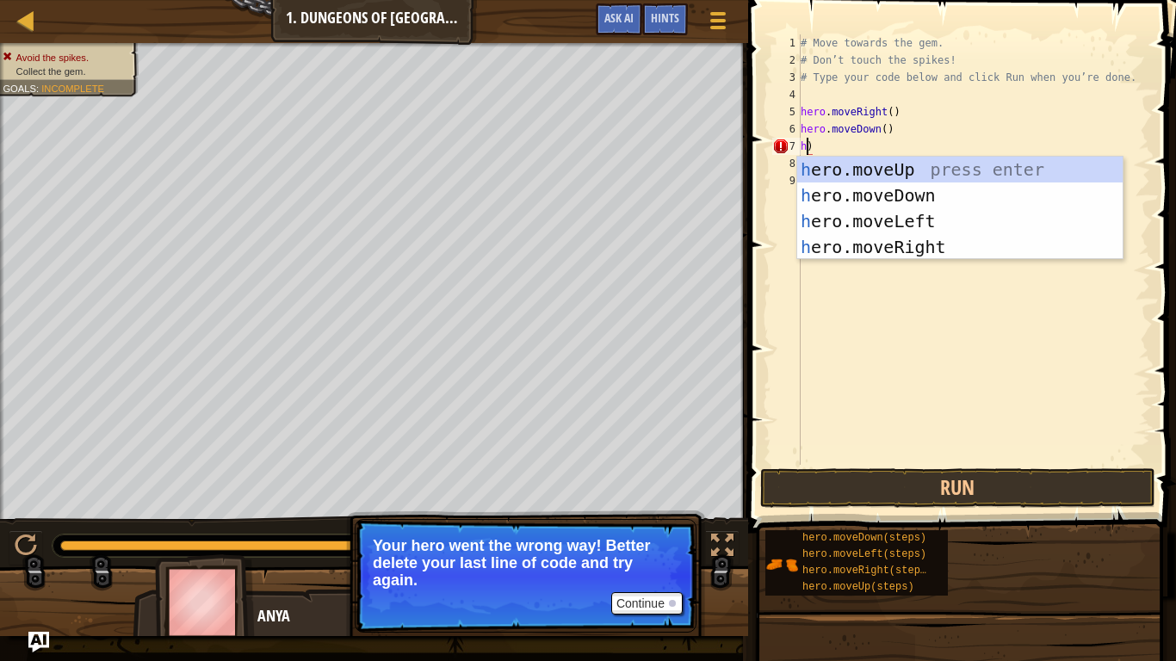
click at [943, 247] on div "h ero.moveUp press enter h ero.moveDown press enter h ero.moveLeft press enter …" at bounding box center [959, 234] width 325 height 155
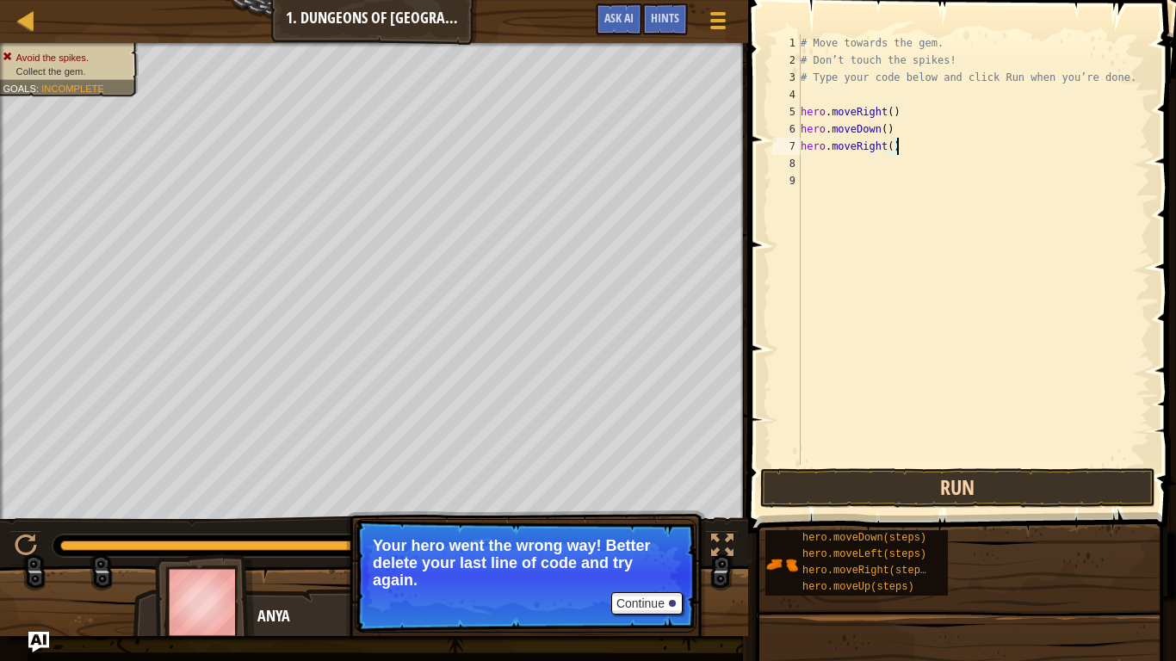
type textarea "hero.moveRight()"
click at [1099, 481] on button "Run" at bounding box center [957, 488] width 395 height 40
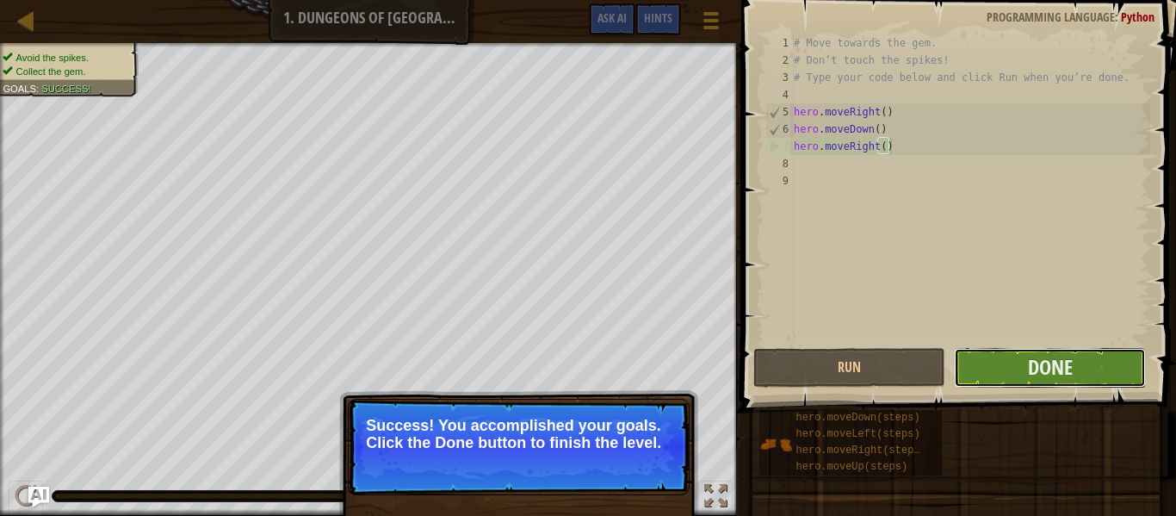
click at [1100, 375] on button "Done" at bounding box center [1050, 368] width 192 height 40
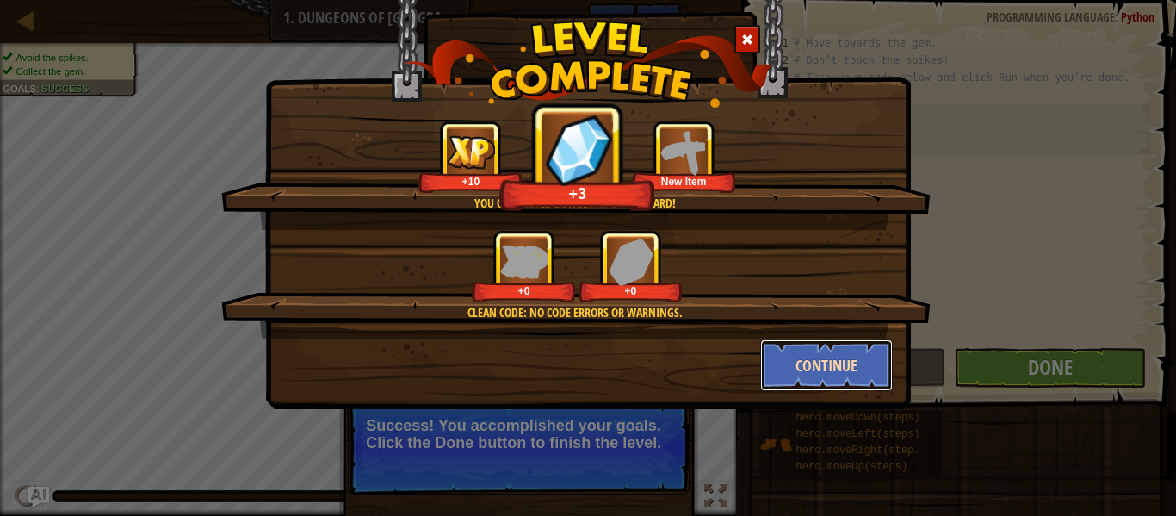
click at [852, 381] on button "Continue" at bounding box center [826, 365] width 133 height 52
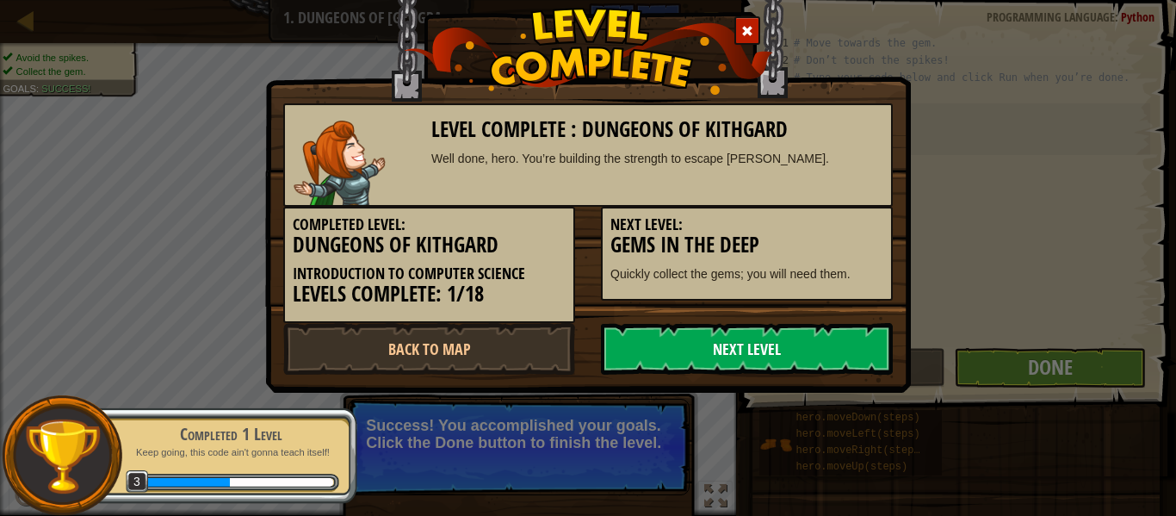
click at [710, 368] on link "Next Level" at bounding box center [747, 349] width 292 height 52
click at [666, 358] on link "Next Level" at bounding box center [747, 349] width 292 height 52
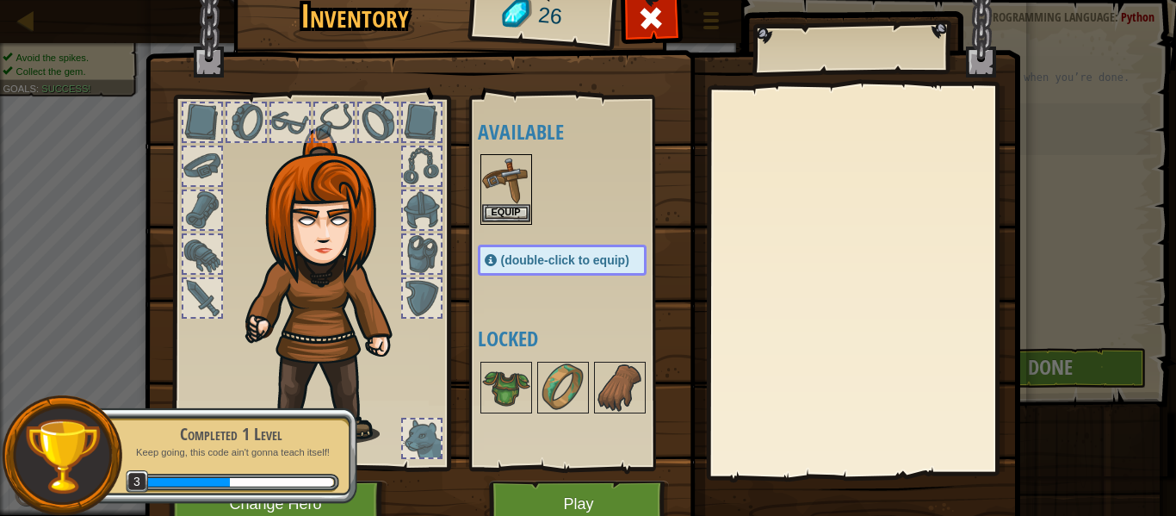
click at [493, 170] on img at bounding box center [506, 180] width 48 height 48
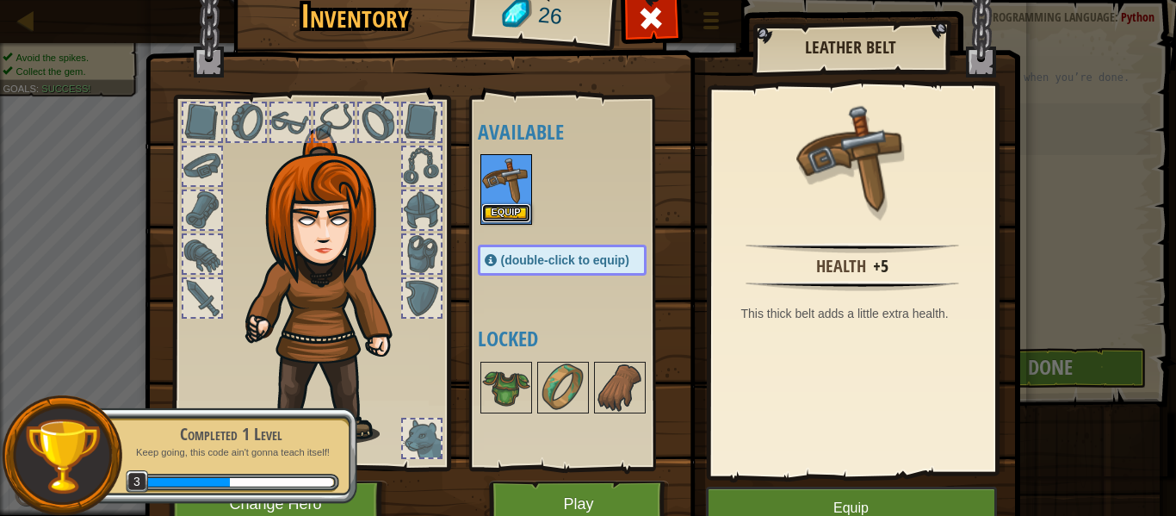
click at [509, 216] on button "Equip" at bounding box center [506, 213] width 48 height 18
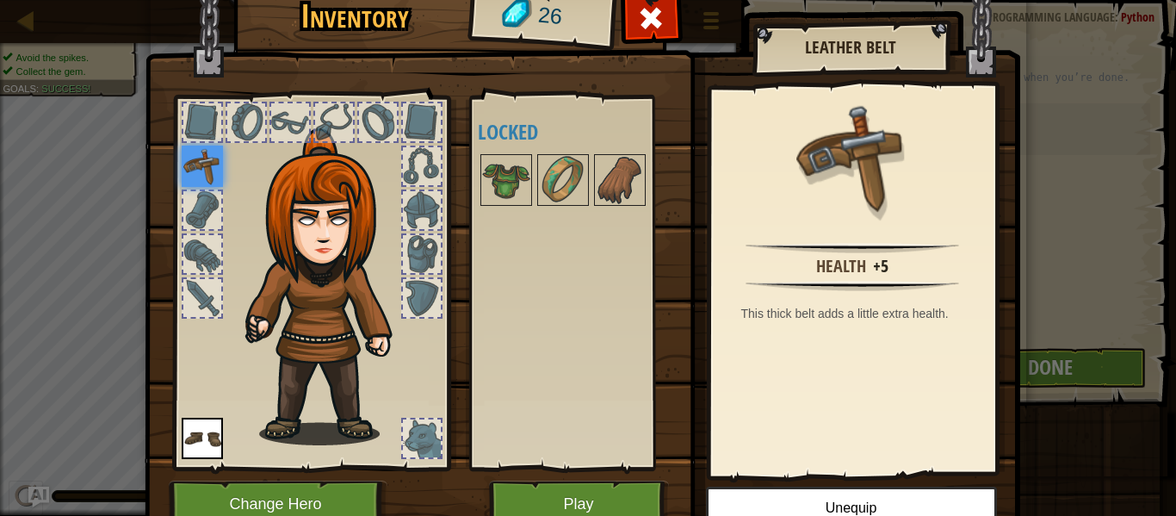
click at [212, 444] on img at bounding box center [202, 438] width 41 height 41
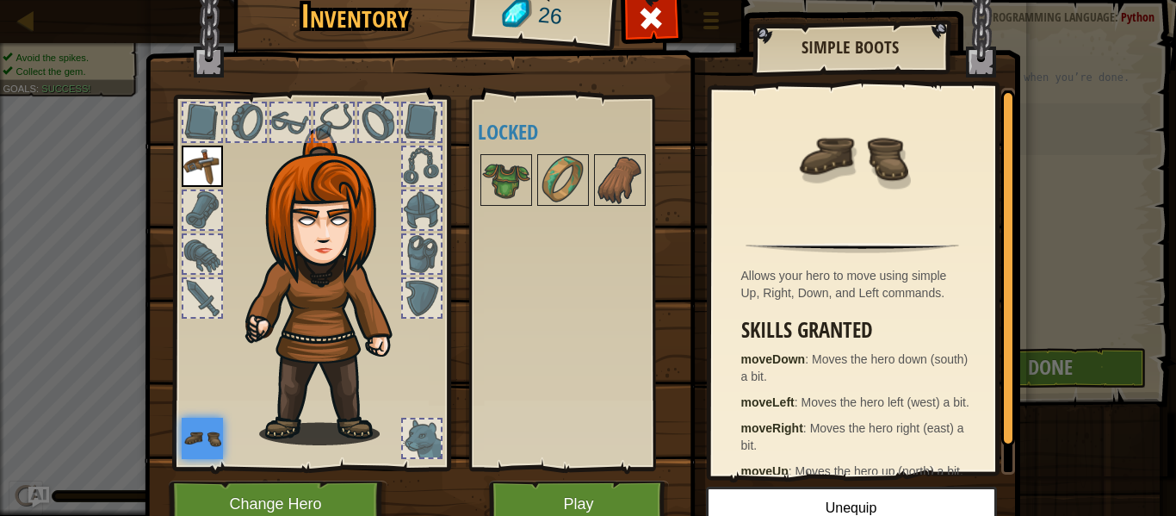
click at [413, 159] on div at bounding box center [422, 166] width 38 height 38
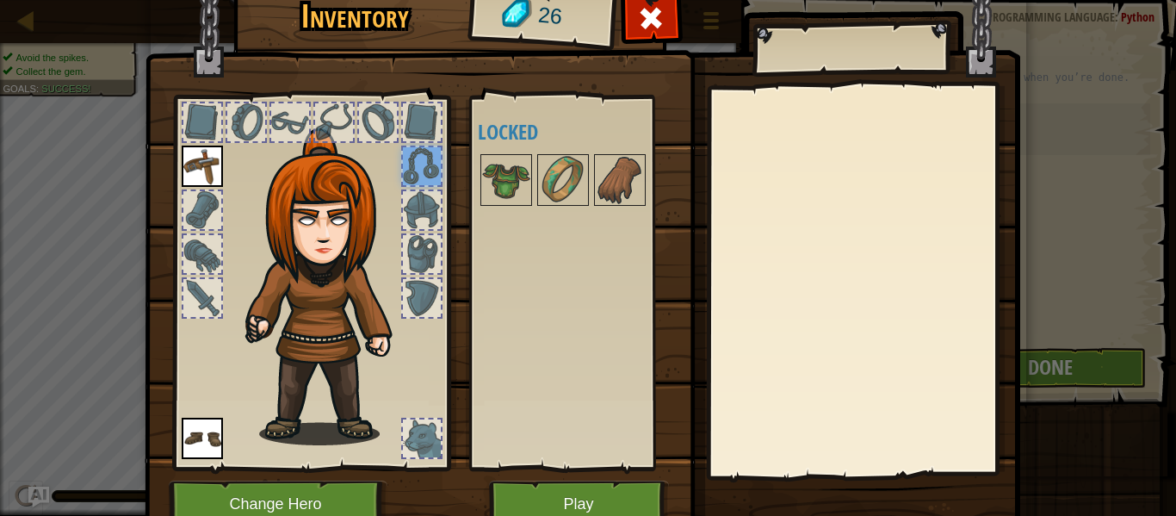
click at [203, 244] on div at bounding box center [202, 254] width 38 height 38
click at [207, 252] on div at bounding box center [202, 254] width 38 height 38
click at [220, 257] on div at bounding box center [202, 254] width 38 height 38
click at [248, 305] on img at bounding box center [330, 286] width 185 height 317
click at [275, 314] on img at bounding box center [330, 286] width 185 height 317
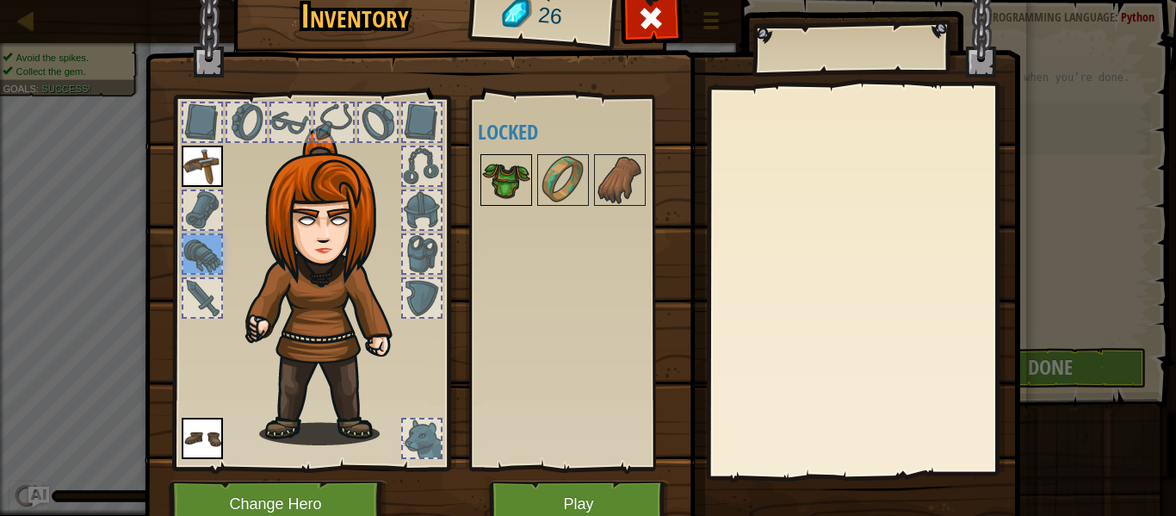
click at [498, 179] on img at bounding box center [506, 180] width 48 height 48
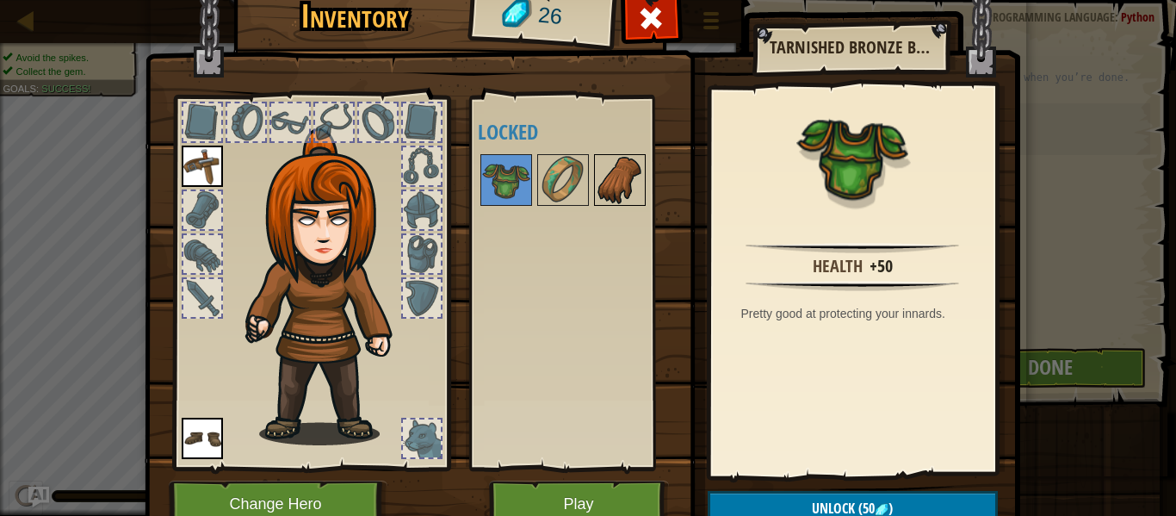
click at [610, 164] on img at bounding box center [620, 180] width 48 height 48
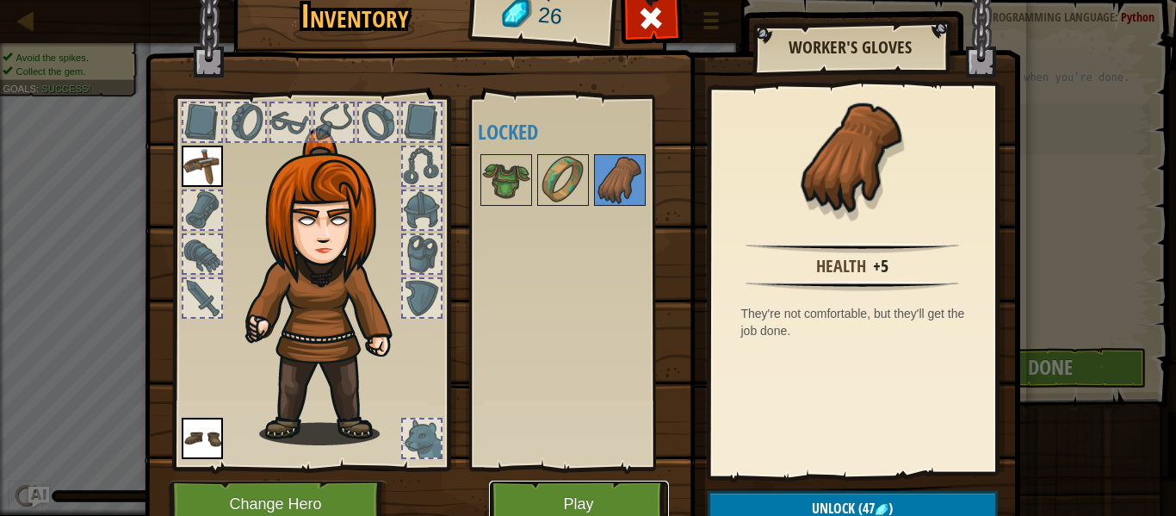
click at [640, 505] on button "Play" at bounding box center [579, 503] width 180 height 47
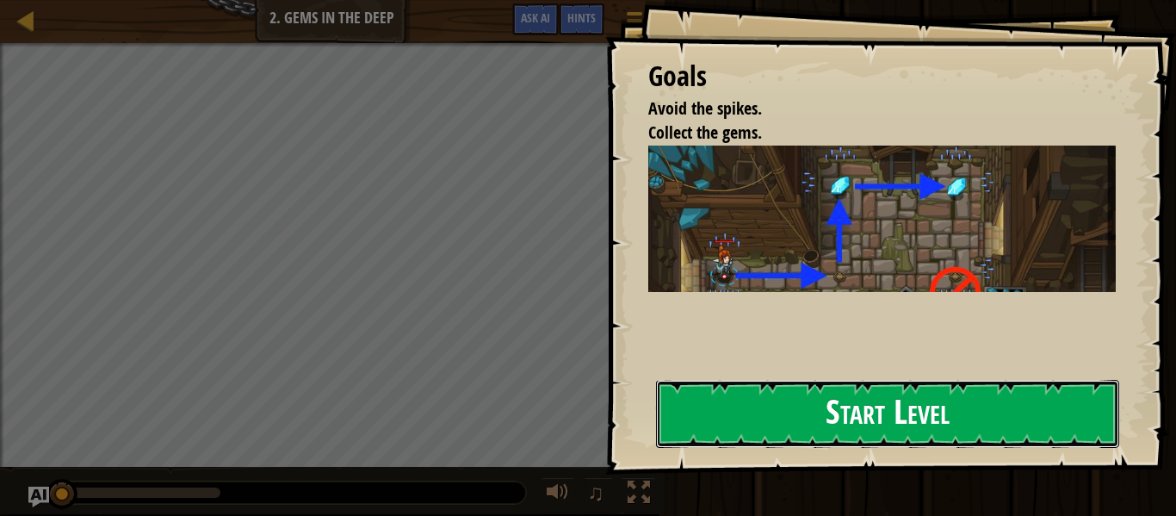
click at [1075, 423] on button "Start Level" at bounding box center [887, 414] width 463 height 68
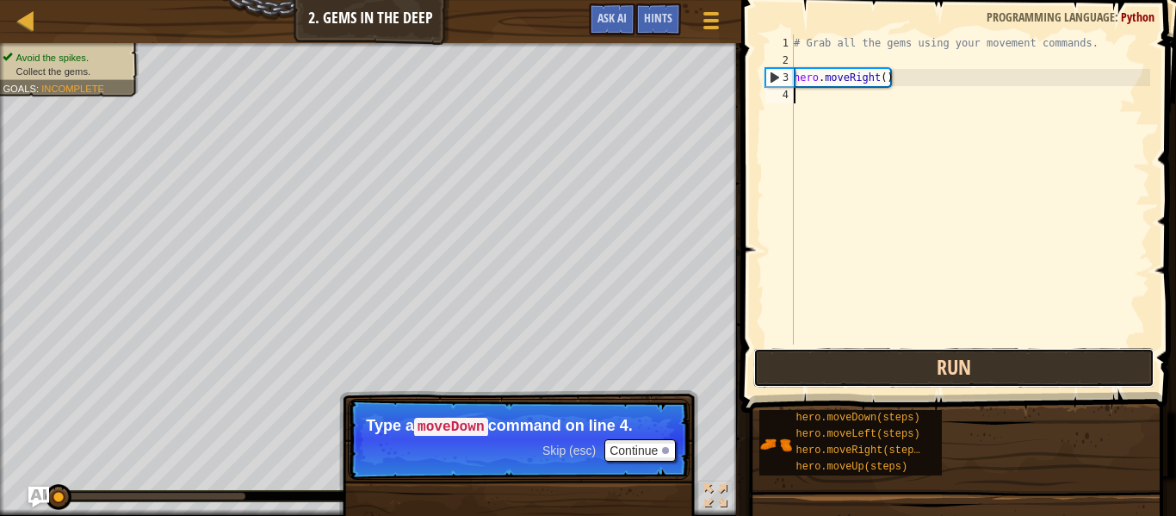
click at [1043, 358] on button "Run" at bounding box center [953, 368] width 401 height 40
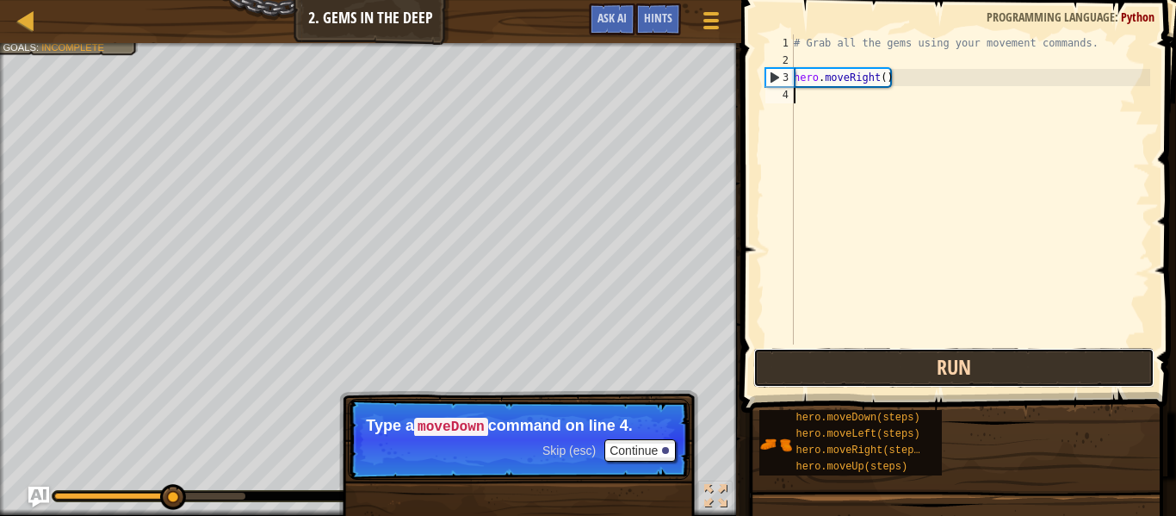
click at [1096, 356] on button "Run" at bounding box center [953, 368] width 401 height 40
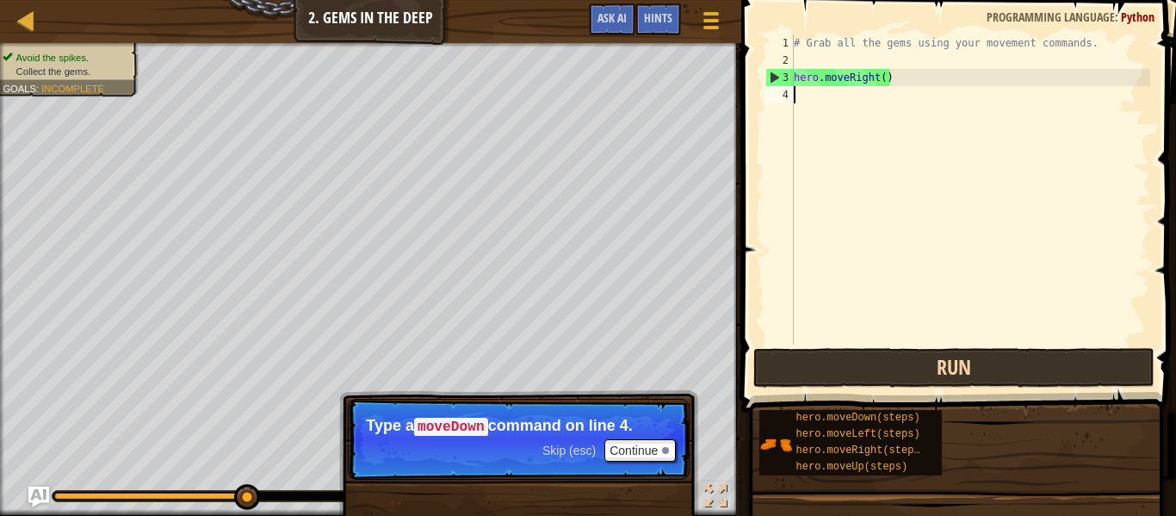
type textarea "h"
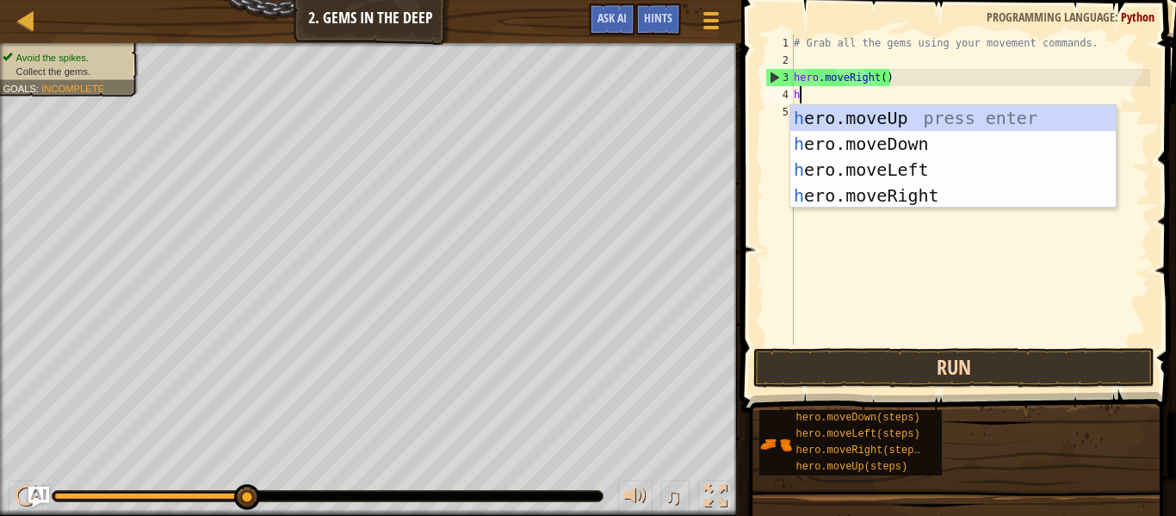
scroll to position [8, 0]
click at [932, 144] on div "h ero.moveUp press enter h ero.moveDown press enter h ero.moveLeft press enter …" at bounding box center [952, 182] width 325 height 155
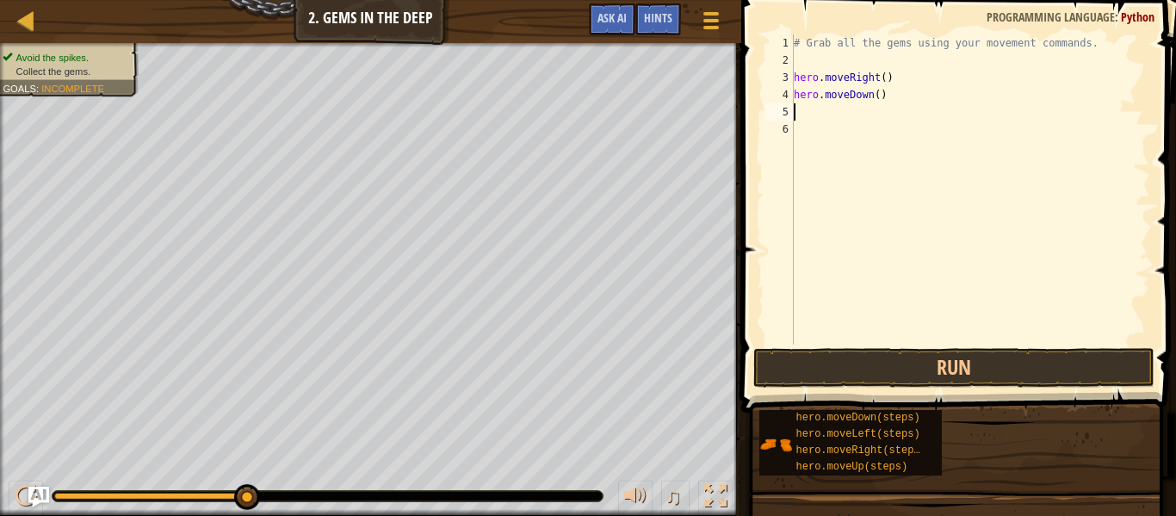
click at [893, 102] on div "# Grab all the gems using your movement commands. hero . moveRight ( ) hero . m…" at bounding box center [970, 206] width 360 height 344
type textarea "h"
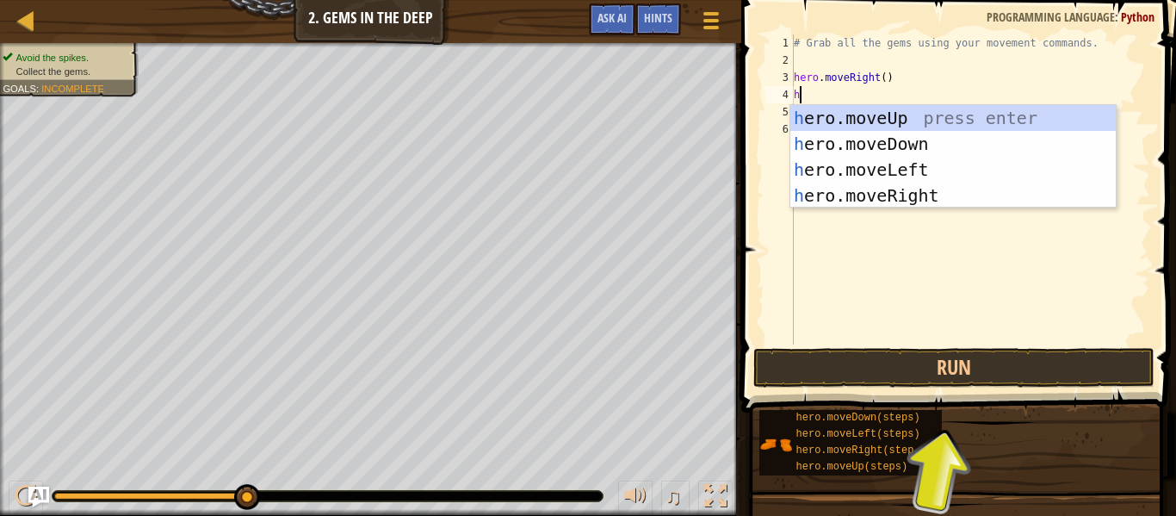
click at [935, 190] on div "h ero.moveUp press enter h ero.moveDown press enter h ero.moveLeft press enter …" at bounding box center [952, 182] width 325 height 155
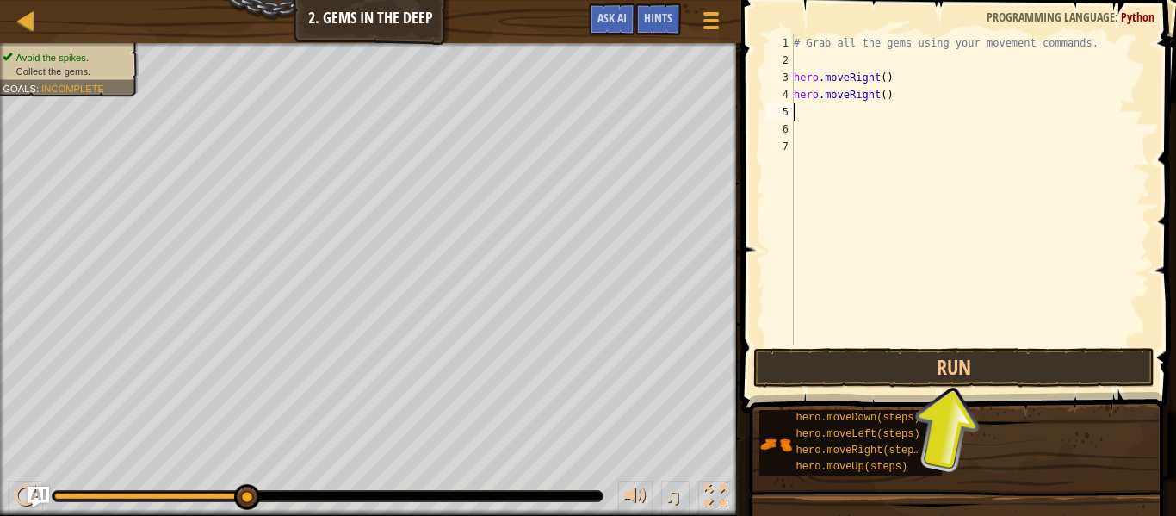
click at [846, 120] on div "# Grab all the gems using your movement commands. hero . moveRight ( ) hero . m…" at bounding box center [970, 206] width 360 height 344
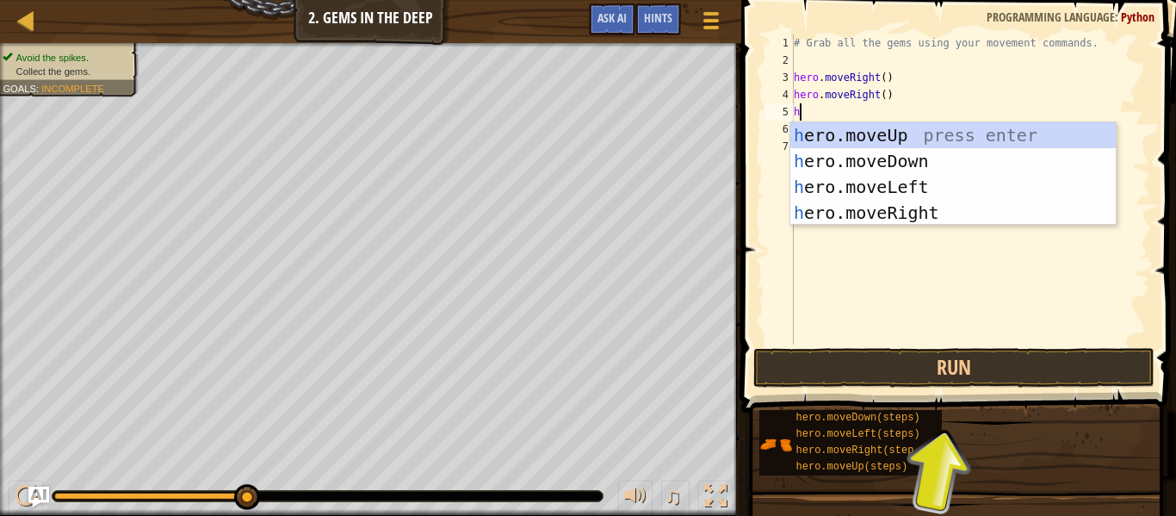
type textarea "h"
click at [992, 133] on div "h ero.moveUp press enter h ero.moveDown press enter h ero.moveLeft press enter …" at bounding box center [952, 199] width 325 height 155
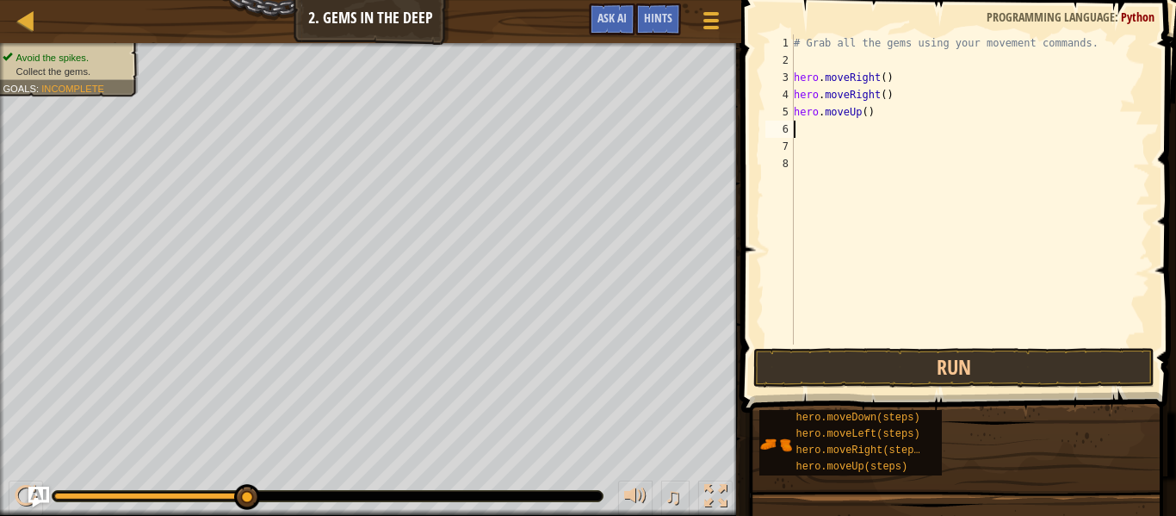
click at [807, 132] on div "# Grab all the gems using your movement commands. hero . moveRight ( ) hero . m…" at bounding box center [970, 206] width 360 height 344
type textarea "h"
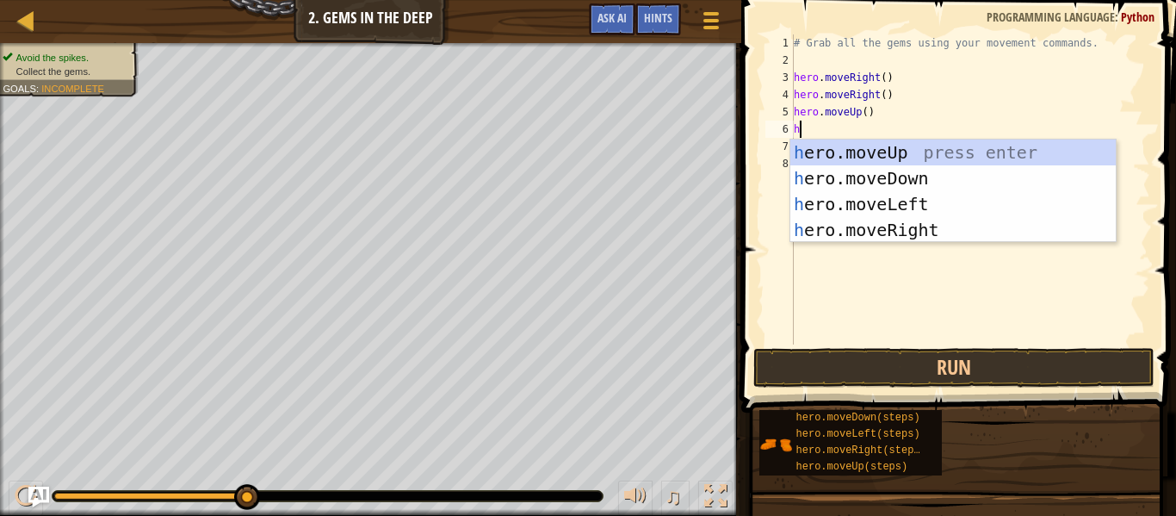
click at [932, 235] on div "h ero.moveUp press enter h ero.moveDown press enter h ero.moveLeft press enter …" at bounding box center [952, 216] width 325 height 155
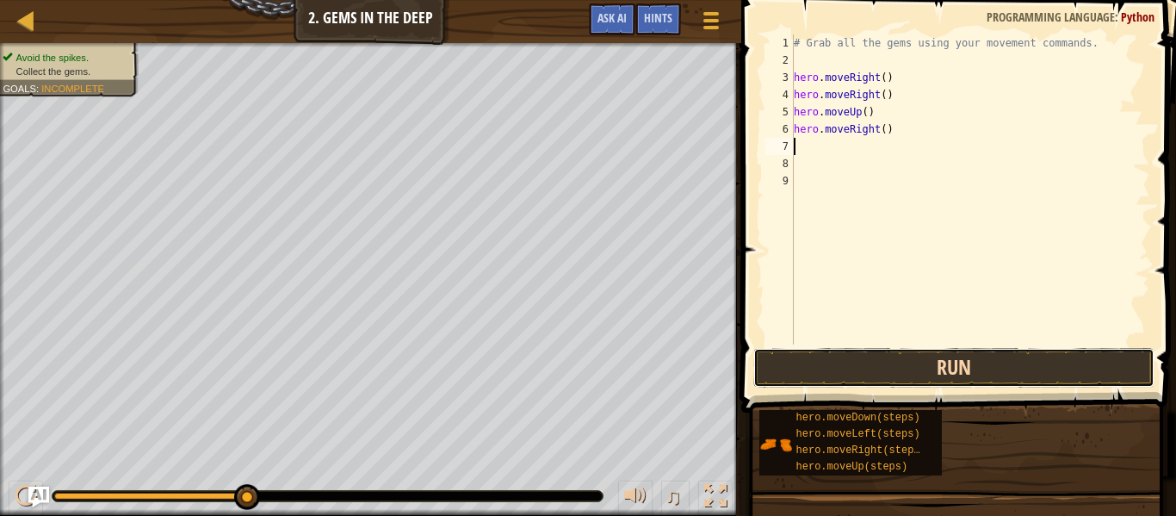
click at [1037, 369] on button "Run" at bounding box center [953, 368] width 401 height 40
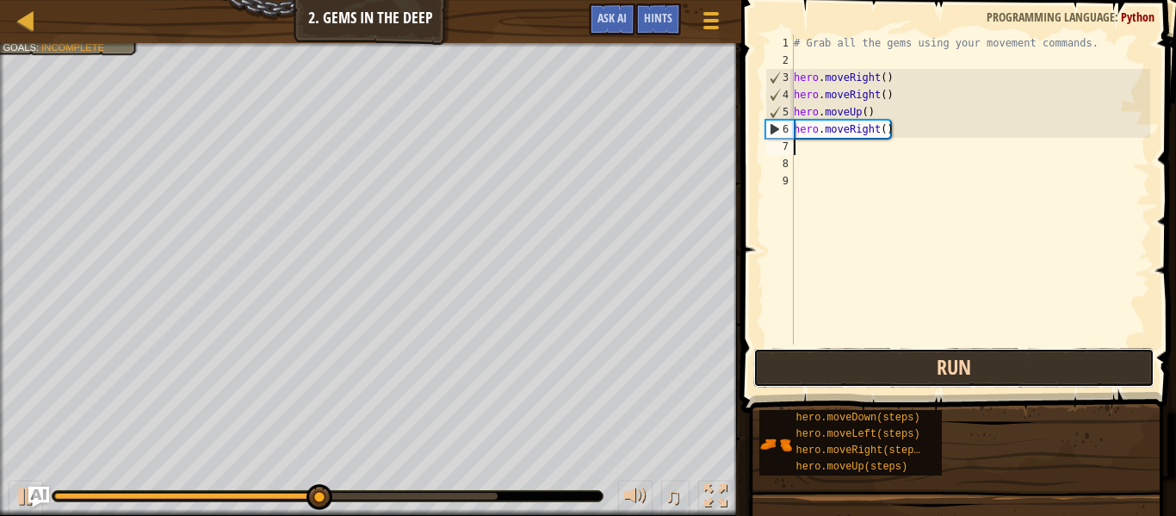
click at [1052, 368] on button "Run" at bounding box center [953, 368] width 401 height 40
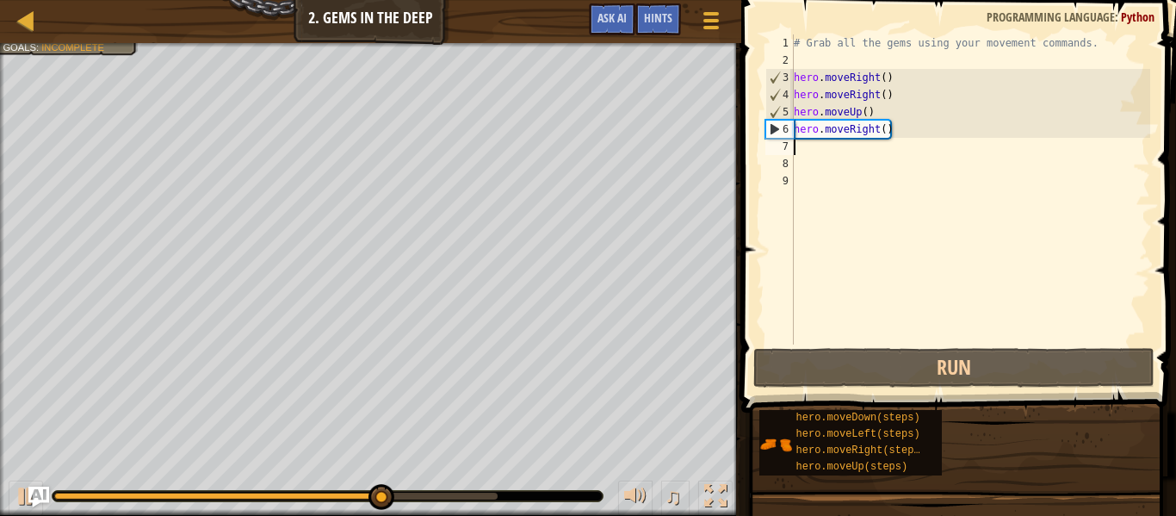
click at [881, 161] on div "# Grab all the gems using your movement commands. hero . moveRight ( ) hero . m…" at bounding box center [970, 206] width 360 height 344
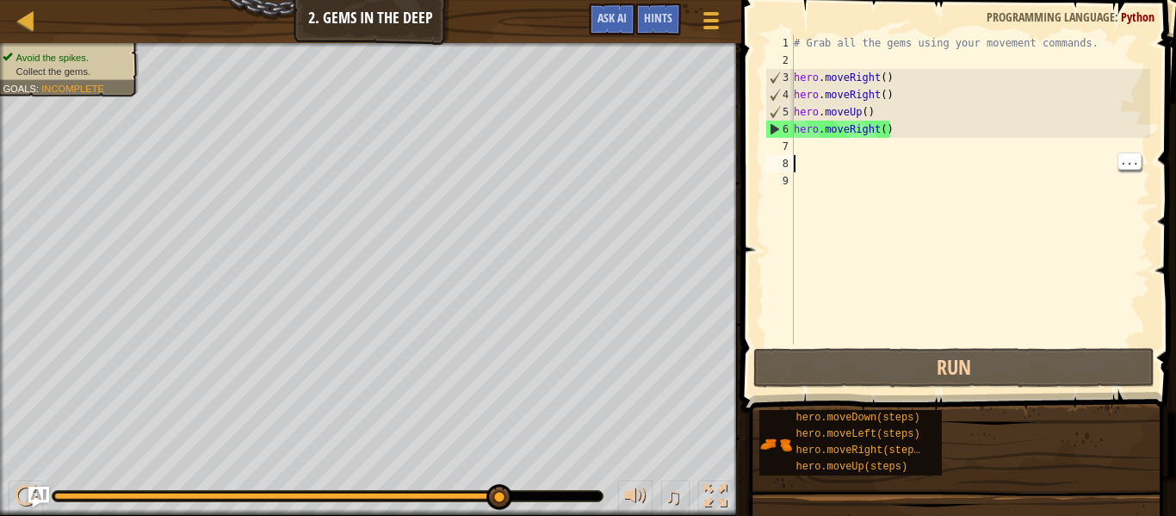
type textarea "h"
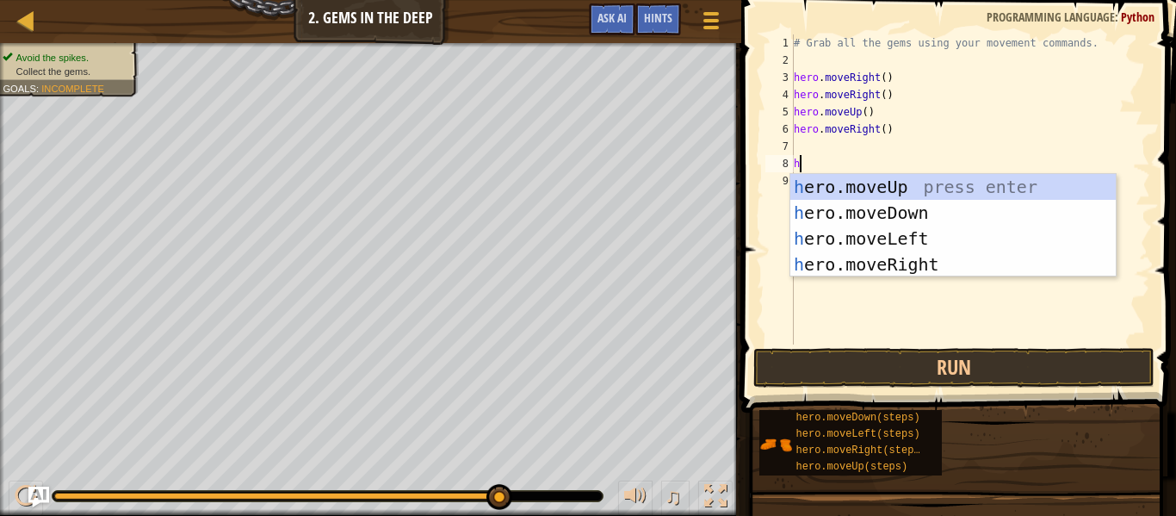
click at [936, 261] on div "h ero.moveUp press enter h ero.moveDown press enter h ero.moveLeft press enter …" at bounding box center [952, 251] width 325 height 155
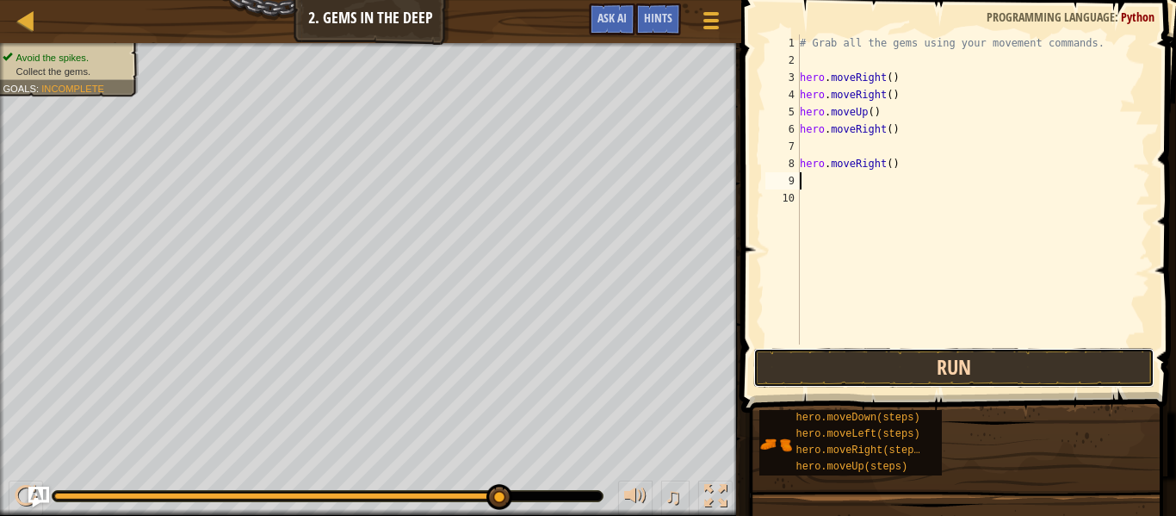
click at [973, 352] on button "Run" at bounding box center [953, 368] width 401 height 40
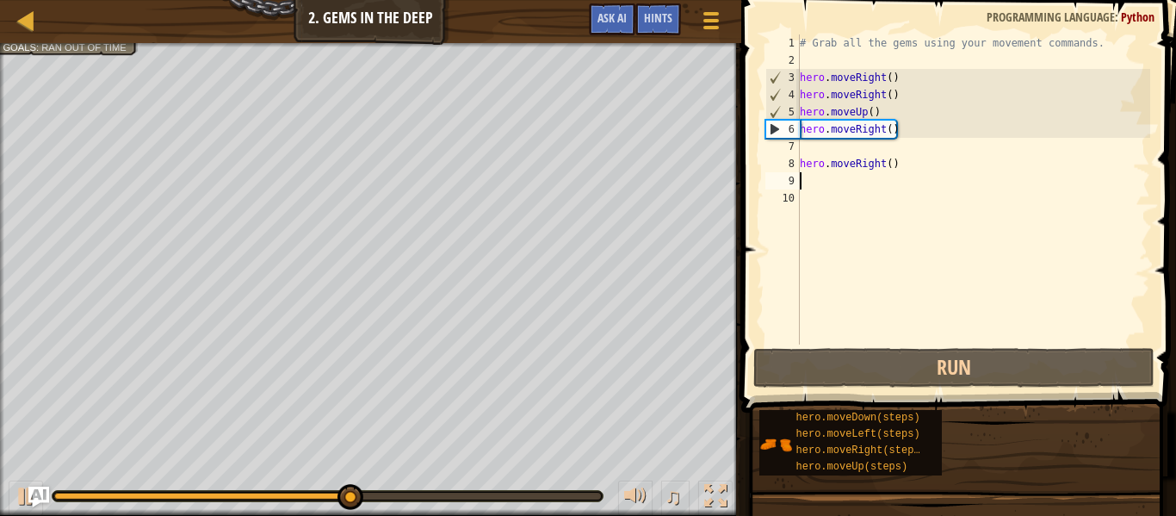
click at [889, 170] on div "# Grab all the gems using your movement commands. hero . moveRight ( ) hero . m…" at bounding box center [973, 206] width 354 height 344
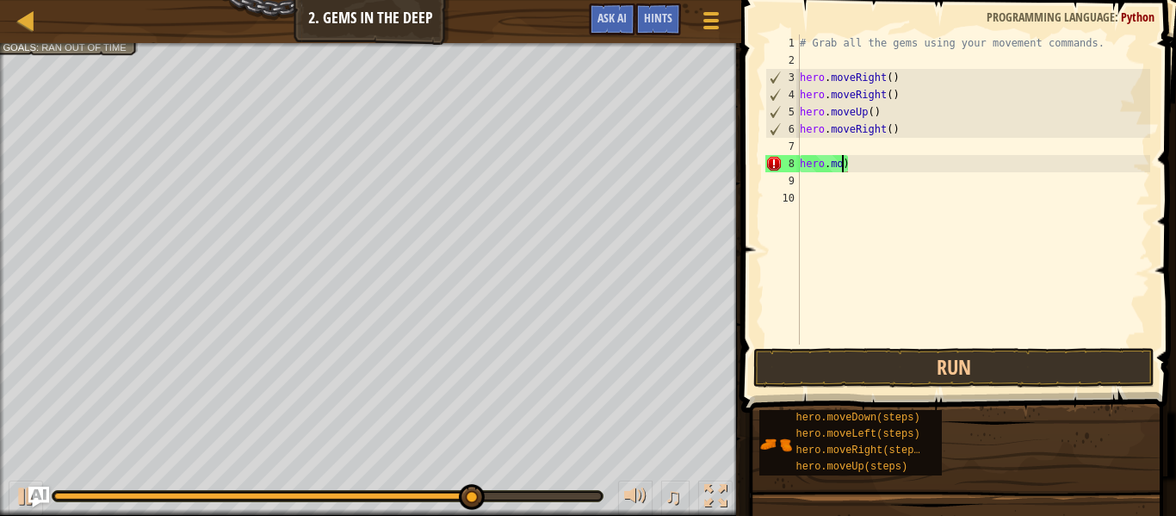
click at [917, 161] on div "# Grab all the gems using your movement commands. hero . moveRight ( ) hero . m…" at bounding box center [973, 206] width 354 height 344
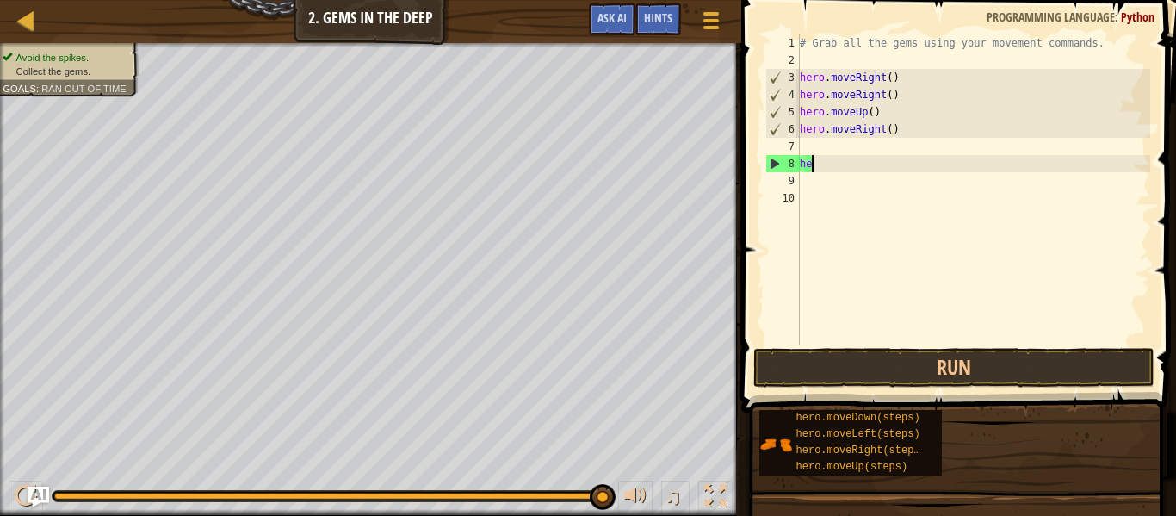
type textarea "h"
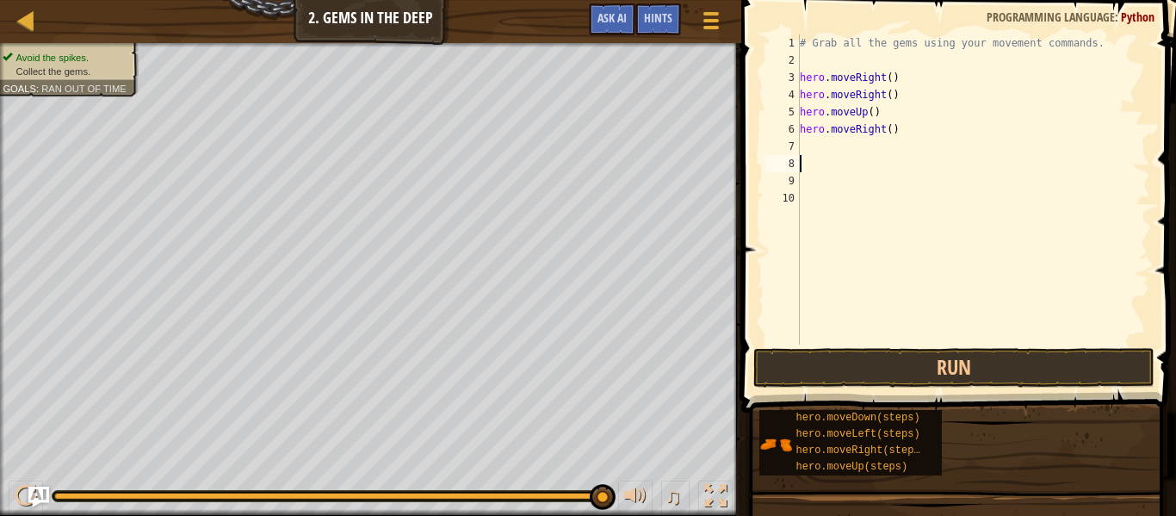
click at [845, 158] on div "# Grab all the gems using your movement commands. hero . moveRight ( ) hero . m…" at bounding box center [973, 206] width 354 height 344
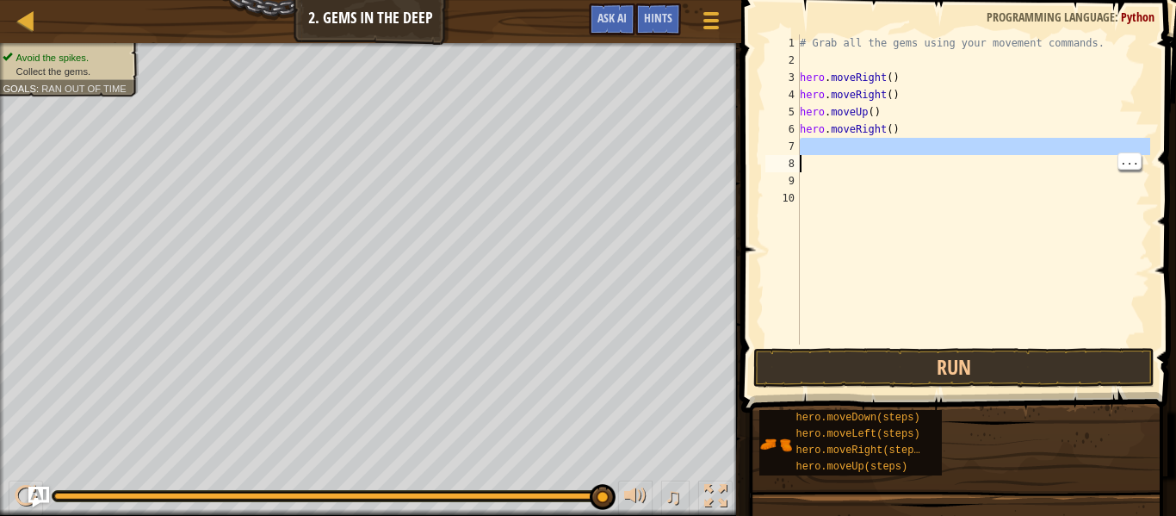
click at [862, 151] on div "# Grab all the gems using your movement commands. hero . moveRight ( ) hero . m…" at bounding box center [973, 206] width 354 height 344
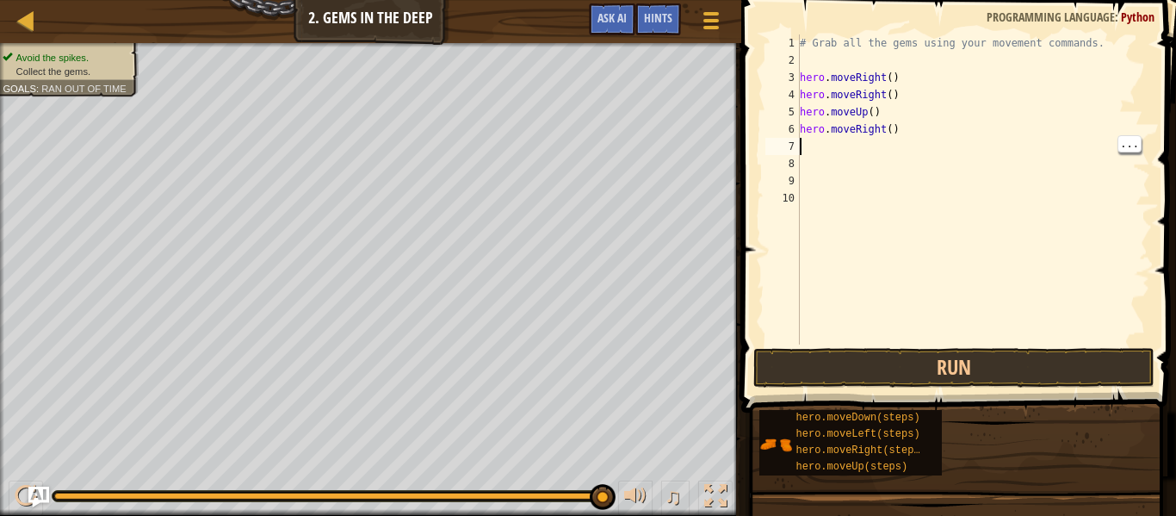
type textarea "h"
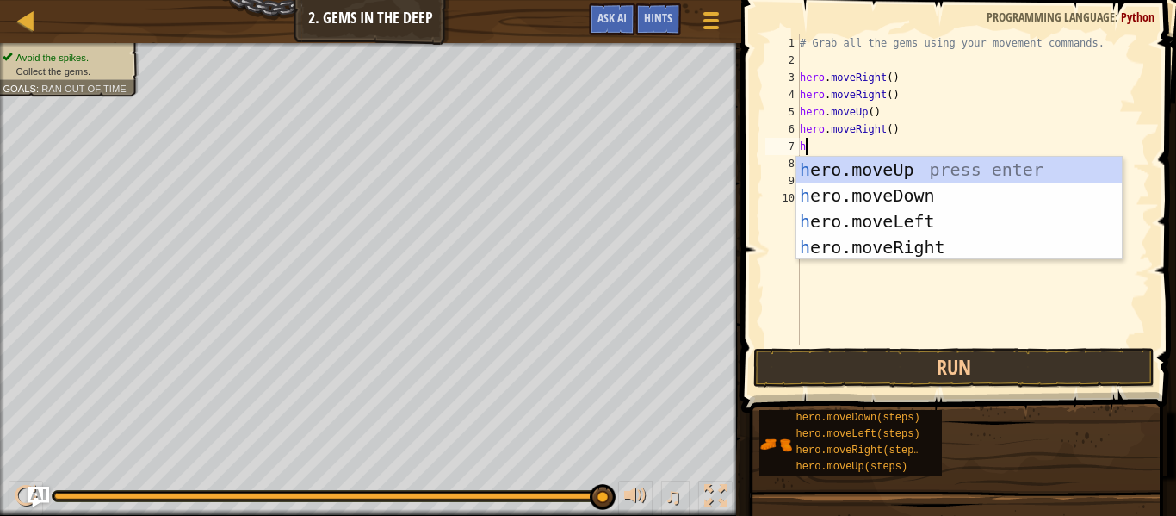
click at [907, 250] on div "h ero.moveUp press enter h ero.moveDown press enter h ero.moveLeft press enter …" at bounding box center [958, 234] width 325 height 155
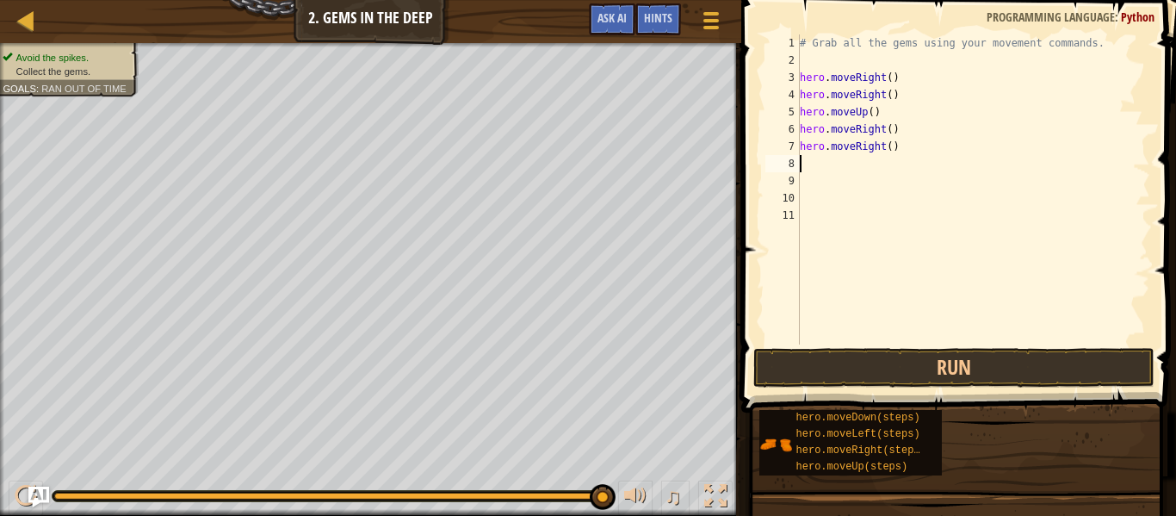
click at [862, 160] on div "# Grab all the gems using your movement commands. hero . moveRight ( ) hero . m…" at bounding box center [973, 206] width 354 height 344
click at [828, 152] on div "# Grab all the gems using your movement commands. hero . moveRight ( ) hero . m…" at bounding box center [973, 206] width 354 height 344
type textarea "hero.moveRight()"
click at [815, 174] on div "# Grab all the gems using your movement commands. hero . moveRight ( ) hero . m…" at bounding box center [973, 206] width 354 height 344
click at [817, 165] on div "# Grab all the gems using your movement commands. hero . moveRight ( ) hero . m…" at bounding box center [973, 206] width 354 height 344
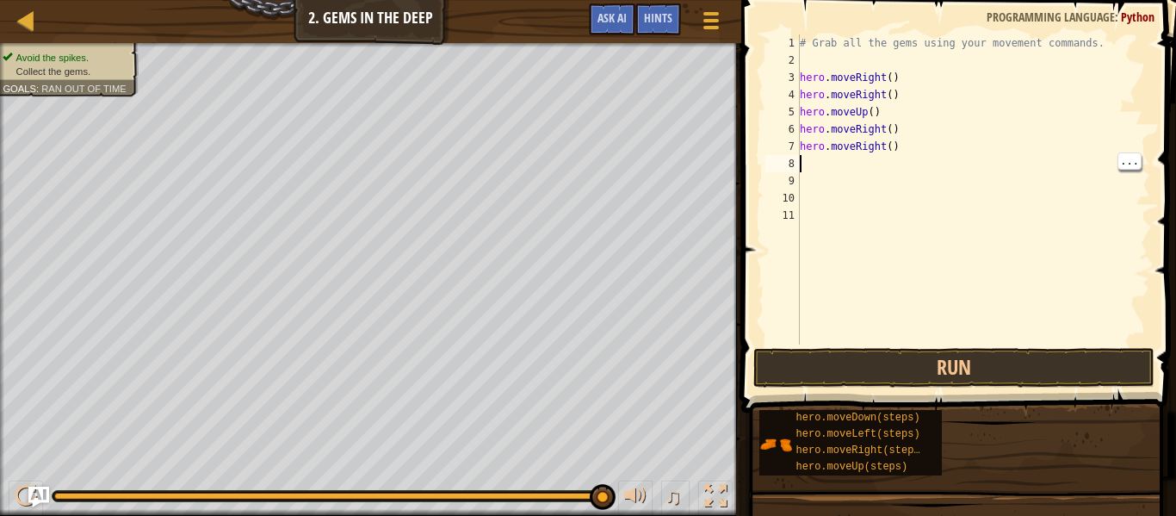
type textarea "h"
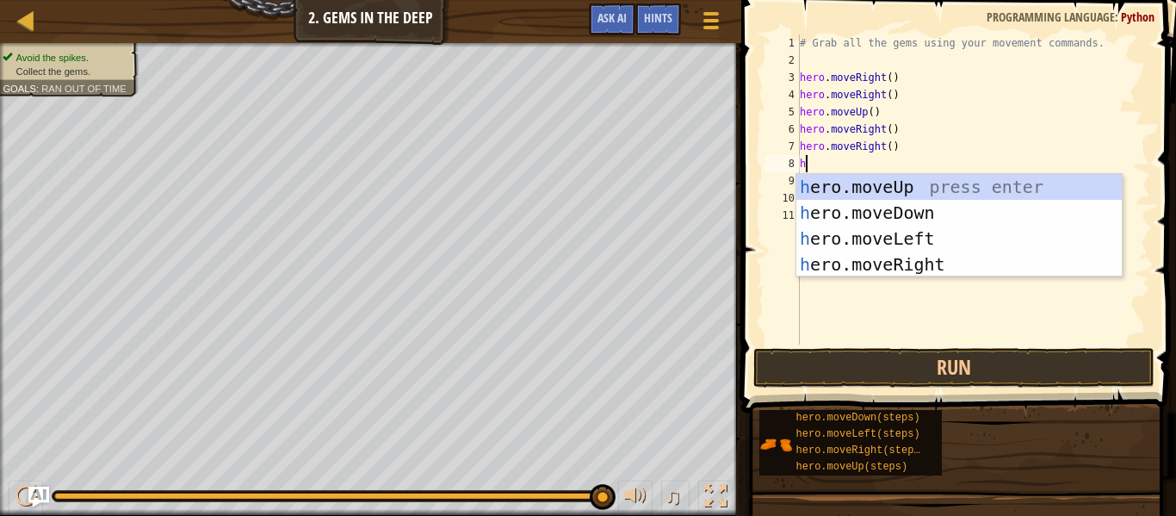
click at [937, 270] on div "h ero.moveUp press enter h ero.moveDown press enter h ero.moveLeft press enter …" at bounding box center [958, 251] width 325 height 155
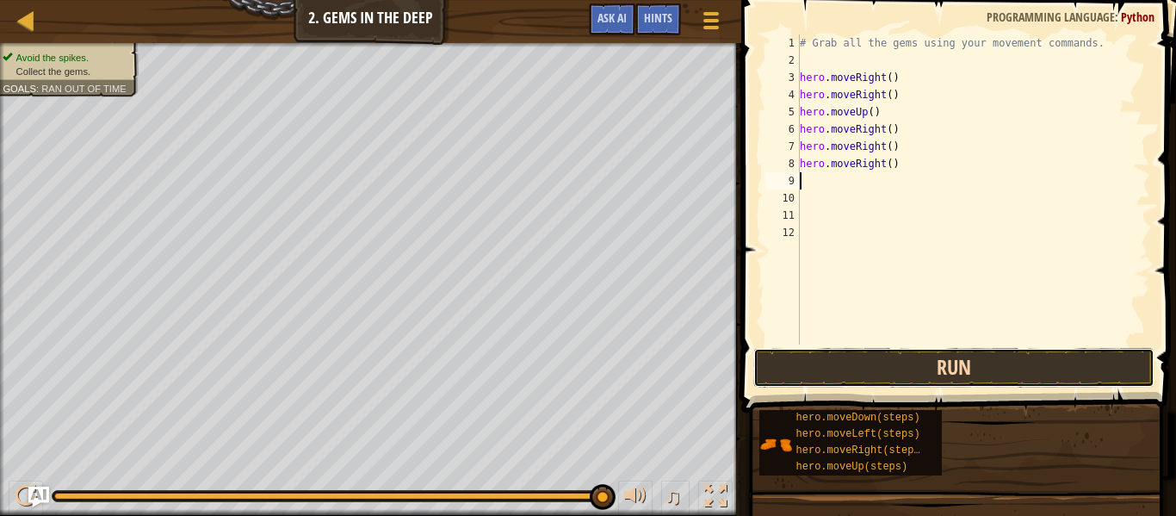
click at [957, 359] on button "Run" at bounding box center [953, 368] width 401 height 40
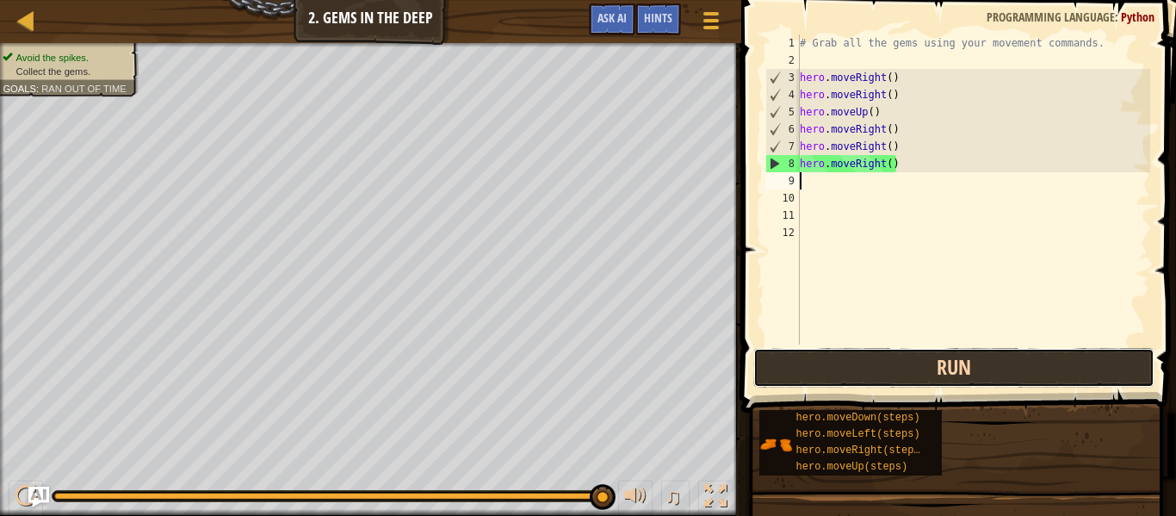
click at [1061, 369] on button "Run" at bounding box center [953, 368] width 401 height 40
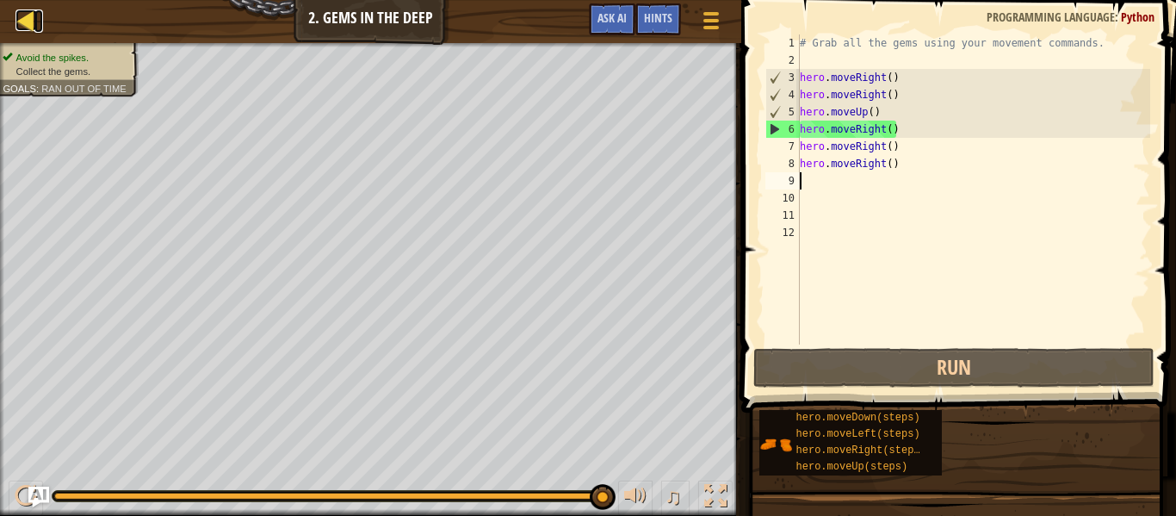
click at [39, 24] on link "Map" at bounding box center [38, 20] width 9 height 23
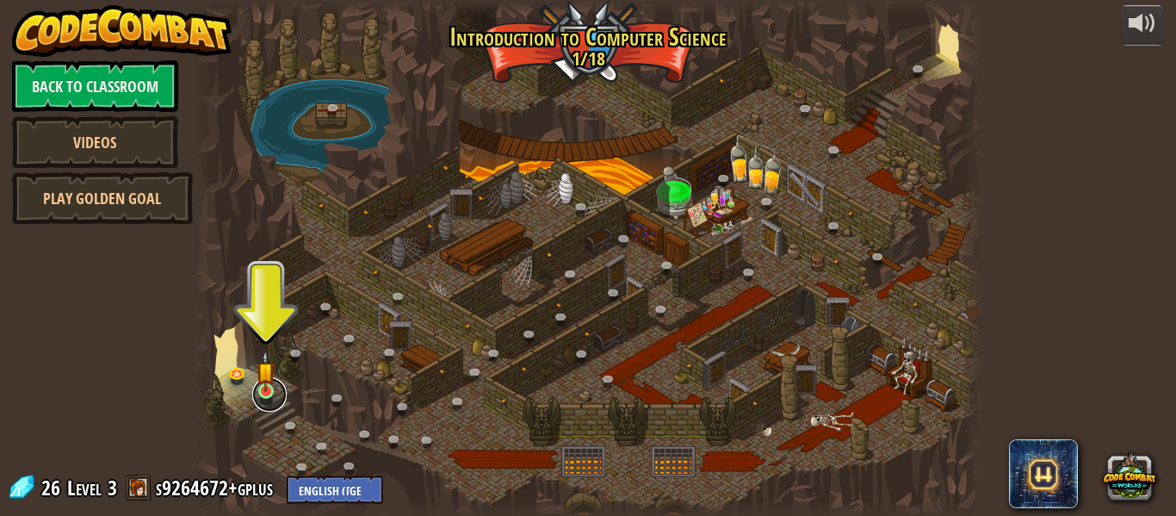
click at [260, 398] on link at bounding box center [269, 394] width 34 height 34
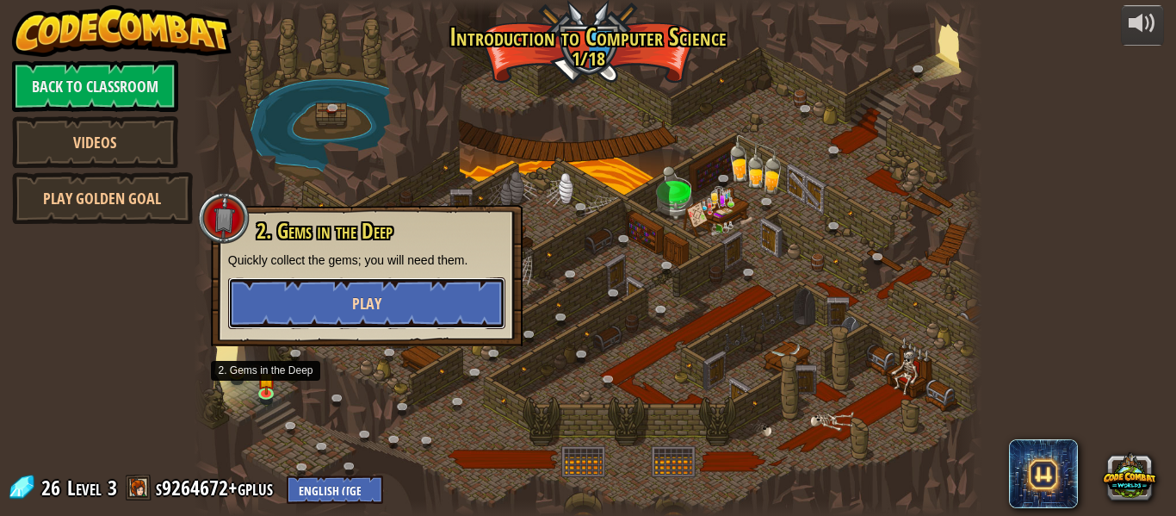
click at [309, 300] on button "Play" at bounding box center [366, 303] width 277 height 52
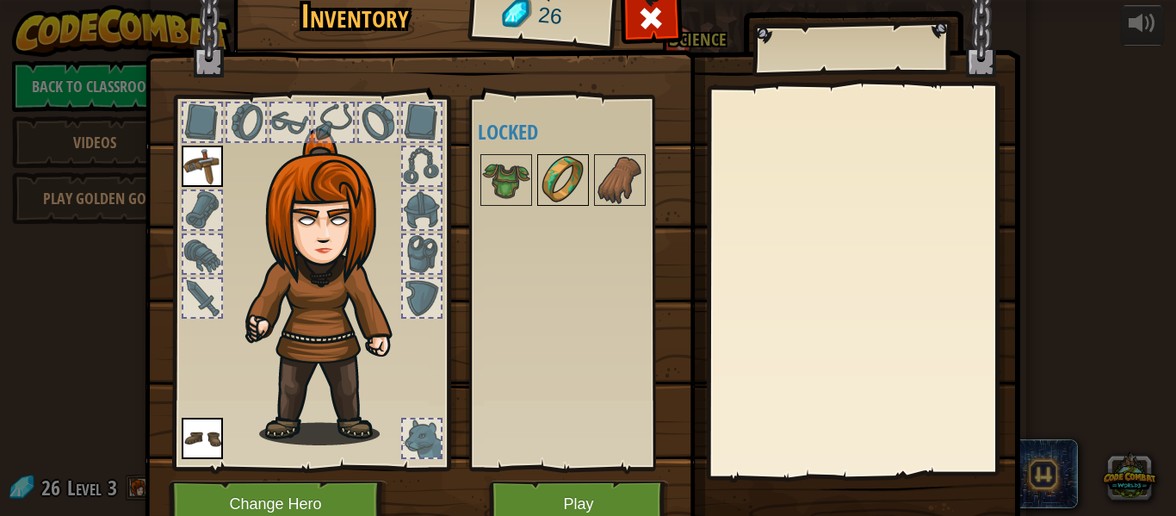
click at [558, 189] on img at bounding box center [563, 180] width 48 height 48
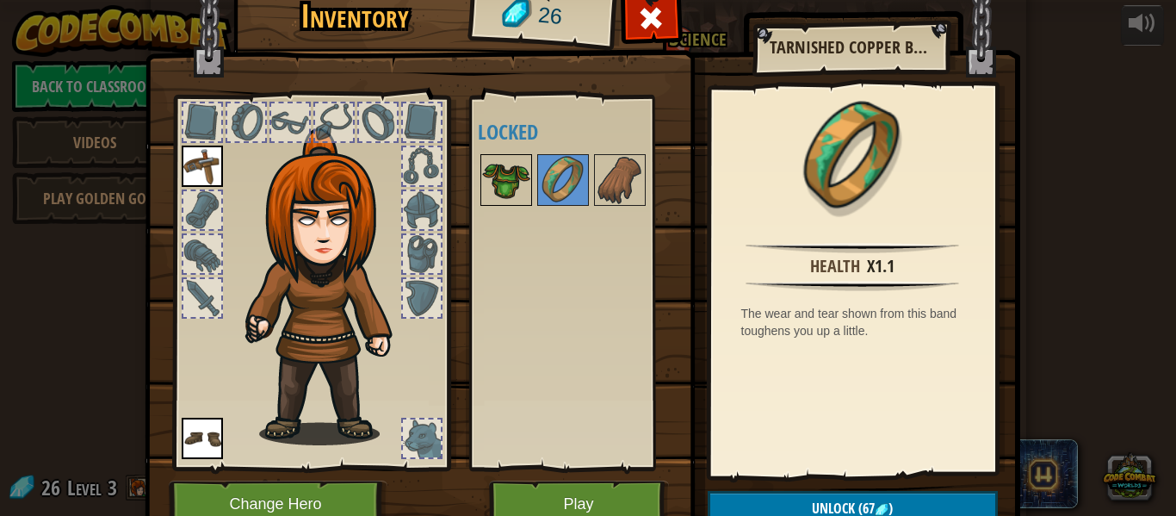
click at [519, 181] on img at bounding box center [506, 180] width 48 height 48
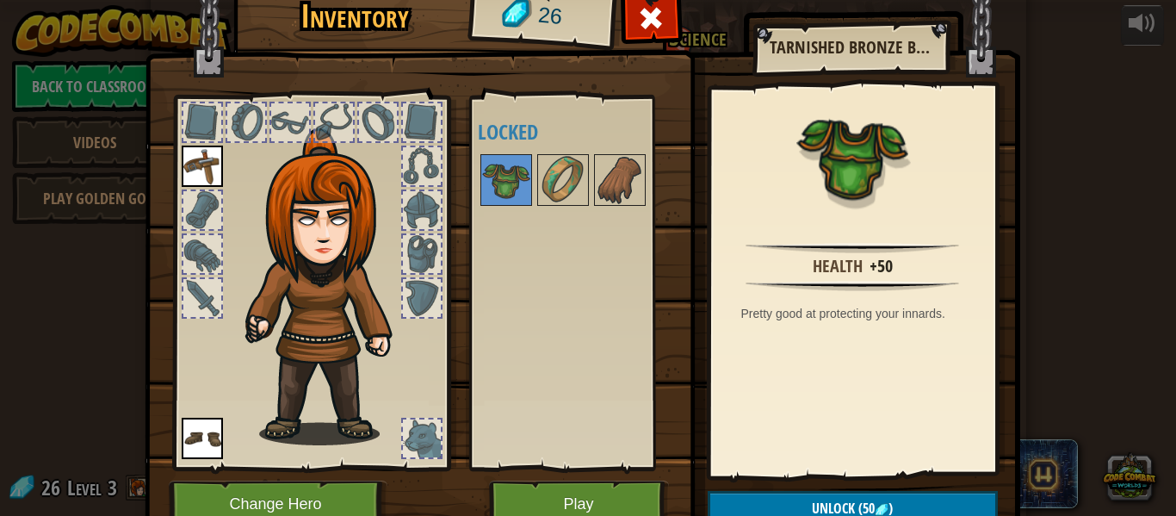
click at [451, 272] on div at bounding box center [311, 277] width 284 height 387
click at [461, 257] on img at bounding box center [583, 232] width 876 height 625
click at [397, 232] on img at bounding box center [330, 286] width 185 height 317
click at [404, 251] on div at bounding box center [422, 254] width 38 height 38
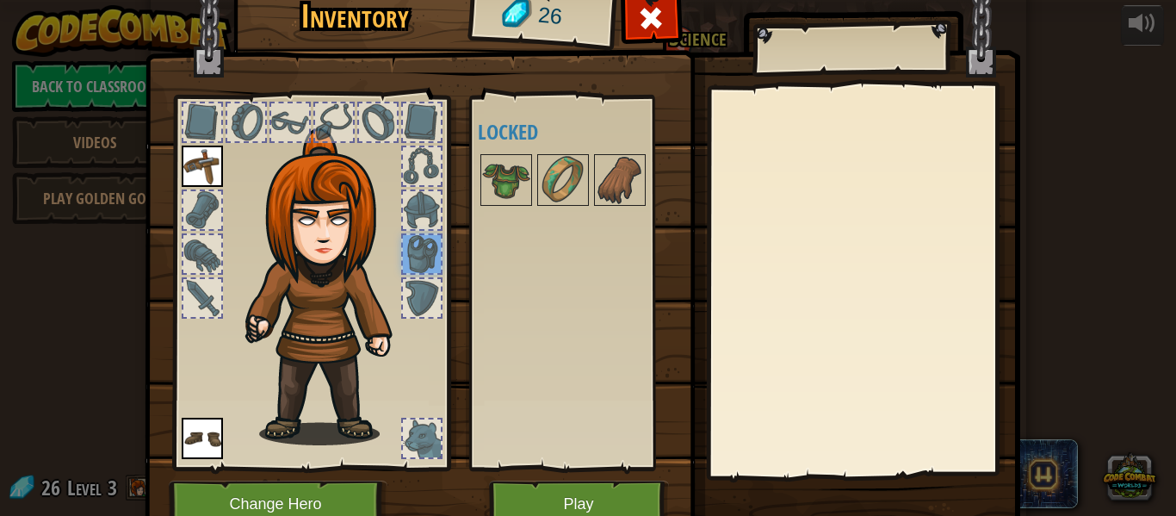
click at [401, 190] on div at bounding box center [421, 209] width 41 height 41
click at [217, 237] on div at bounding box center [202, 254] width 38 height 38
click at [183, 164] on img at bounding box center [202, 166] width 41 height 41
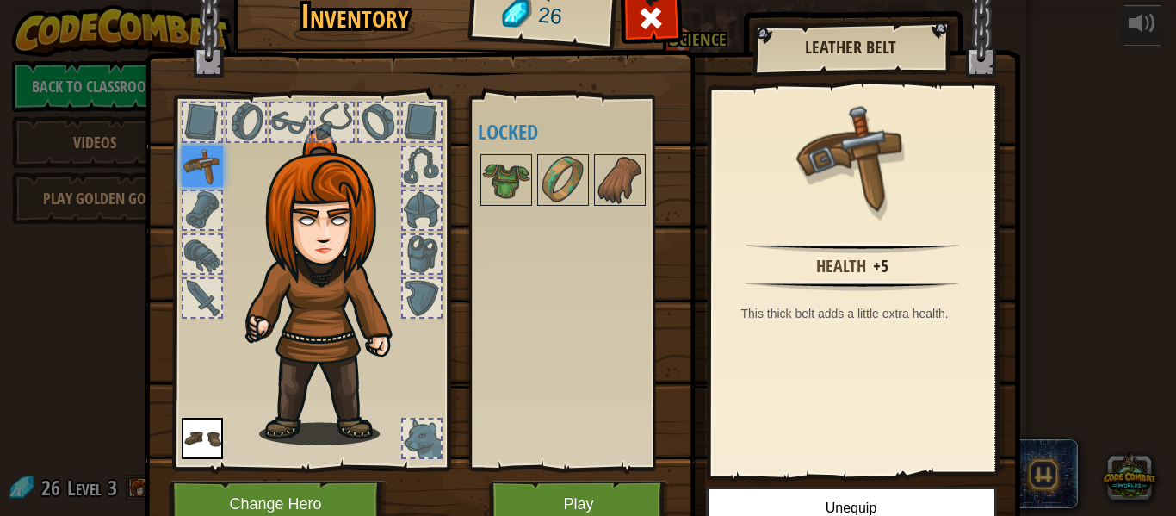
click at [814, 211] on img at bounding box center [852, 157] width 112 height 112
click at [821, 166] on img at bounding box center [852, 157] width 112 height 112
click at [893, 498] on button "Unequip" at bounding box center [851, 507] width 291 height 43
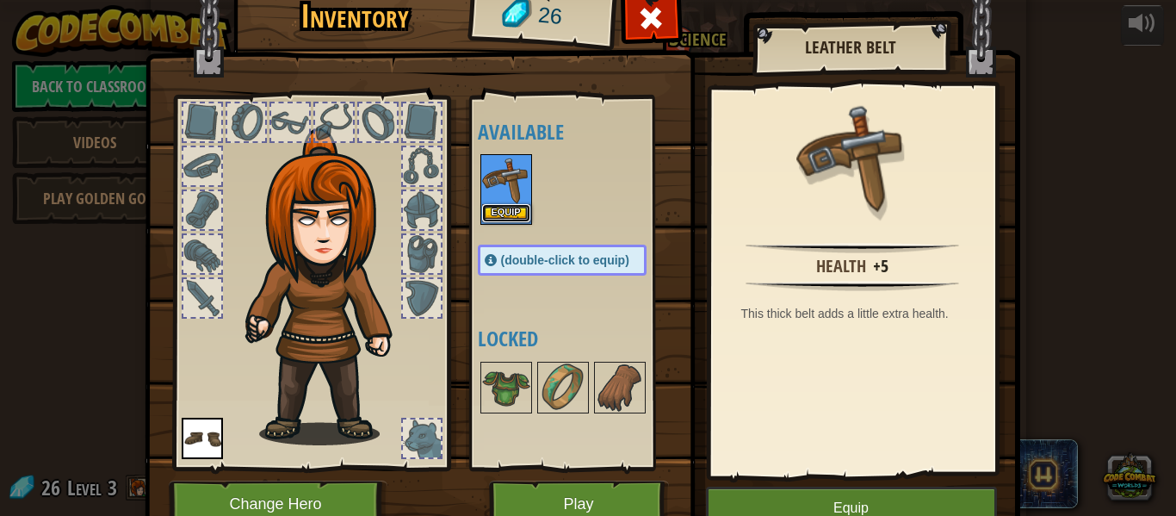
click at [507, 220] on button "Equip" at bounding box center [506, 213] width 48 height 18
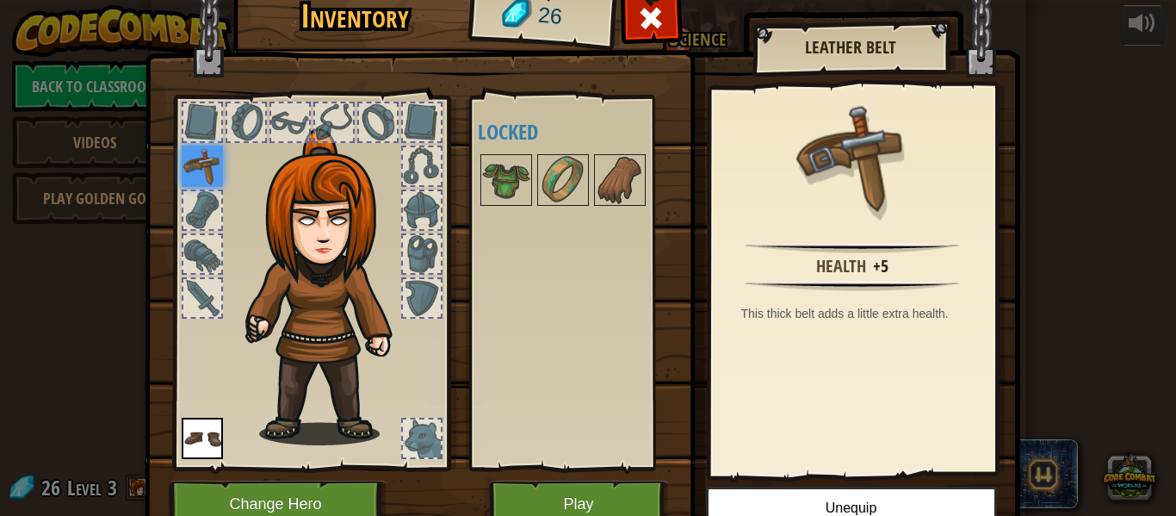
click at [189, 218] on div at bounding box center [202, 210] width 38 height 38
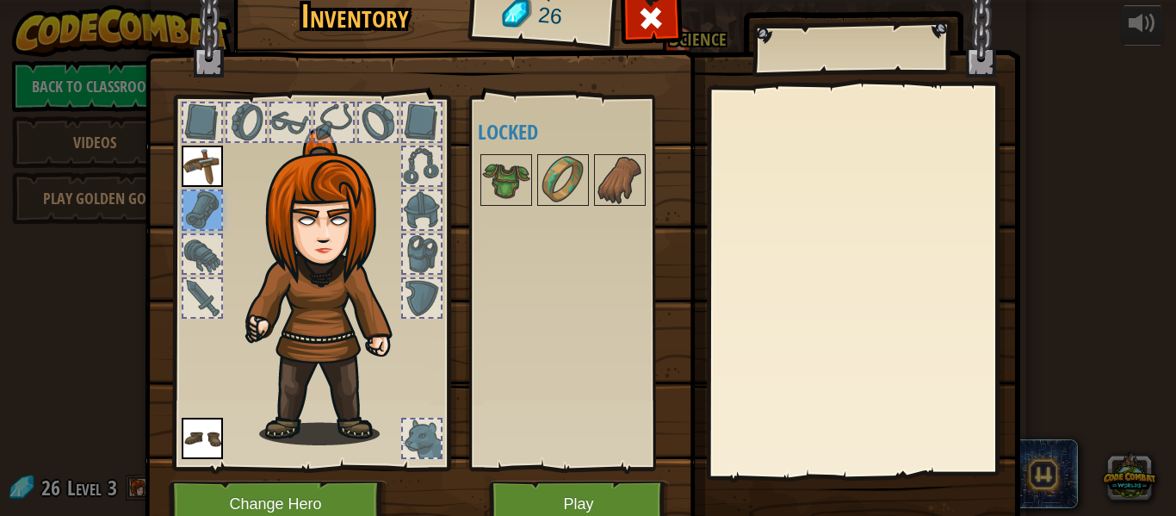
click at [201, 447] on img at bounding box center [202, 438] width 41 height 41
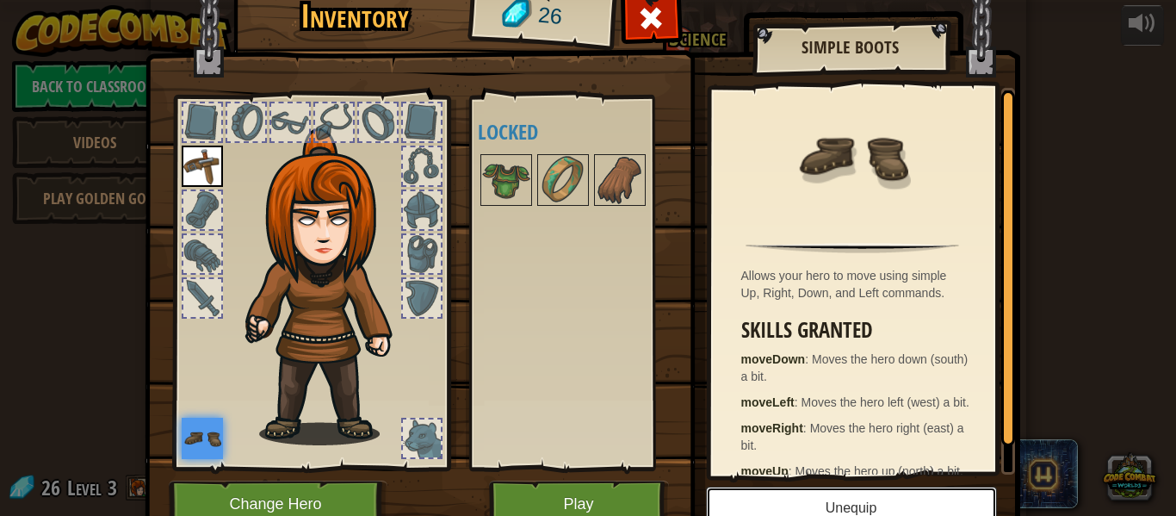
click at [830, 512] on button "Unequip" at bounding box center [851, 507] width 291 height 43
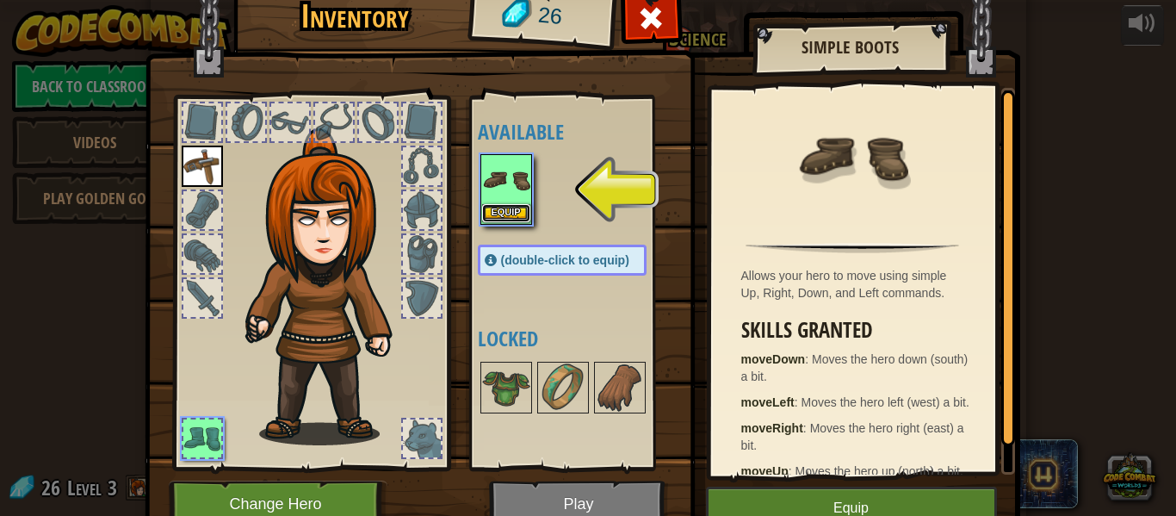
click at [505, 222] on button "Equip" at bounding box center [506, 213] width 48 height 18
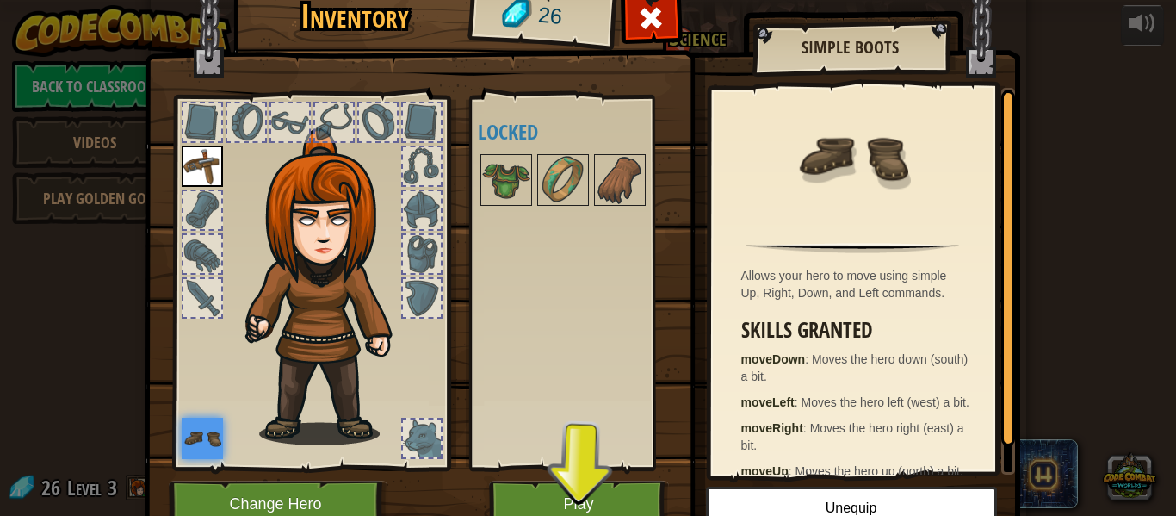
click at [202, 434] on img at bounding box center [202, 438] width 41 height 41
click at [203, 170] on img at bounding box center [202, 166] width 41 height 41
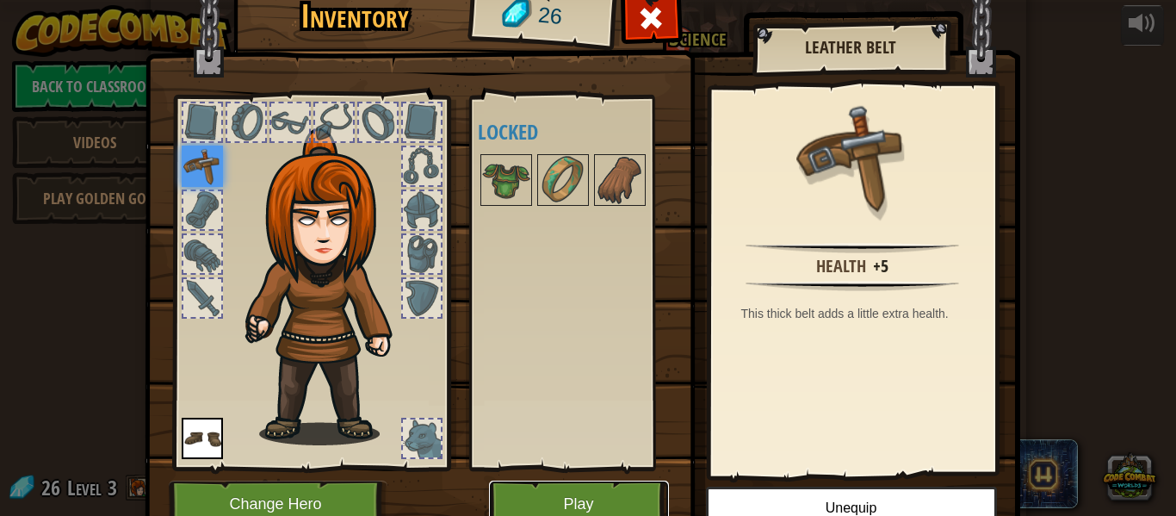
click at [528, 496] on button "Play" at bounding box center [579, 503] width 180 height 47
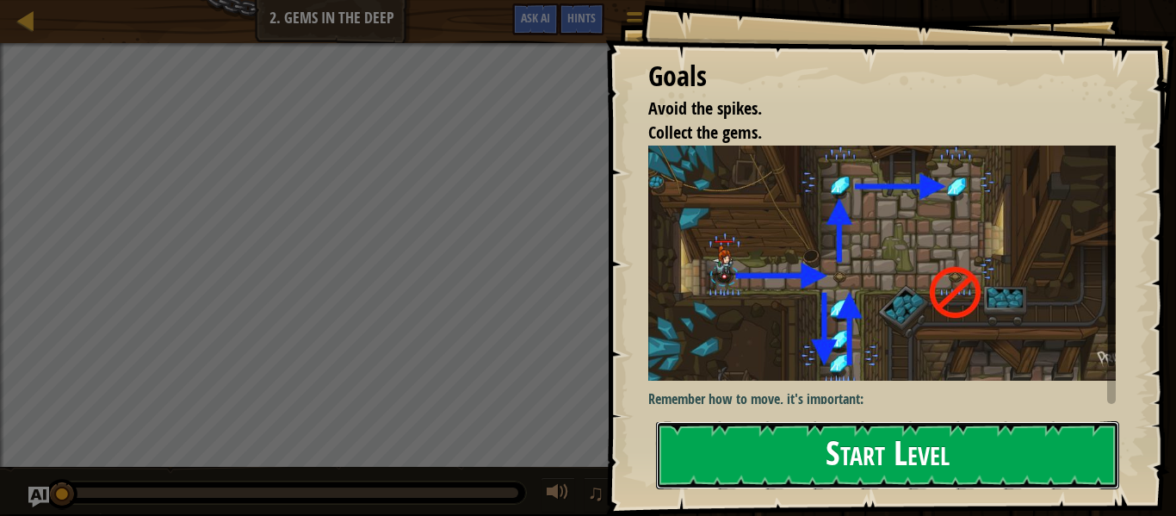
click at [1075, 462] on button "Start Level" at bounding box center [887, 455] width 463 height 68
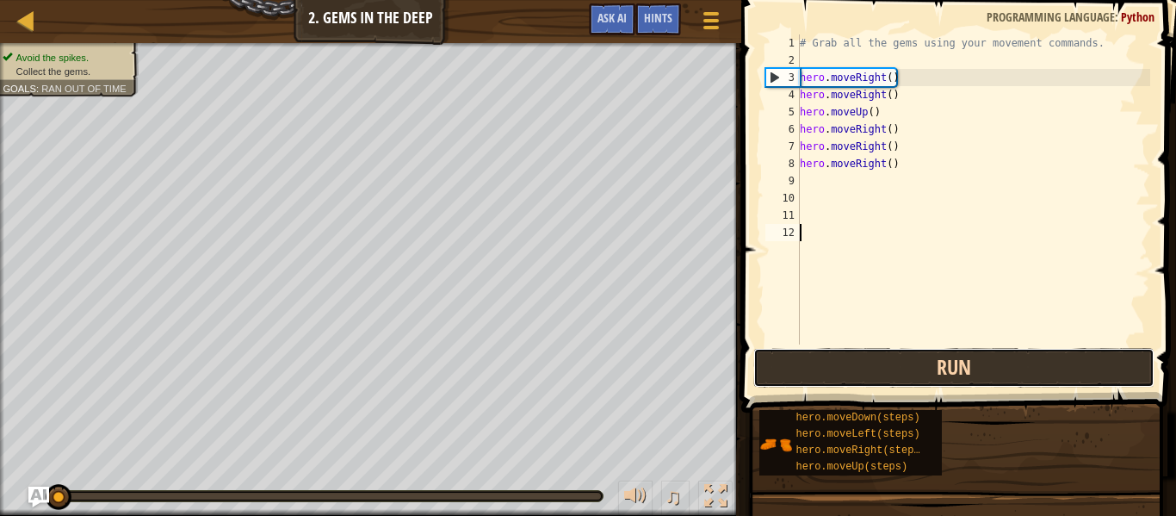
click at [1014, 379] on button "Run" at bounding box center [953, 368] width 401 height 40
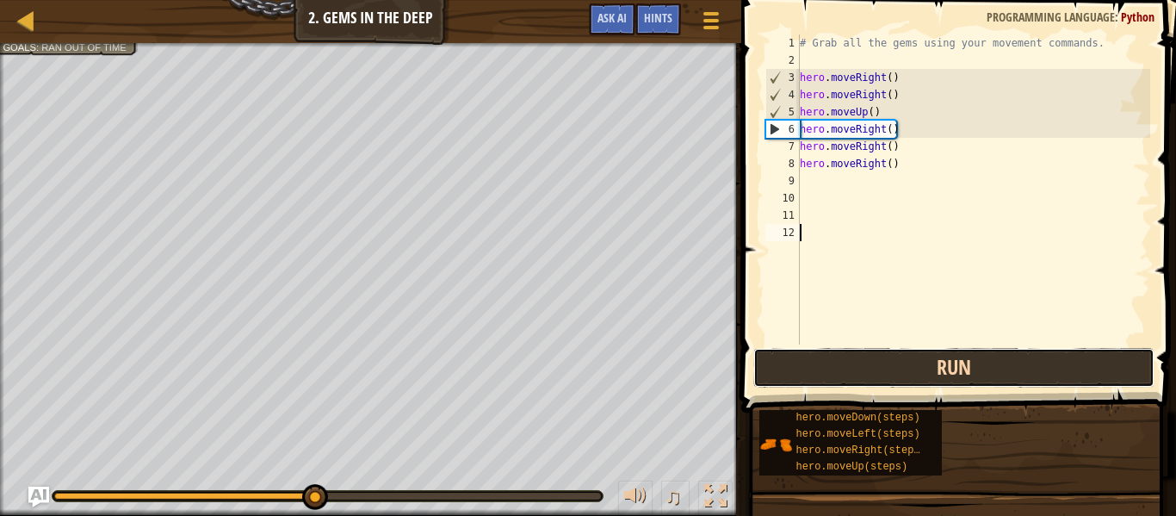
click at [834, 383] on button "Run" at bounding box center [953, 368] width 401 height 40
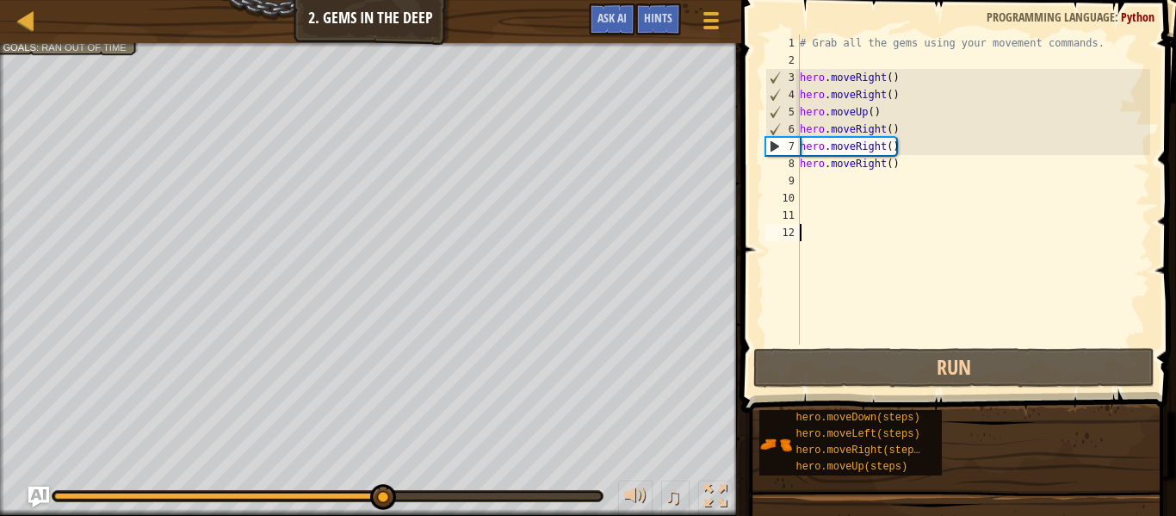
click at [892, 138] on div "# Grab all the gems using your movement commands. hero . moveRight ( ) hero . m…" at bounding box center [973, 206] width 354 height 344
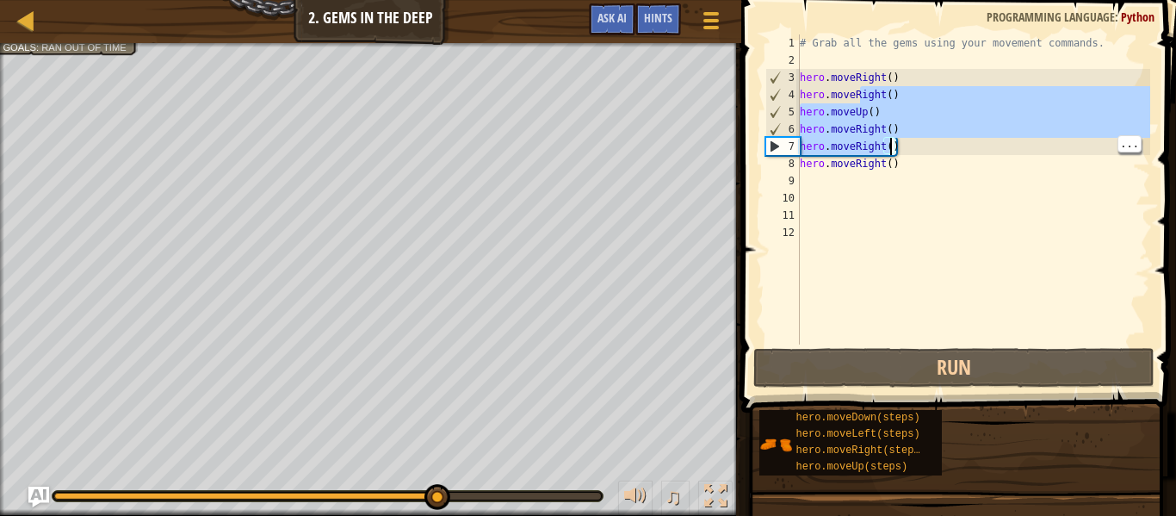
click at [908, 145] on div "# Grab all the gems using your movement commands. hero . moveRight ( ) hero . m…" at bounding box center [973, 206] width 354 height 344
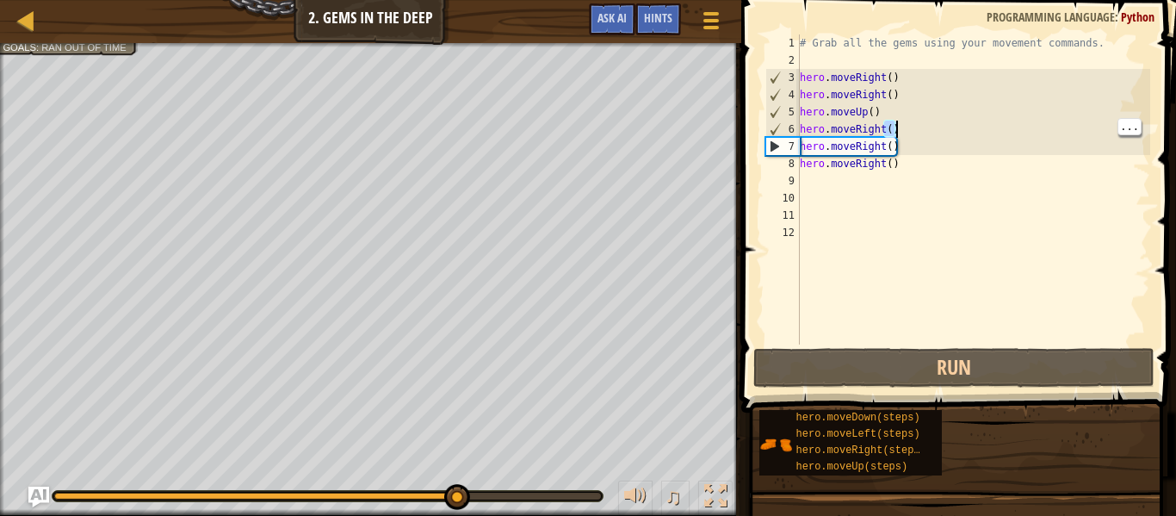
click at [901, 124] on div "# Grab all the gems using your movement commands. hero . moveRight ( ) hero . m…" at bounding box center [973, 206] width 354 height 344
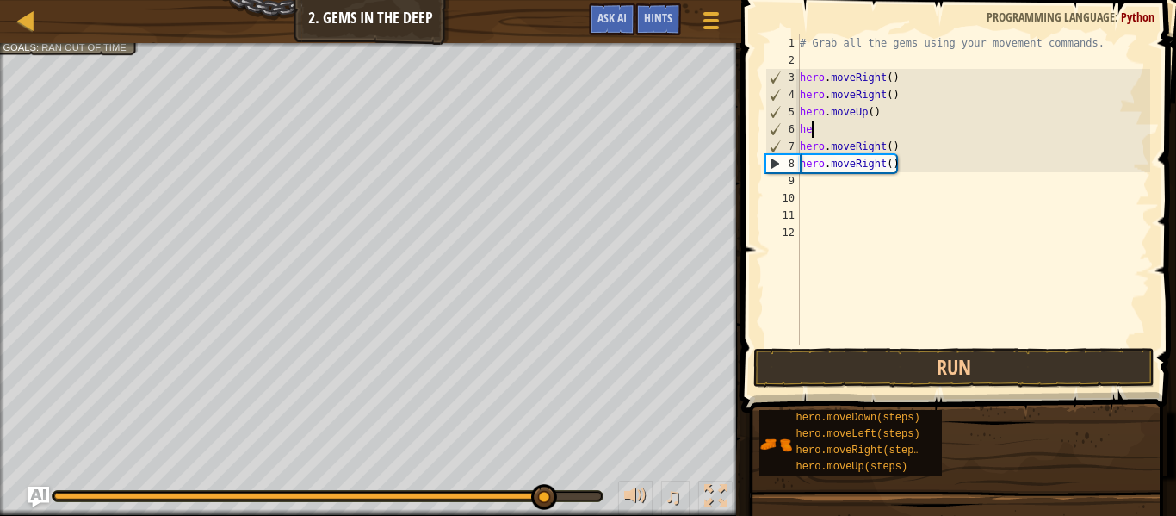
type textarea "h"
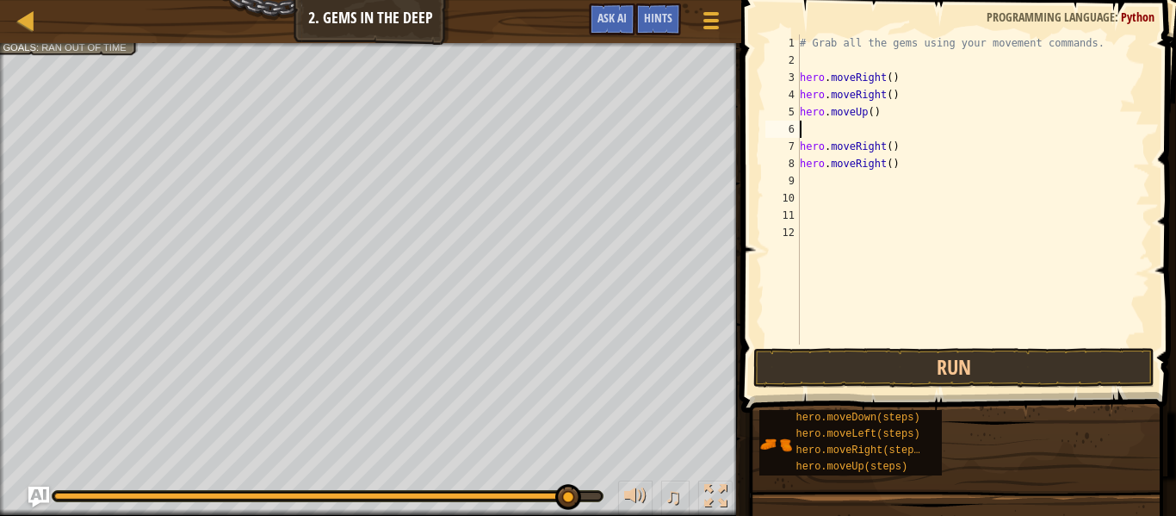
click at [908, 147] on div "# Grab all the gems using your movement commands. hero . moveRight ( ) hero . m…" at bounding box center [973, 206] width 354 height 344
type textarea "hero.moveRight()"
click at [803, 129] on div "# Grab all the gems using your movement commands. hero . moveRight ( ) hero . m…" at bounding box center [973, 206] width 354 height 344
type textarea "h"
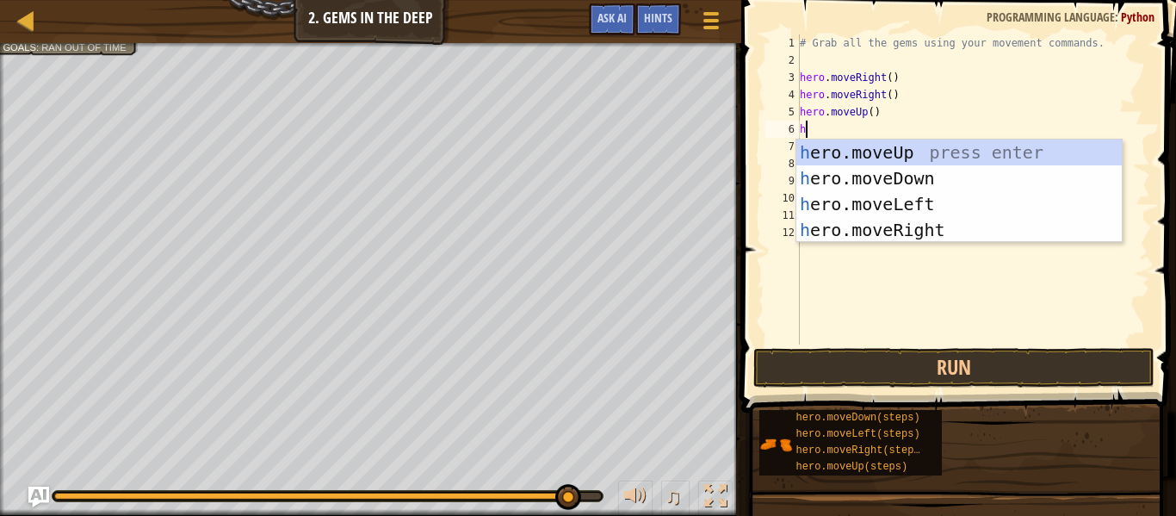
scroll to position [8, 0]
click at [870, 228] on div "h ero.moveUp press enter h ero.moveDown press enter h ero.moveLeft press enter …" at bounding box center [958, 216] width 325 height 155
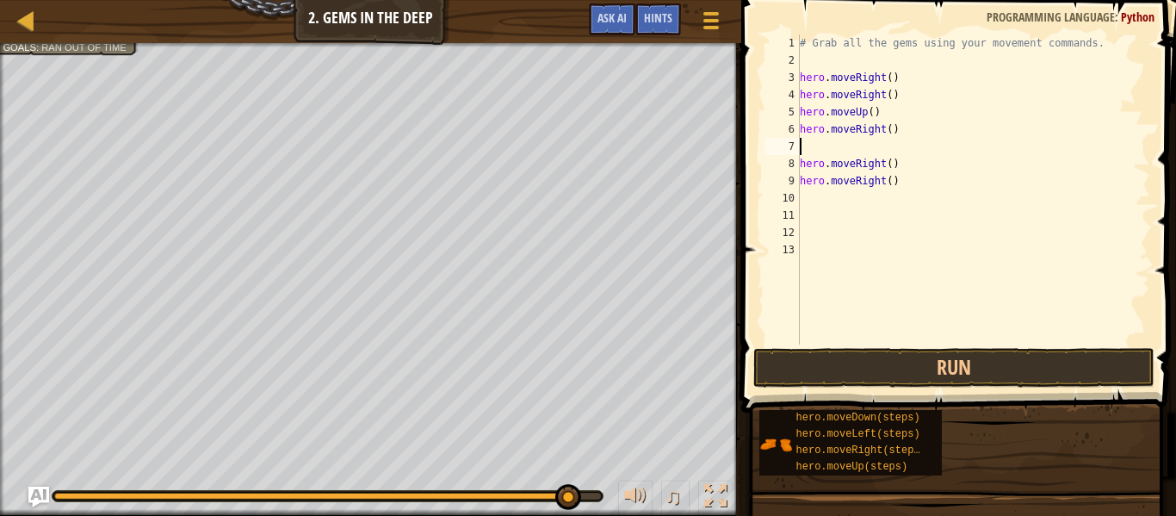
click at [808, 150] on div "# Grab all the gems using your movement commands. hero . moveRight ( ) hero . m…" at bounding box center [973, 206] width 354 height 344
type textarea "h"
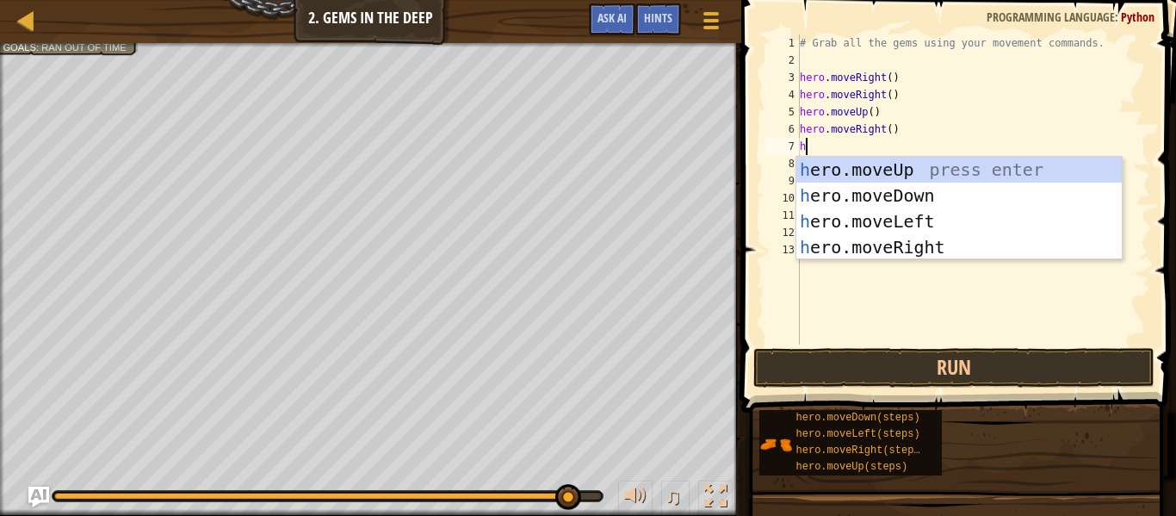
click at [840, 248] on div "h ero.moveUp press enter h ero.moveDown press enter h ero.moveLeft press enter …" at bounding box center [958, 234] width 325 height 155
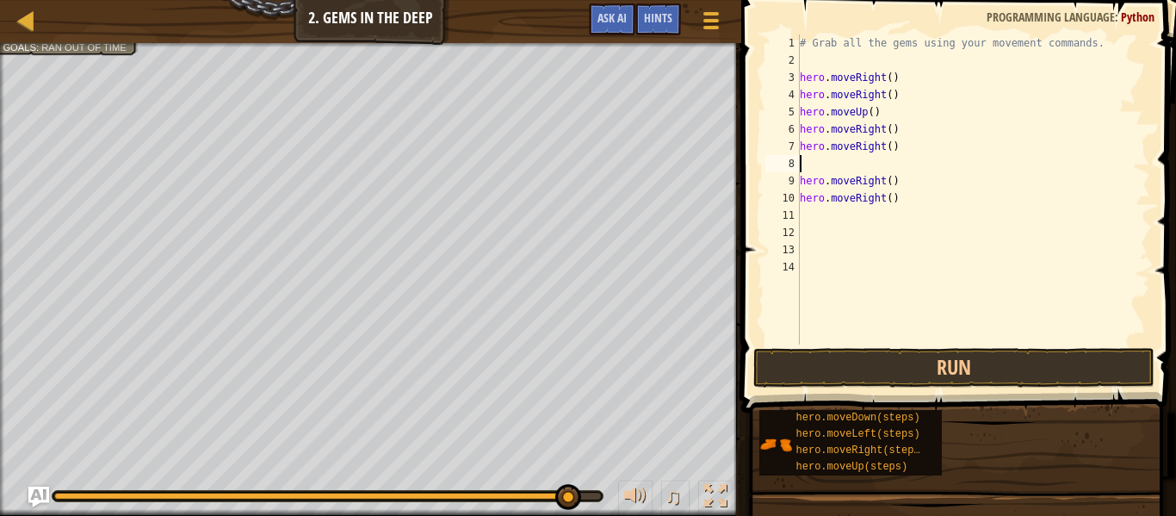
click at [808, 167] on div "# Grab all the gems using your movement commands. hero . moveRight ( ) hero . m…" at bounding box center [973, 206] width 354 height 344
click at [811, 215] on div "# Grab all the gems using your movement commands. hero . moveRight ( ) hero . m…" at bounding box center [973, 206] width 354 height 344
type textarea "h"
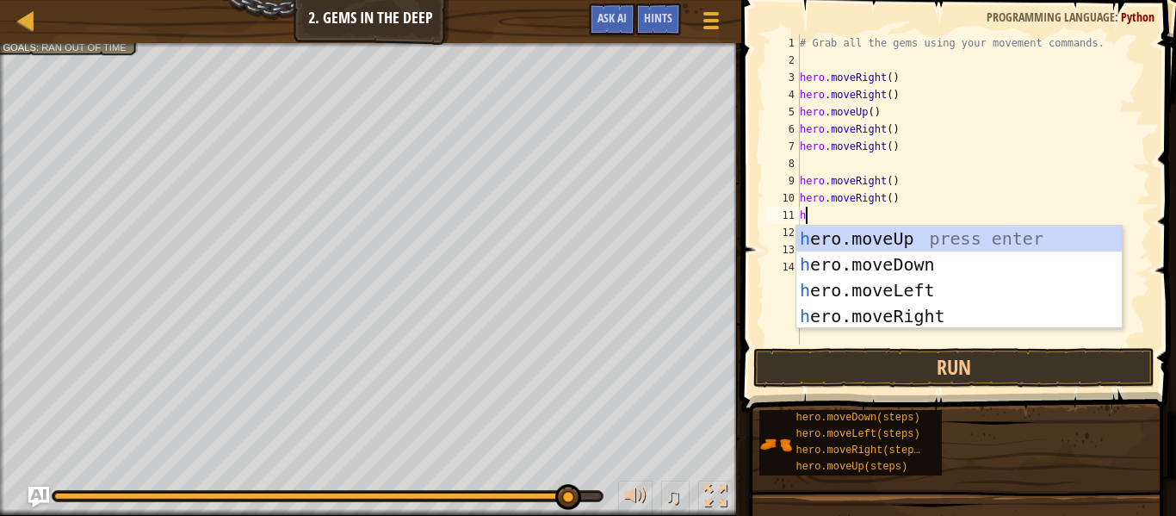
click at [895, 255] on div "h ero.moveUp press enter h ero.moveDown press enter h ero.moveLeft press enter …" at bounding box center [958, 303] width 325 height 155
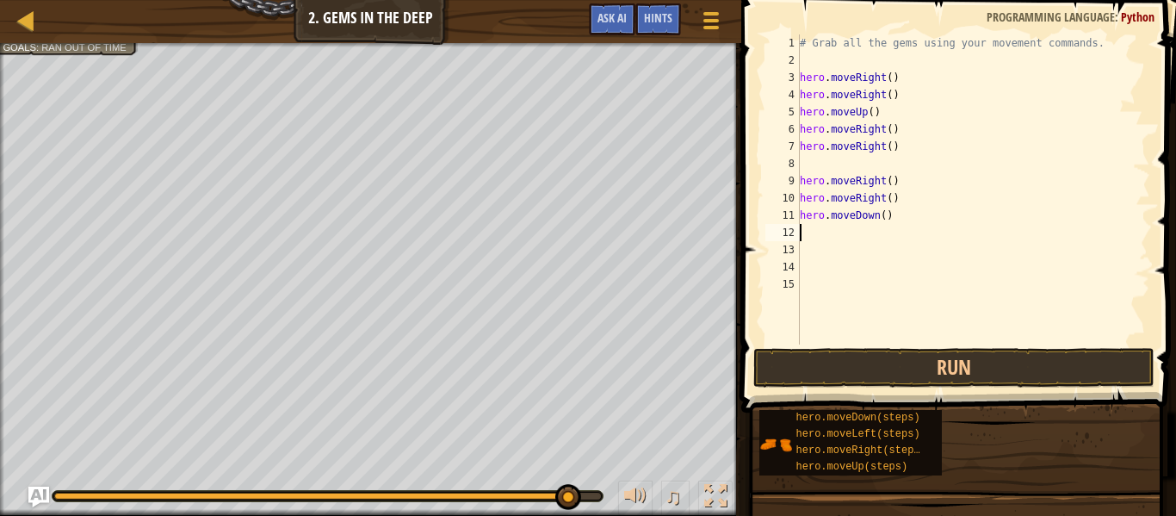
click at [881, 343] on div "# Grab all the gems using your movement commands. hero . moveRight ( ) hero . m…" at bounding box center [973, 206] width 354 height 344
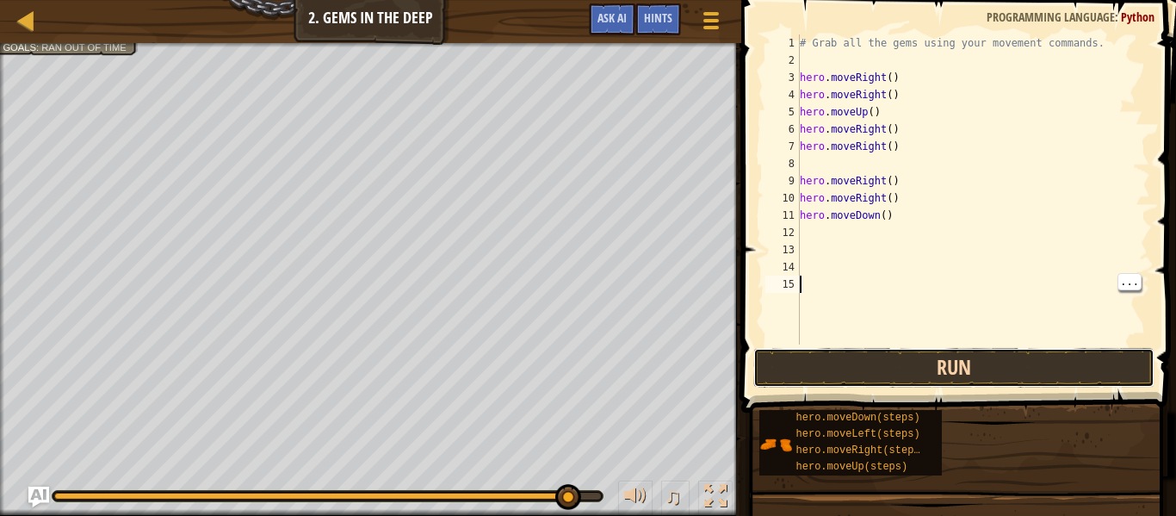
click at [805, 355] on button "Run" at bounding box center [953, 368] width 401 height 40
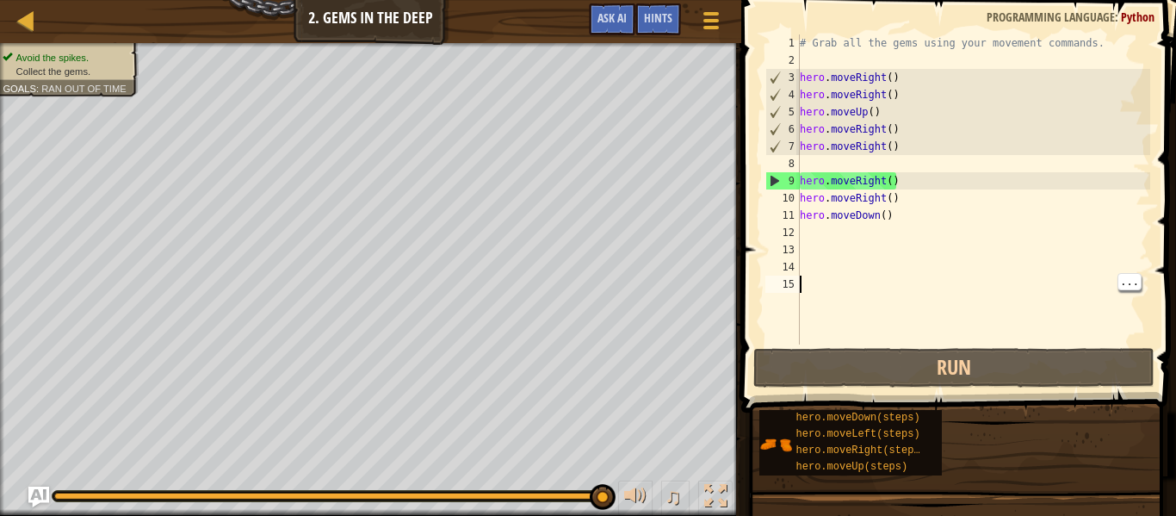
click at [1034, 181] on div "# Grab all the gems using your movement commands. hero . moveRight ( ) hero . m…" at bounding box center [973, 206] width 354 height 344
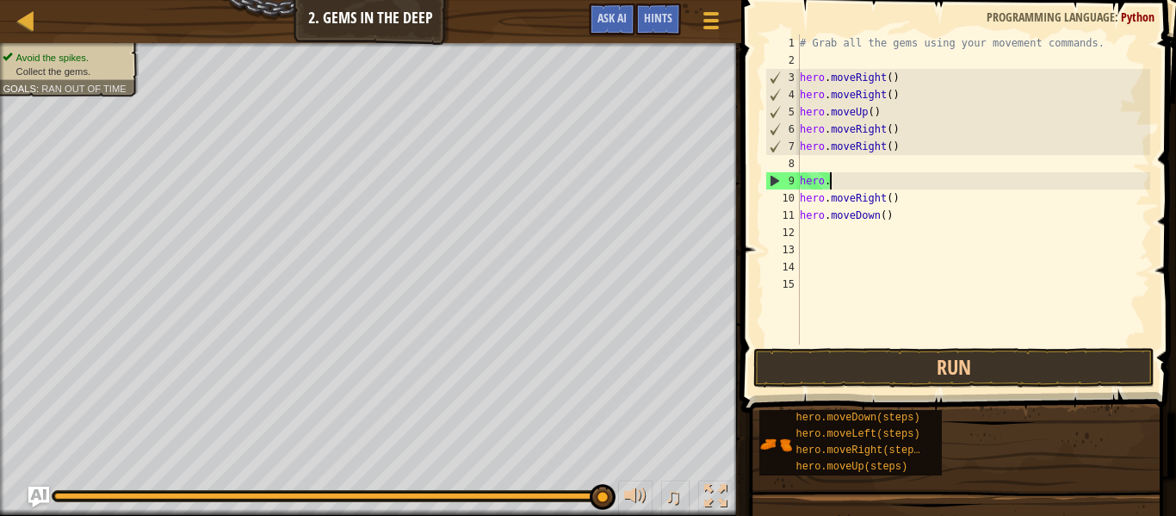
type textarea "h"
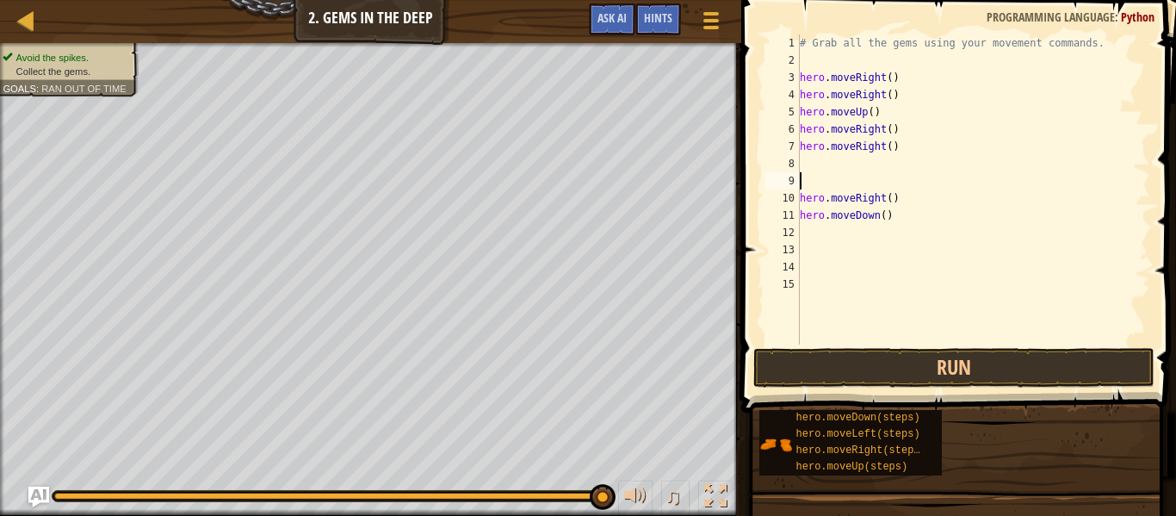
click at [910, 189] on div "# Grab all the gems using your movement commands. hero . moveRight ( ) hero . m…" at bounding box center [973, 206] width 354 height 344
click at [929, 191] on div "# Grab all the gems using your movement commands. hero . moveRight ( ) hero . m…" at bounding box center [973, 206] width 354 height 344
type textarea "h"
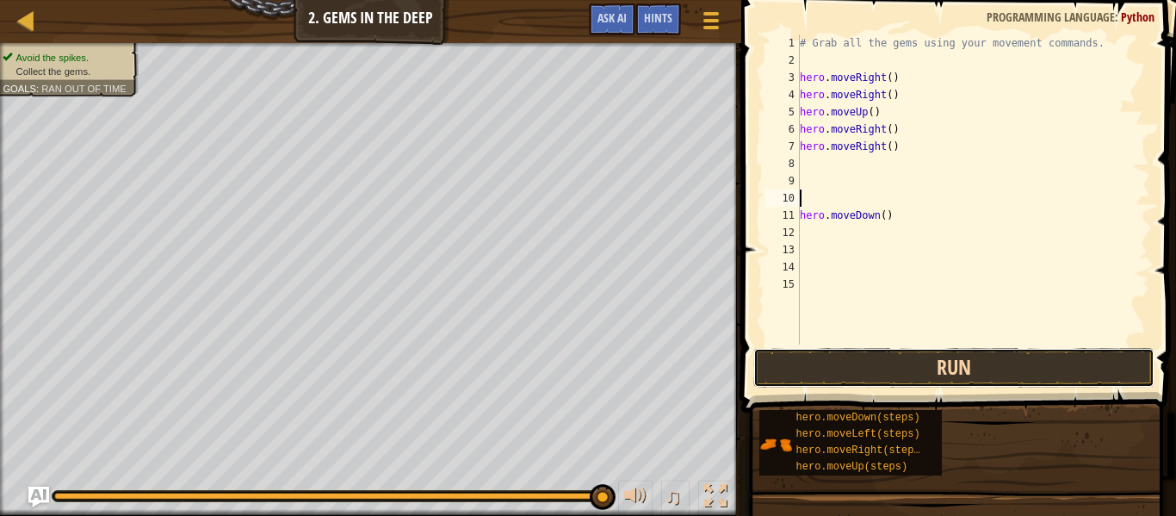
click at [1109, 355] on button "Run" at bounding box center [953, 368] width 401 height 40
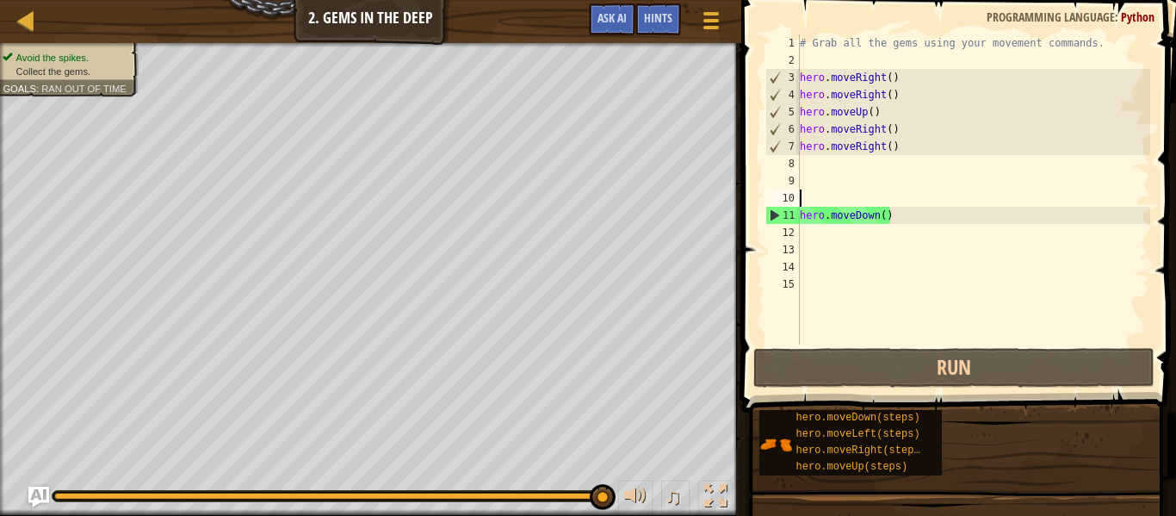
click at [908, 242] on div "# Grab all the gems using your movement commands. hero . moveRight ( ) hero . m…" at bounding box center [973, 206] width 354 height 344
click at [938, 238] on div "# Grab all the gems using your movement commands. hero . moveRight ( ) hero . m…" at bounding box center [973, 206] width 354 height 344
type textarea "h"
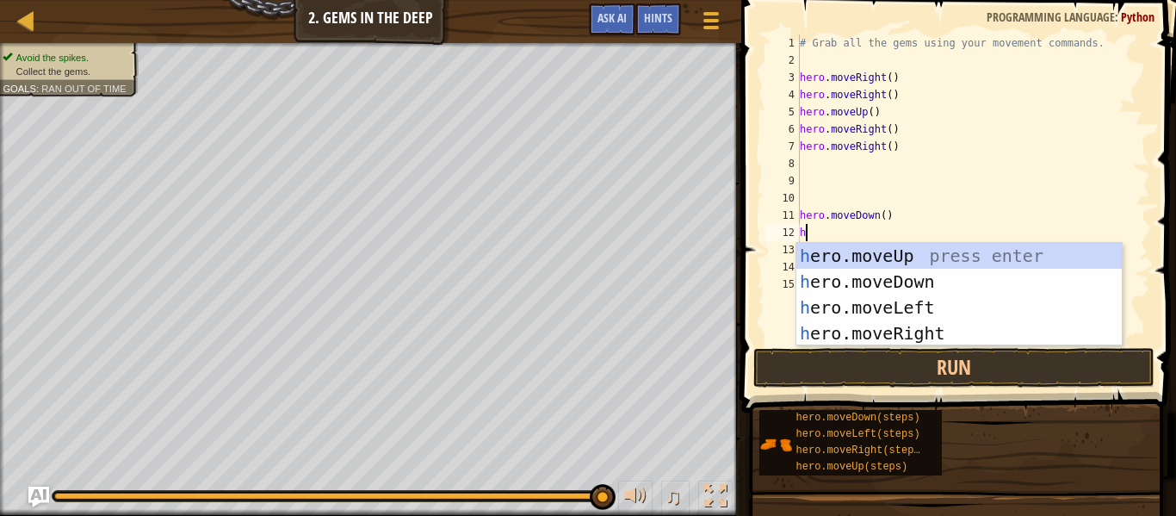
click at [929, 311] on div "h ero.moveUp press enter h ero.moveDown press enter h ero.moveLeft press enter …" at bounding box center [958, 320] width 325 height 155
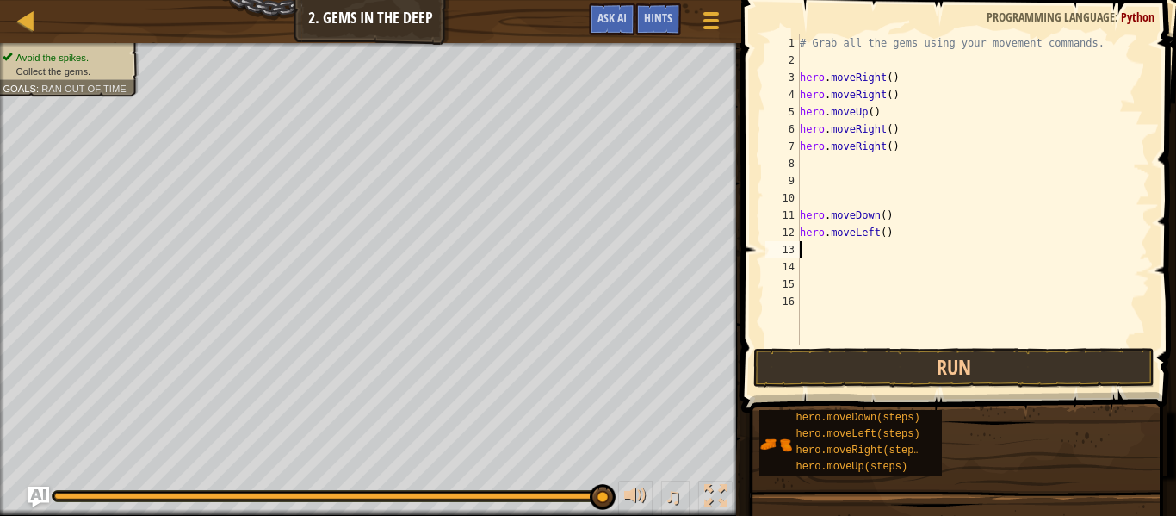
type textarea "h"
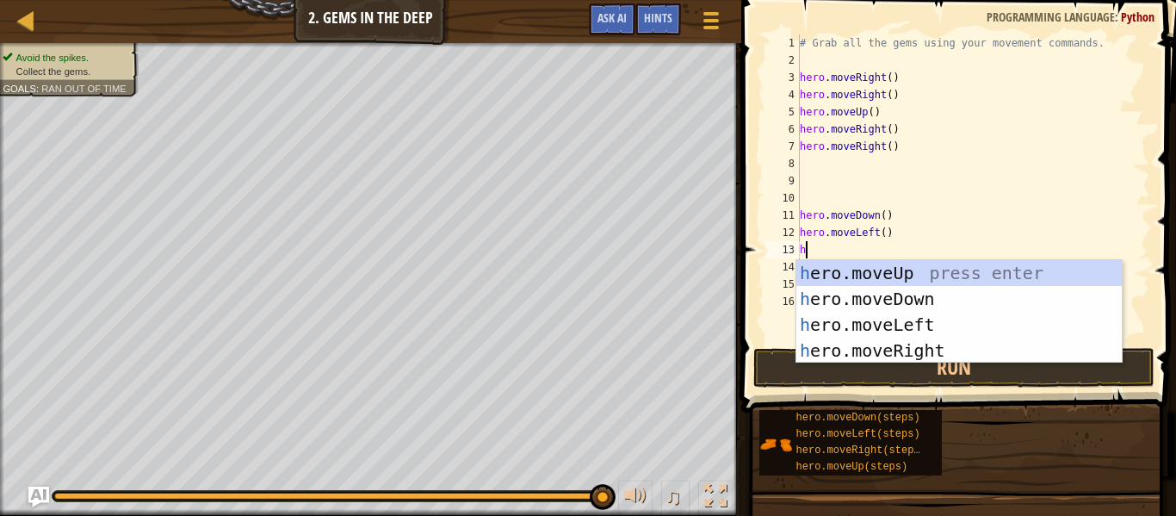
click at [857, 305] on div "h ero.moveUp press enter h ero.moveDown press enter h ero.moveLeft press enter …" at bounding box center [958, 337] width 325 height 155
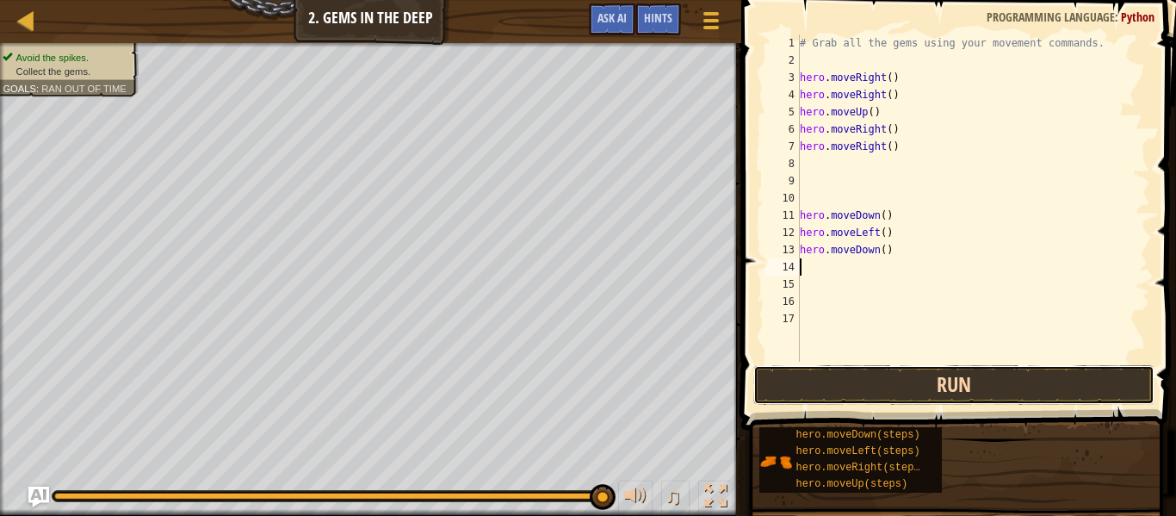
click at [871, 378] on button "Run" at bounding box center [953, 385] width 401 height 40
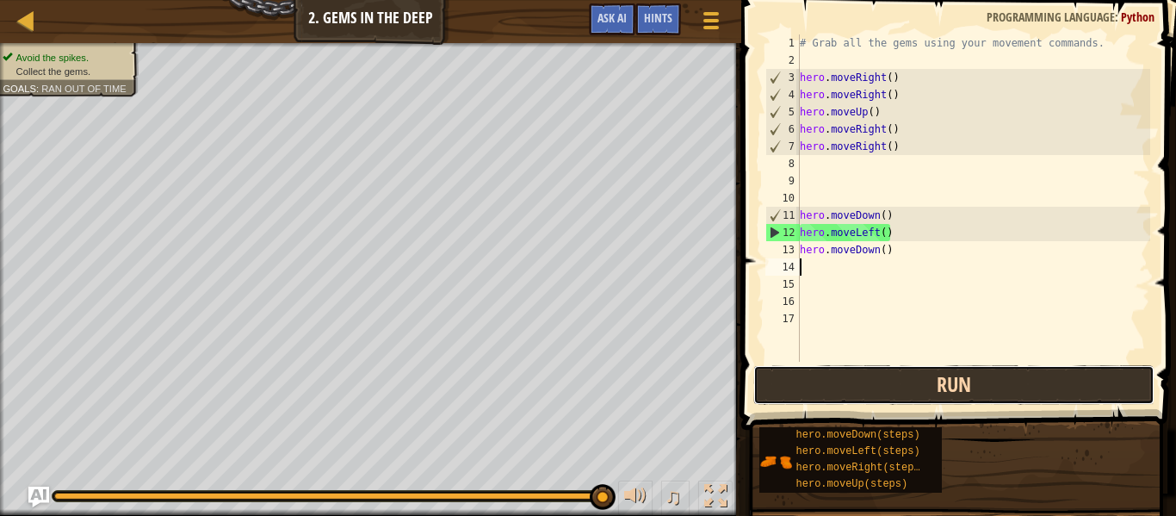
click at [1020, 386] on button "Run" at bounding box center [953, 385] width 401 height 40
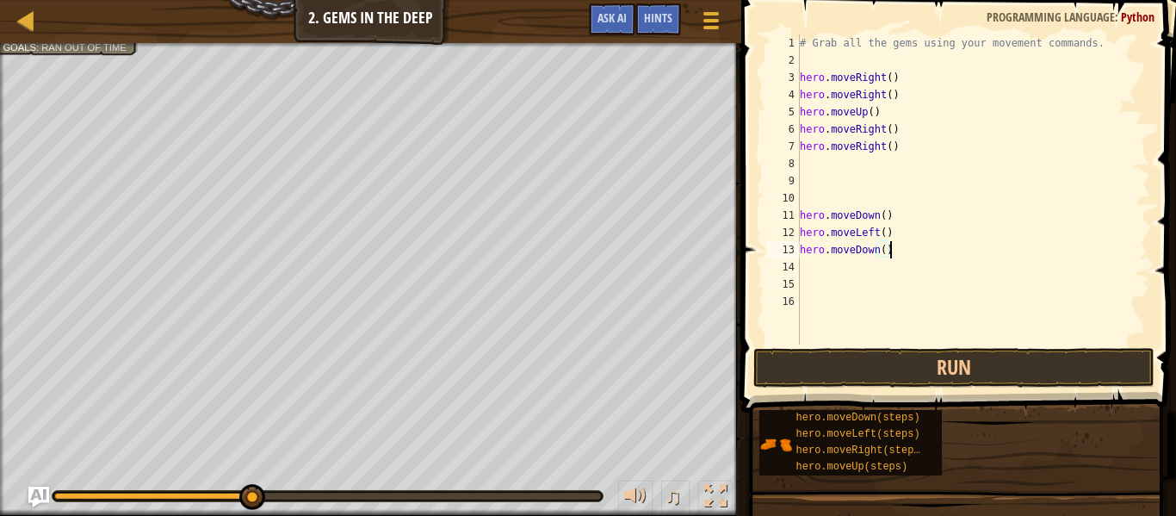
click at [916, 98] on div "# Grab all the gems using your movement commands. hero . moveRight ( ) hero . m…" at bounding box center [973, 206] width 354 height 344
type textarea "h"
click at [901, 129] on div "# Grab all the gems using your movement commands. hero . moveRight ( ) hero . m…" at bounding box center [973, 206] width 354 height 344
type textarea "h"
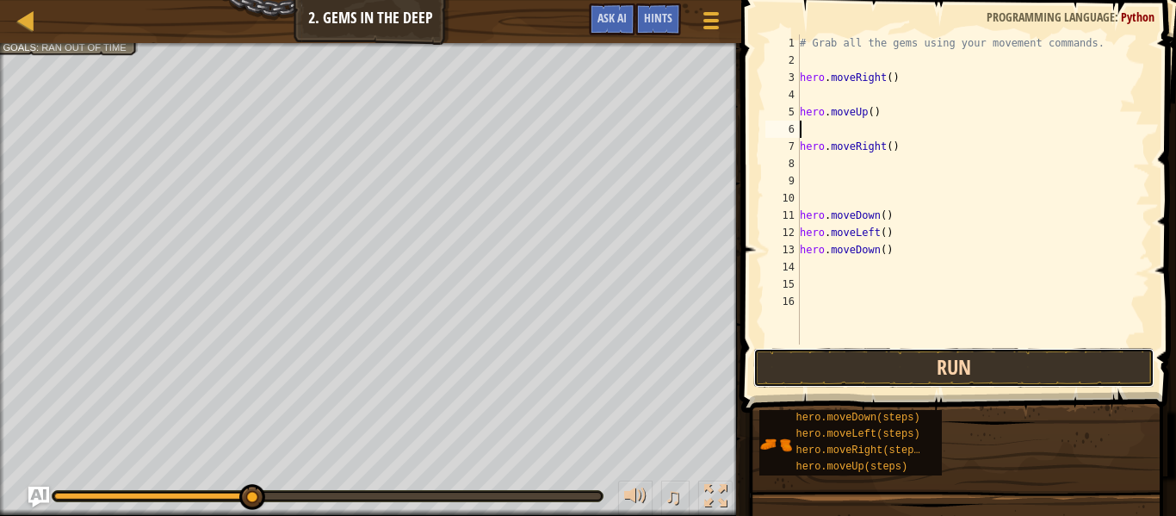
click at [1081, 375] on button "Run" at bounding box center [953, 368] width 401 height 40
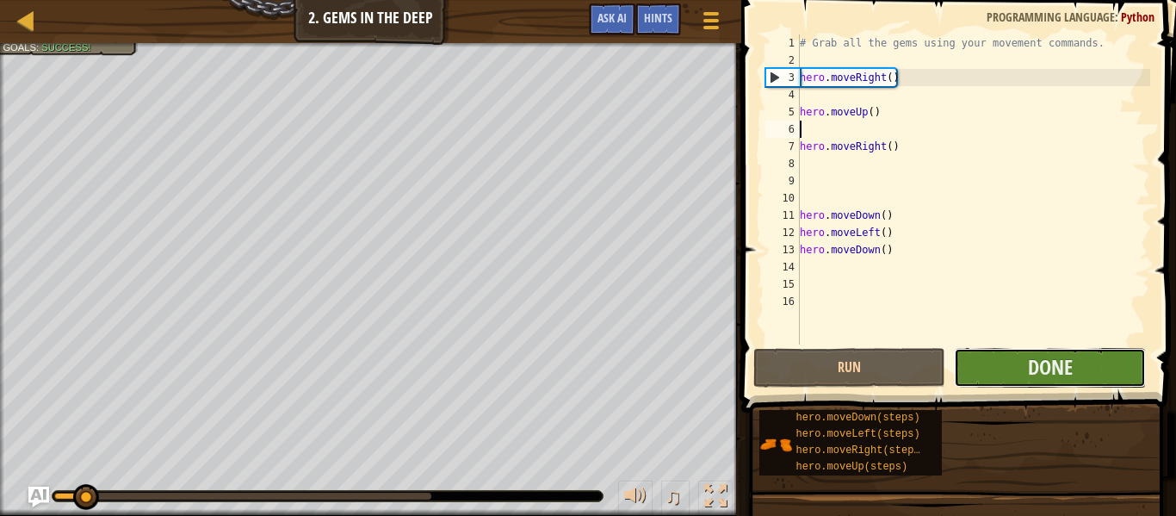
click at [1088, 374] on button "Done" at bounding box center [1050, 368] width 192 height 40
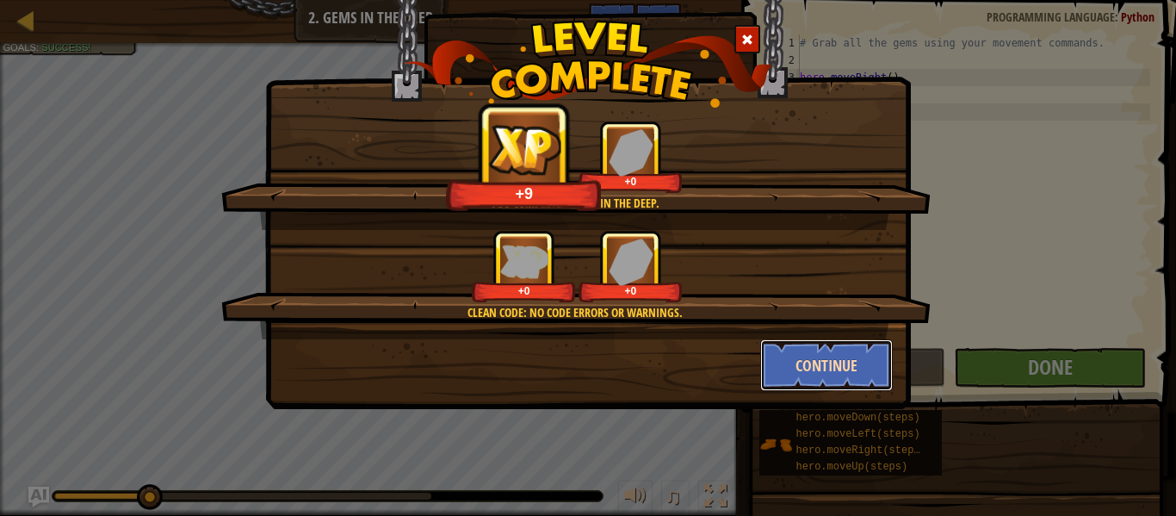
click at [854, 372] on button "Continue" at bounding box center [826, 365] width 133 height 52
